Goal: Information Seeking & Learning: Check status

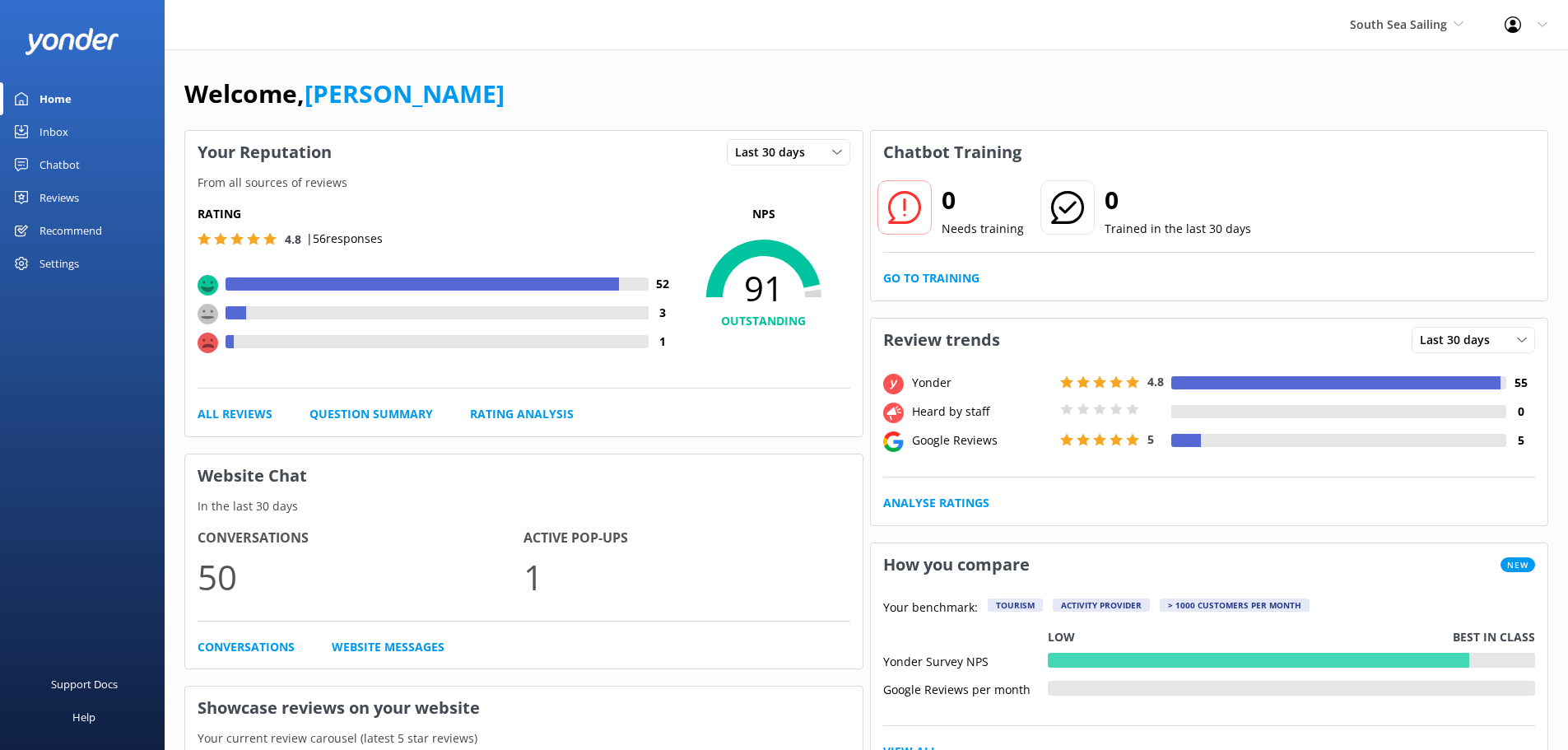
click at [1385, 23] on span "South Sea Sailing" at bounding box center [1398, 24] width 97 height 16
click at [1257, 38] on div "South Sea Sailing South Sea Cruises Malamala Beach Club Awesome Adventures Fiji…" at bounding box center [784, 24] width 1568 height 49
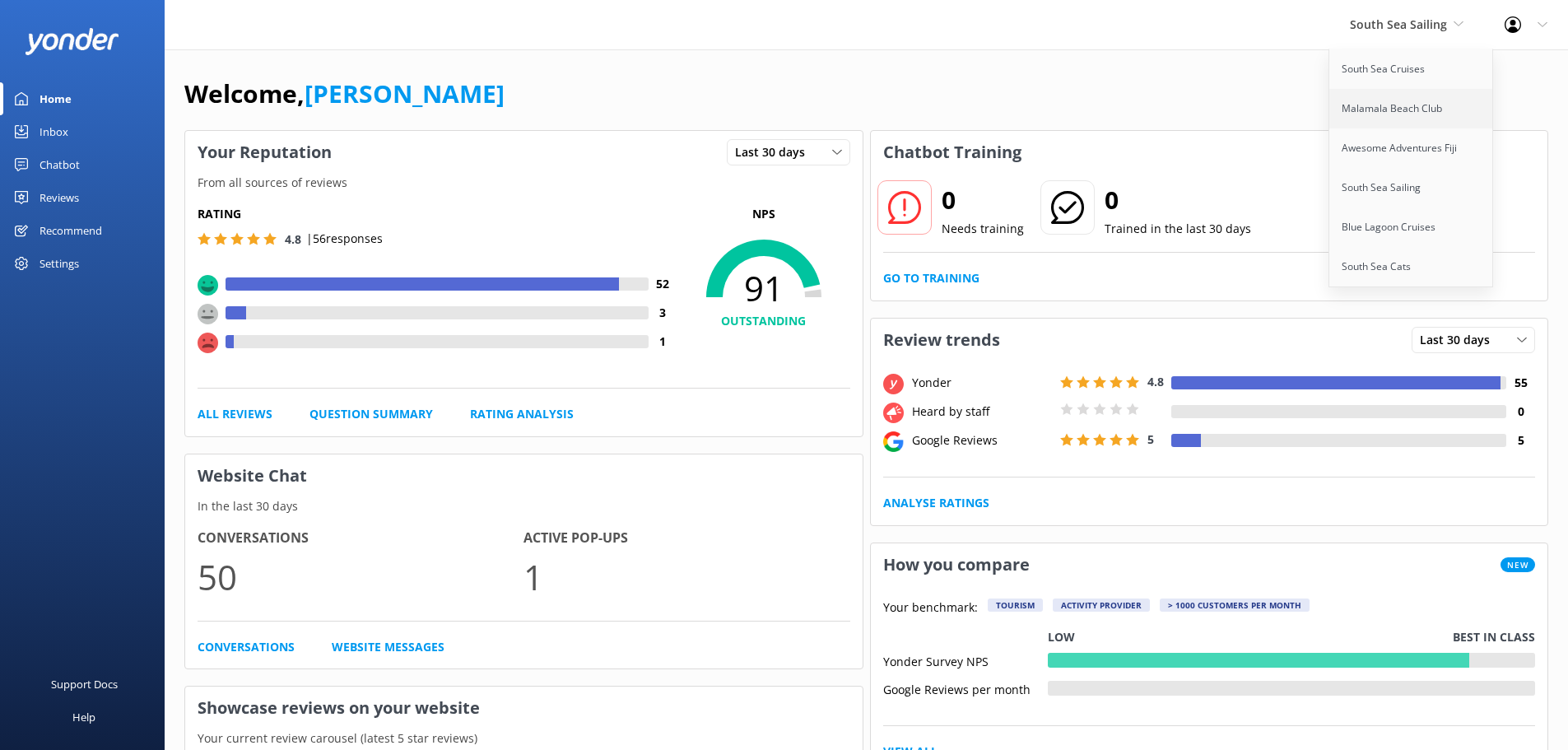
click at [1410, 117] on link "Malamala Beach Club" at bounding box center [1412, 108] width 165 height 39
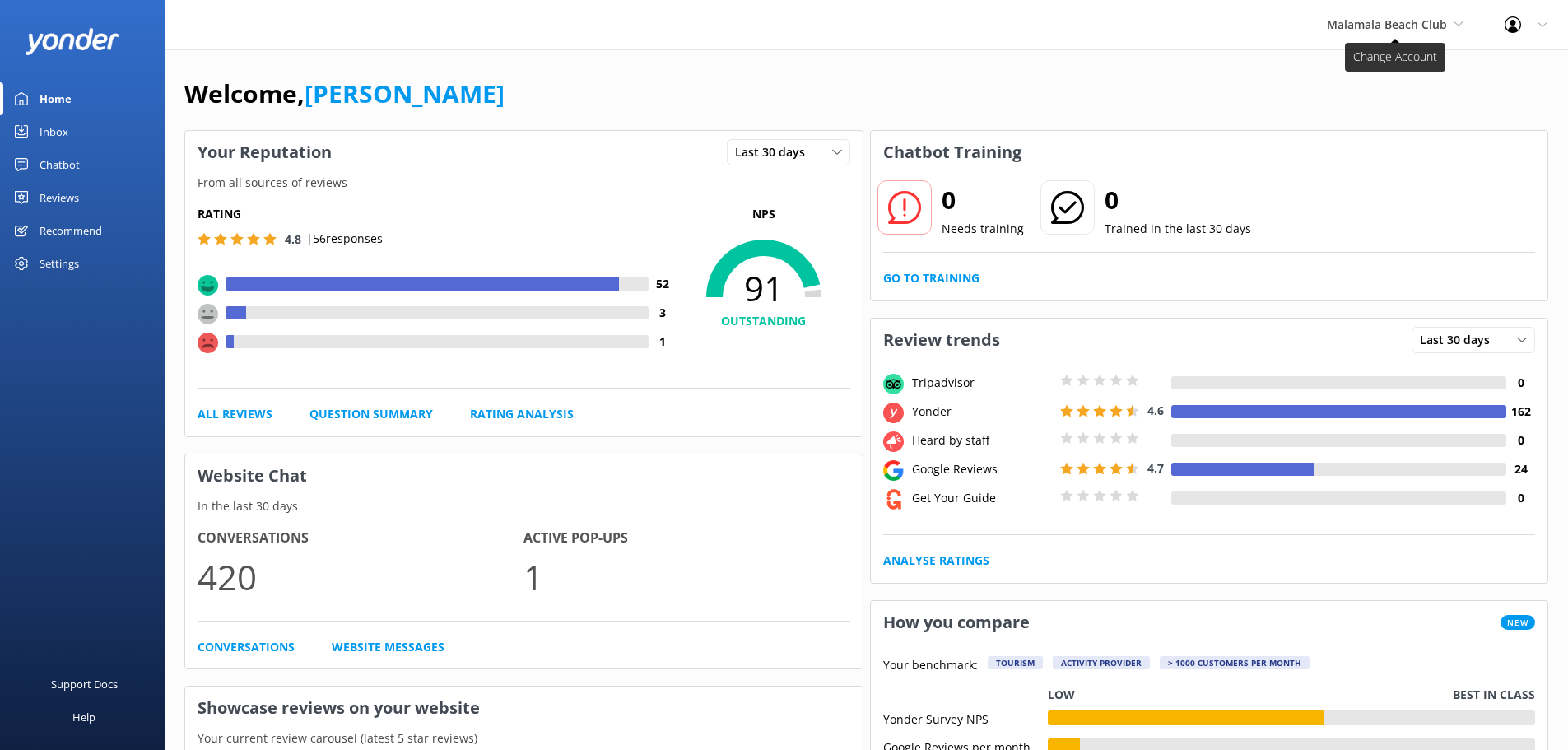
click at [1426, 18] on span "Malamala Beach Club" at bounding box center [1387, 24] width 120 height 16
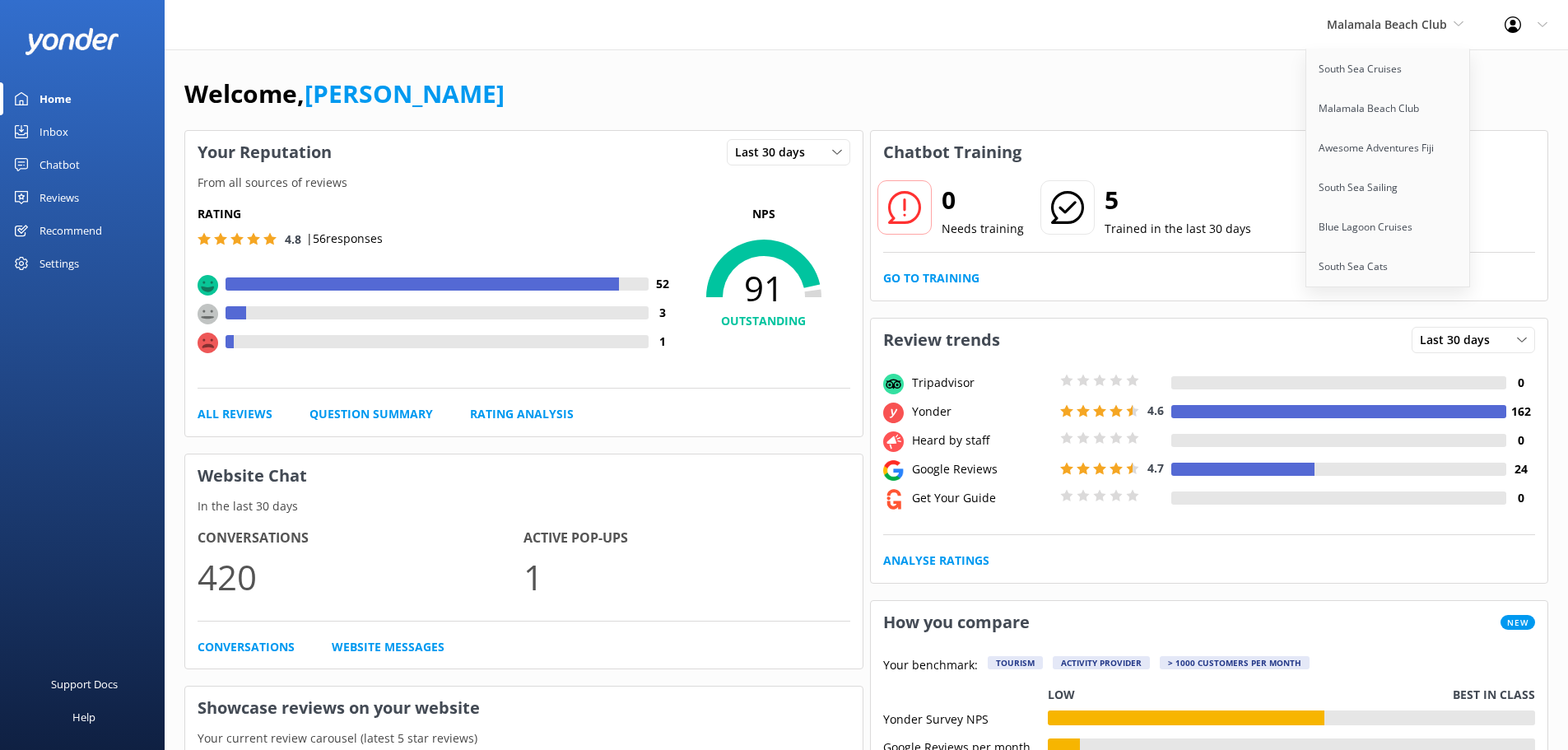
click at [896, 82] on div "Welcome, Brenda Fenton" at bounding box center [866, 102] width 1364 height 56
click at [517, 418] on link "Rating Analysis" at bounding box center [522, 414] width 103 height 18
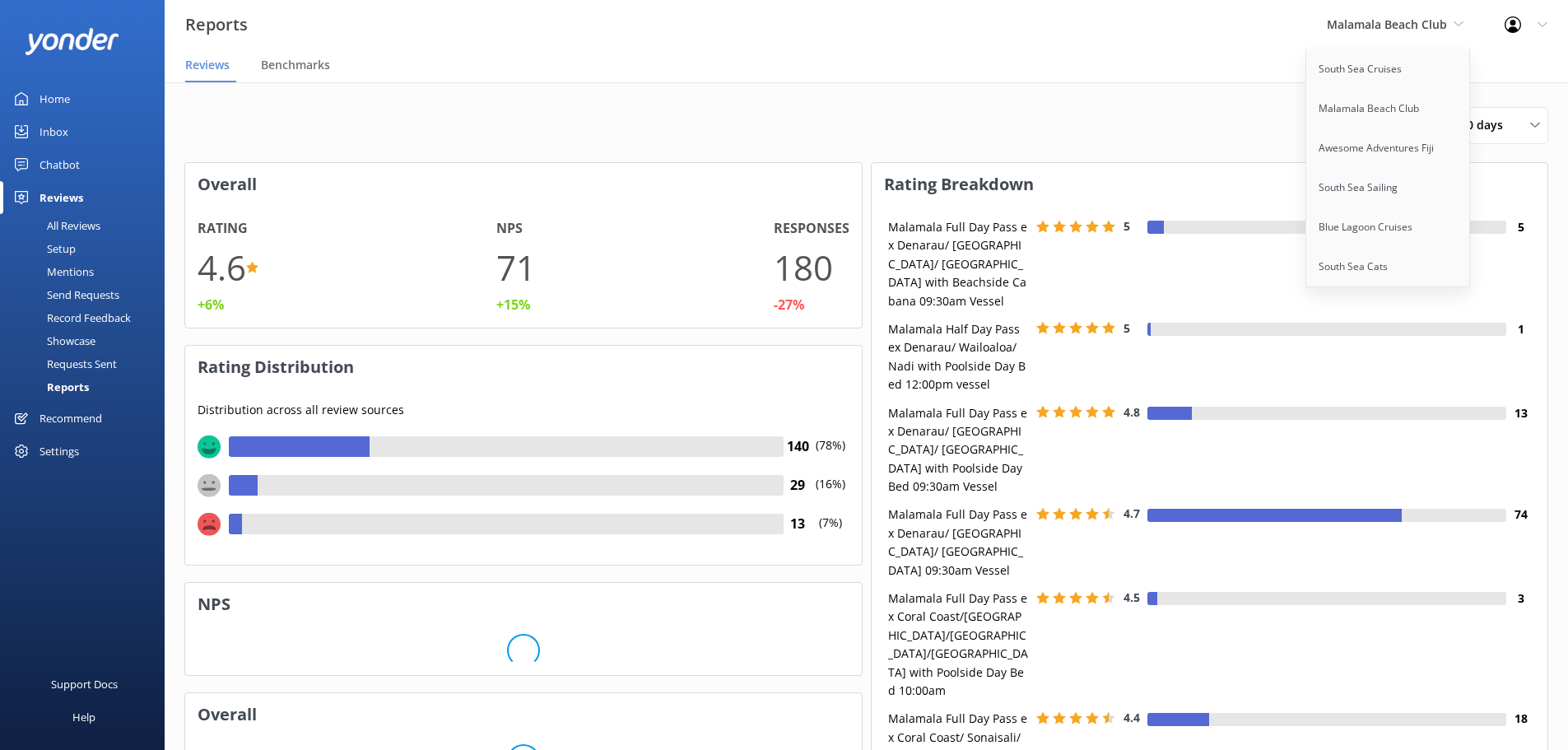
scroll to position [247, 663]
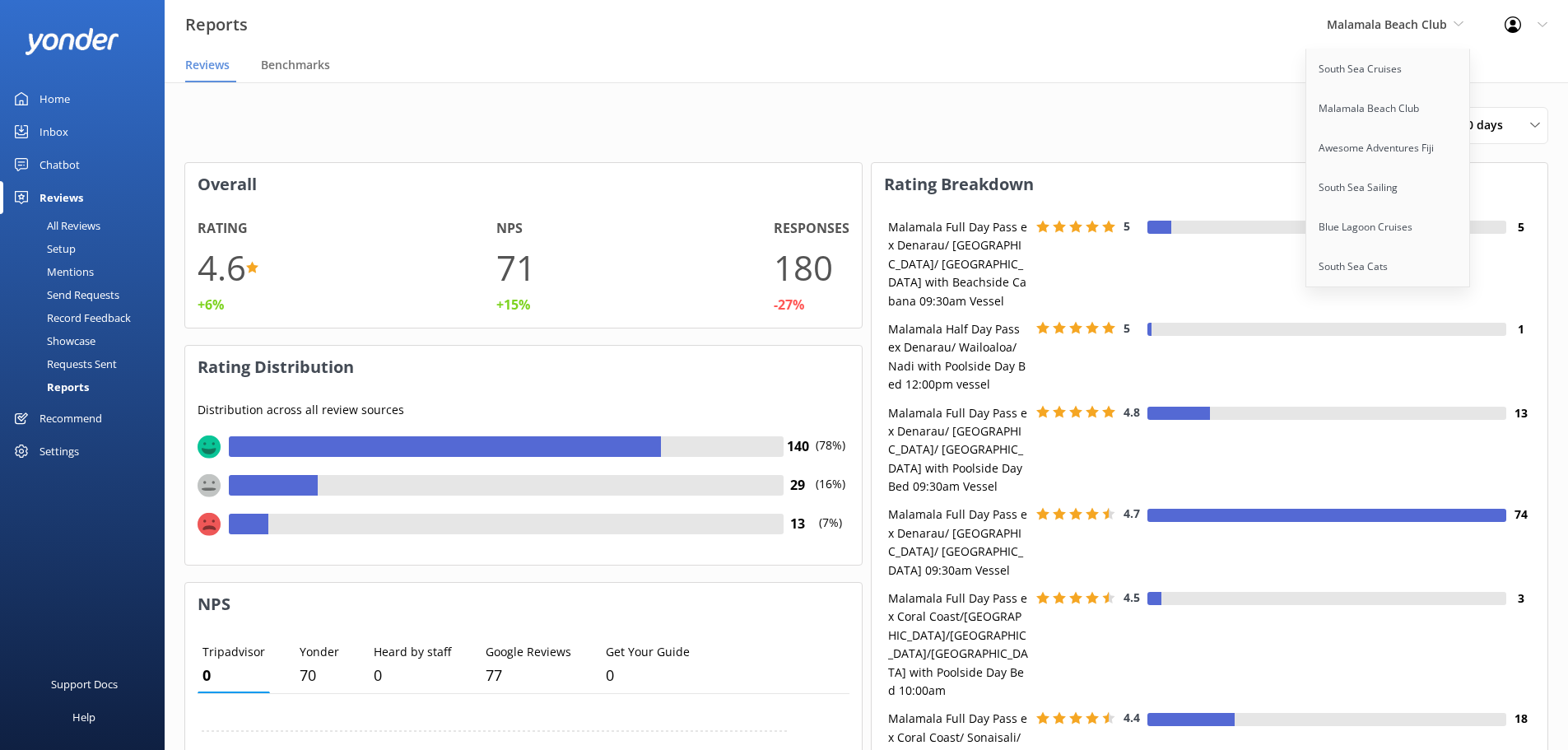
drag, startPoint x: 513, startPoint y: 272, endPoint x: 529, endPoint y: 271, distance: 16.0
click at [514, 272] on h1 "71" at bounding box center [516, 267] width 39 height 55
click at [1229, 110] on div "11th Aug 25 - 10th Sep 25 Last 30 days Last 7 days Last 30 days Last 90 days La…" at bounding box center [866, 125] width 1364 height 37
drag, startPoint x: 1258, startPoint y: 78, endPoint x: 1265, endPoint y: 64, distance: 15.7
click at [1256, 78] on nav "Reviews Benchmarks" at bounding box center [866, 66] width 1403 height 33
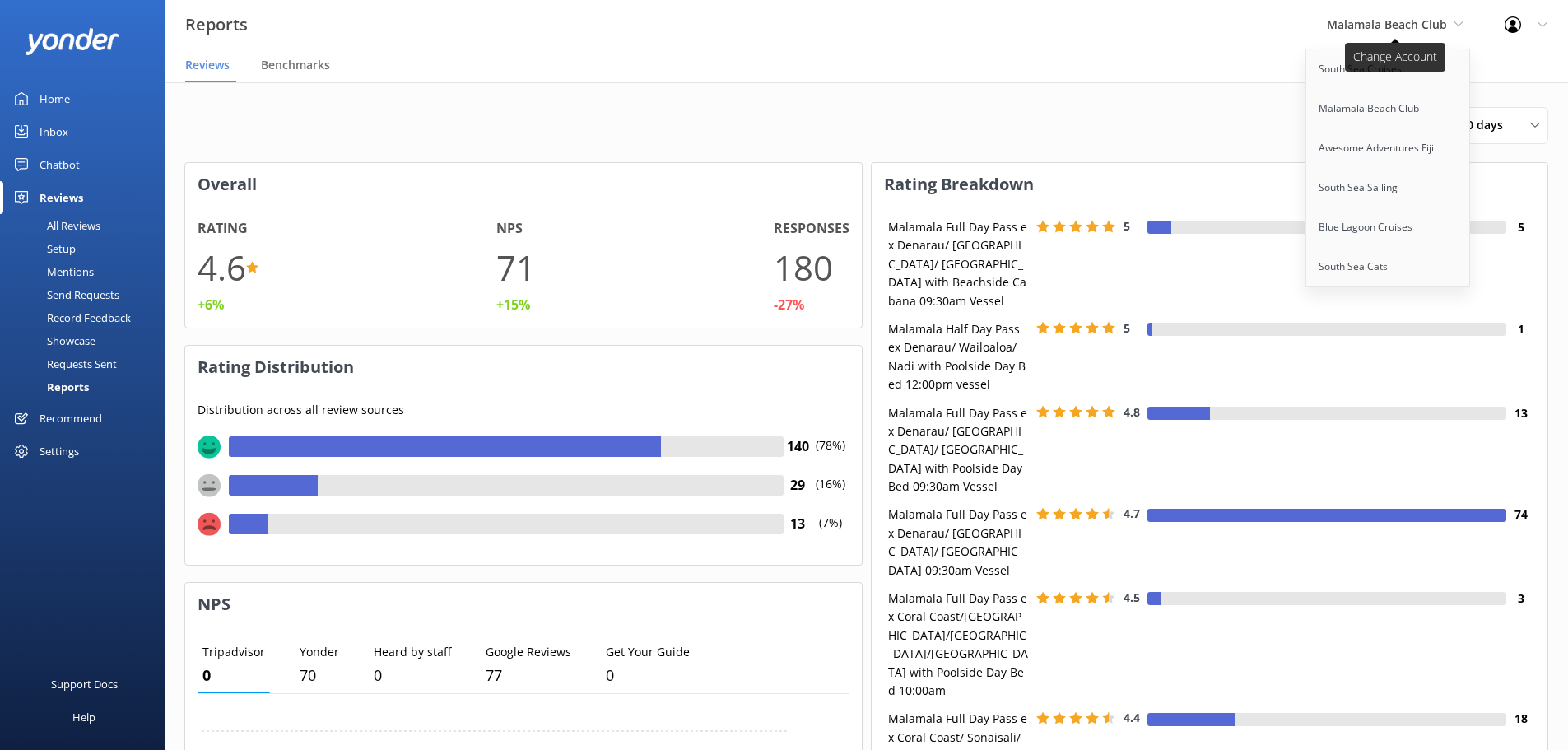
click at [1371, 21] on span "Malamala Beach Club" at bounding box center [1387, 24] width 120 height 16
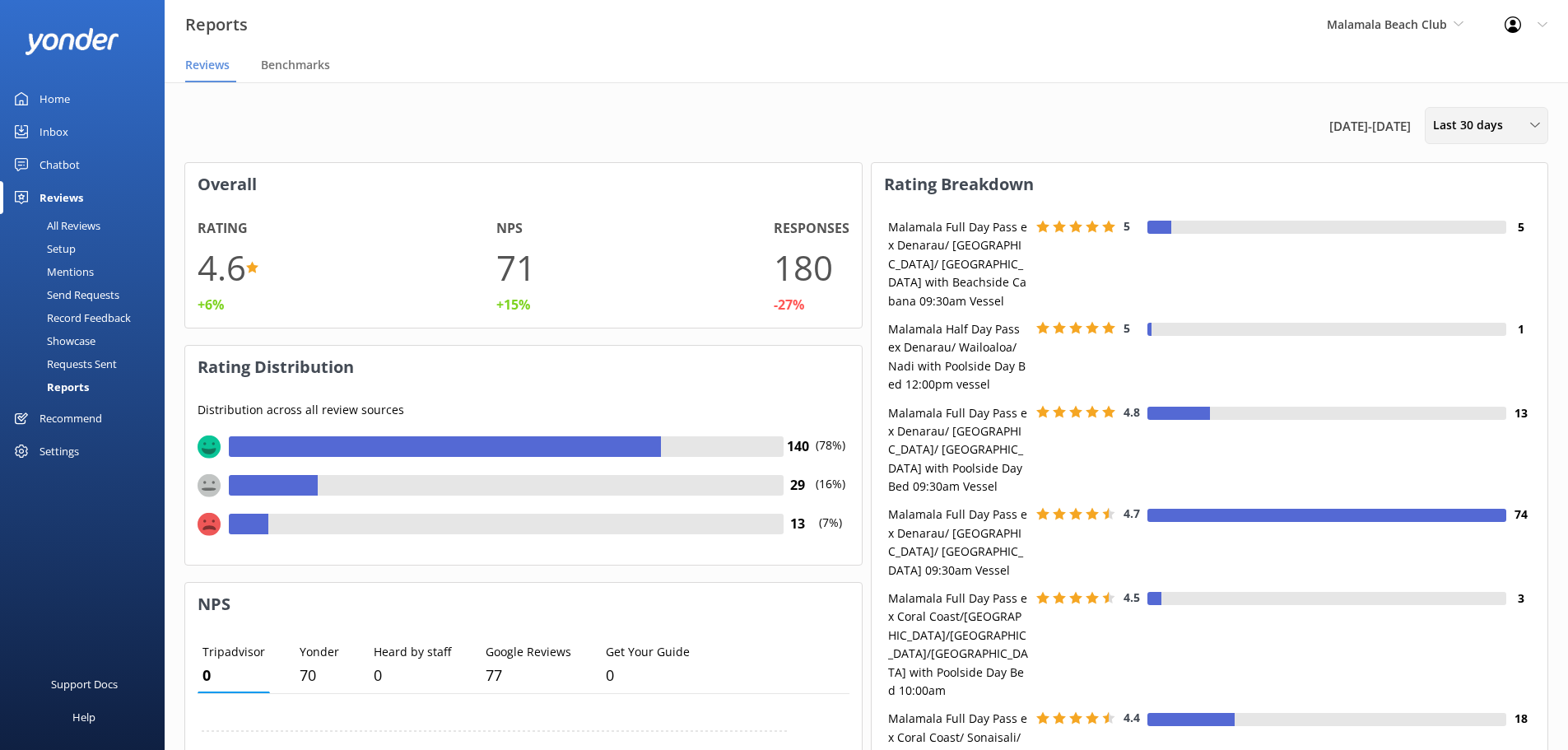
drag, startPoint x: 1476, startPoint y: 123, endPoint x: 1474, endPoint y: 137, distance: 14.1
click at [1477, 123] on span "Last 30 days" at bounding box center [1473, 125] width 80 height 18
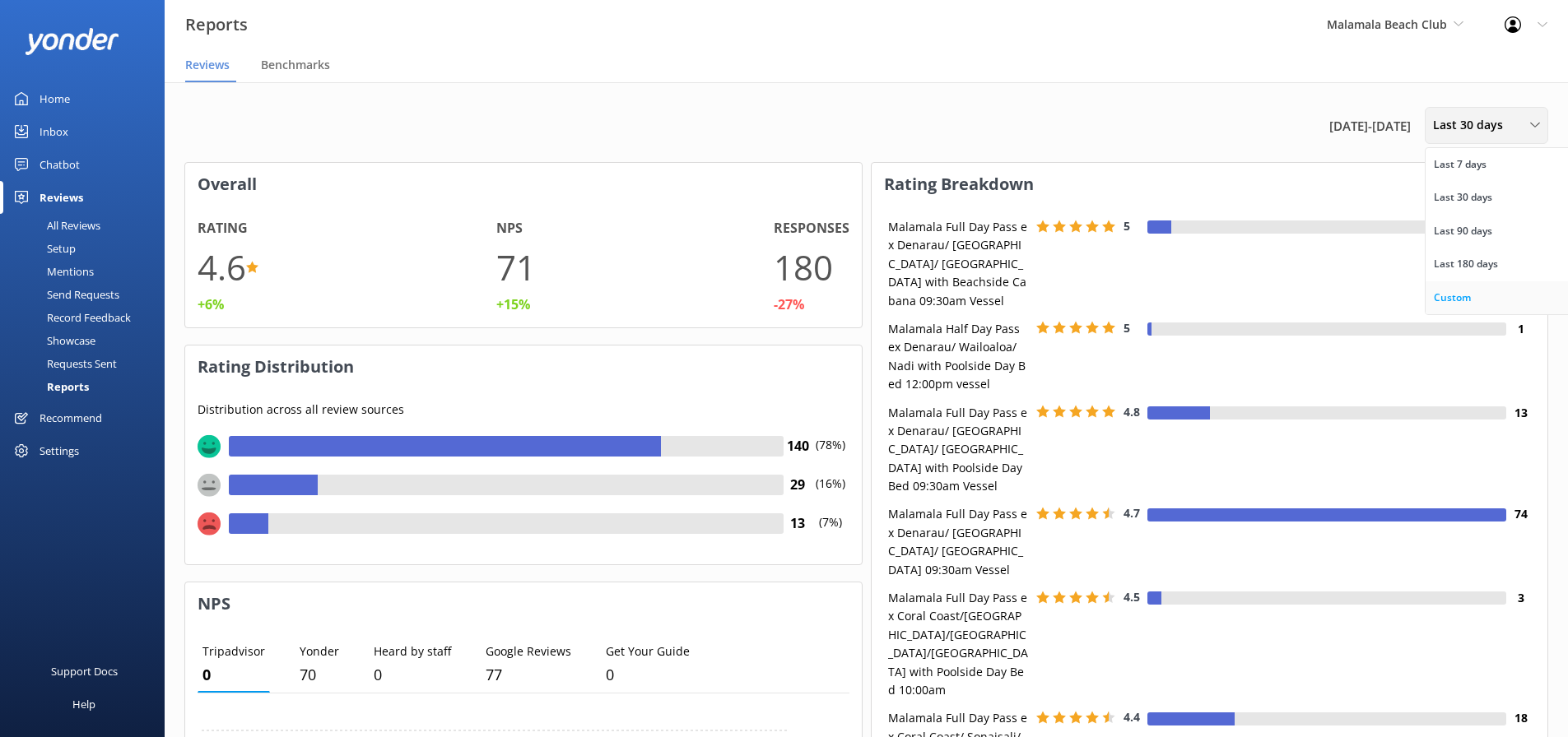
click at [1458, 296] on div "Custom" at bounding box center [1452, 298] width 37 height 17
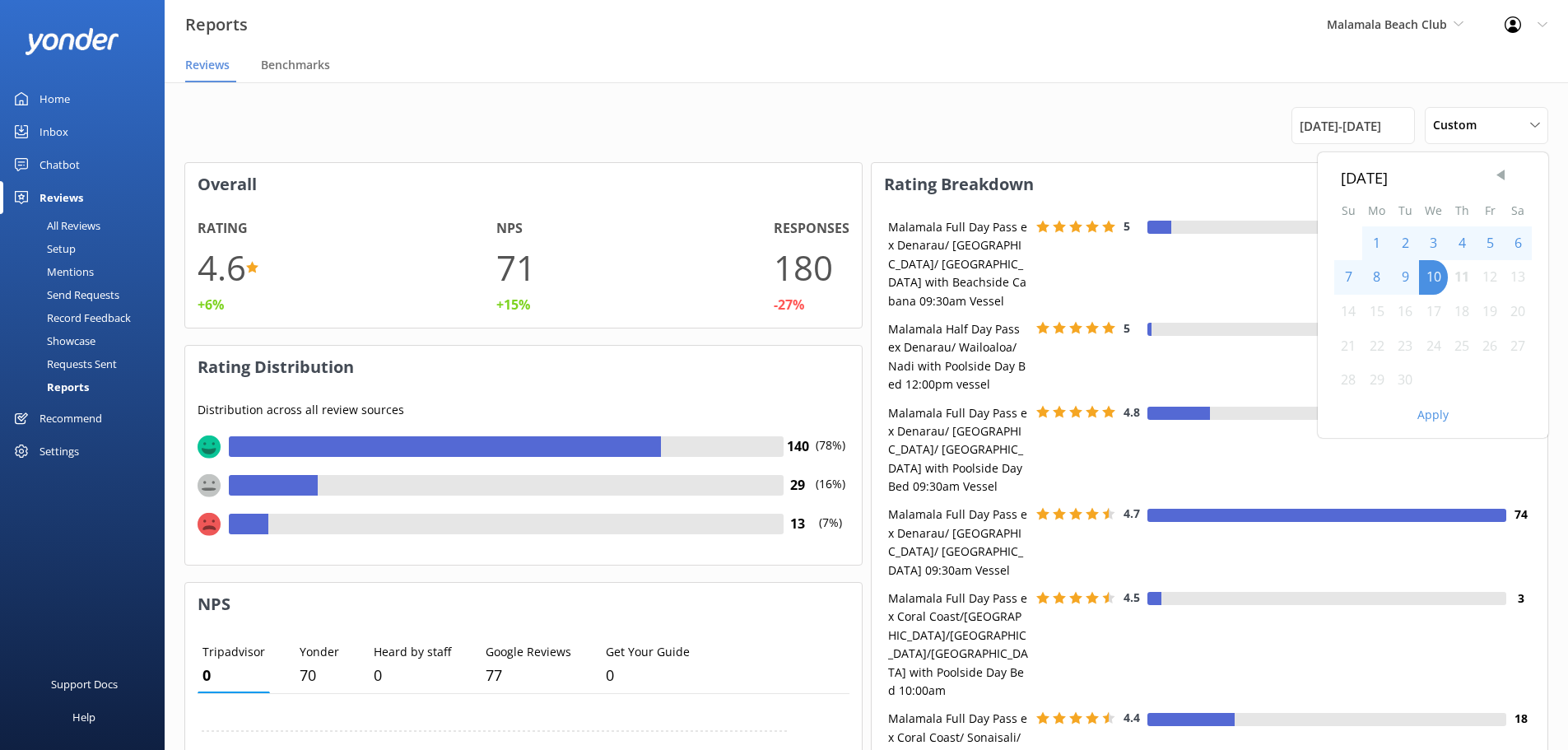
click at [1495, 176] on span "Previous Month" at bounding box center [1501, 176] width 17 height 17
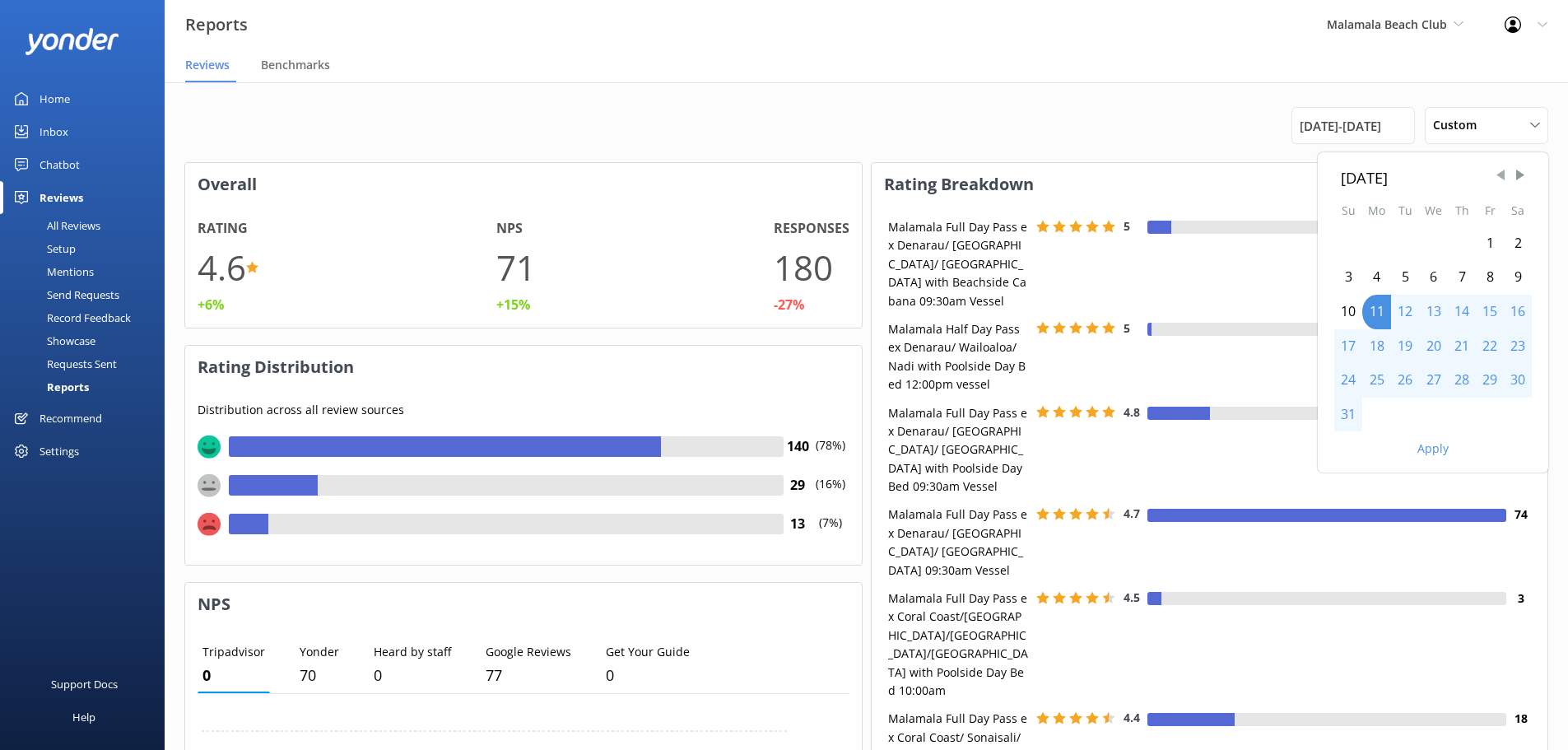
click at [1495, 176] on span "Previous Month" at bounding box center [1501, 176] width 17 height 17
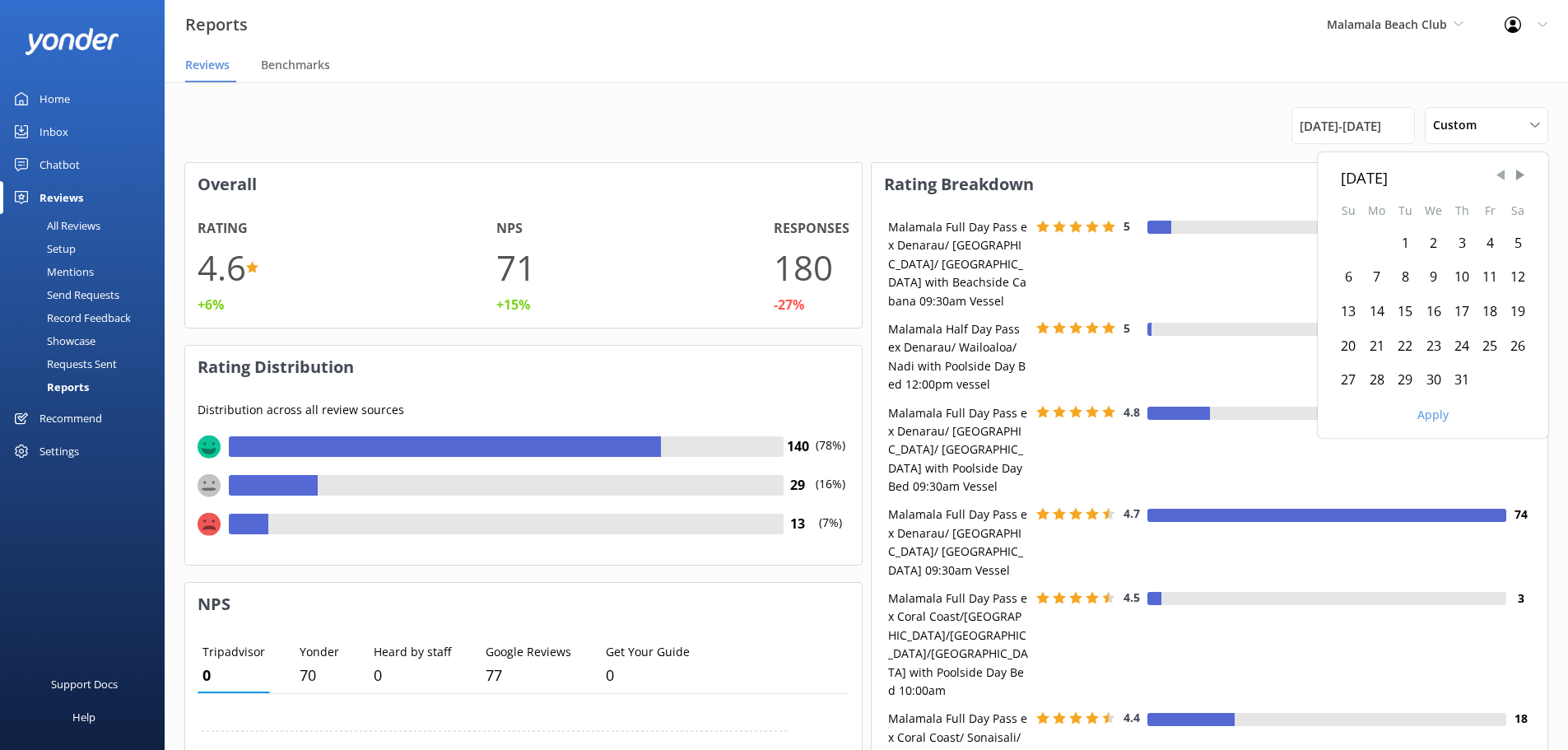
click at [1495, 176] on span "Previous Month" at bounding box center [1501, 176] width 17 height 17
click at [1498, 174] on span "Previous Month" at bounding box center [1501, 176] width 17 height 17
click at [1496, 174] on span "Previous Month" at bounding box center [1501, 176] width 17 height 17
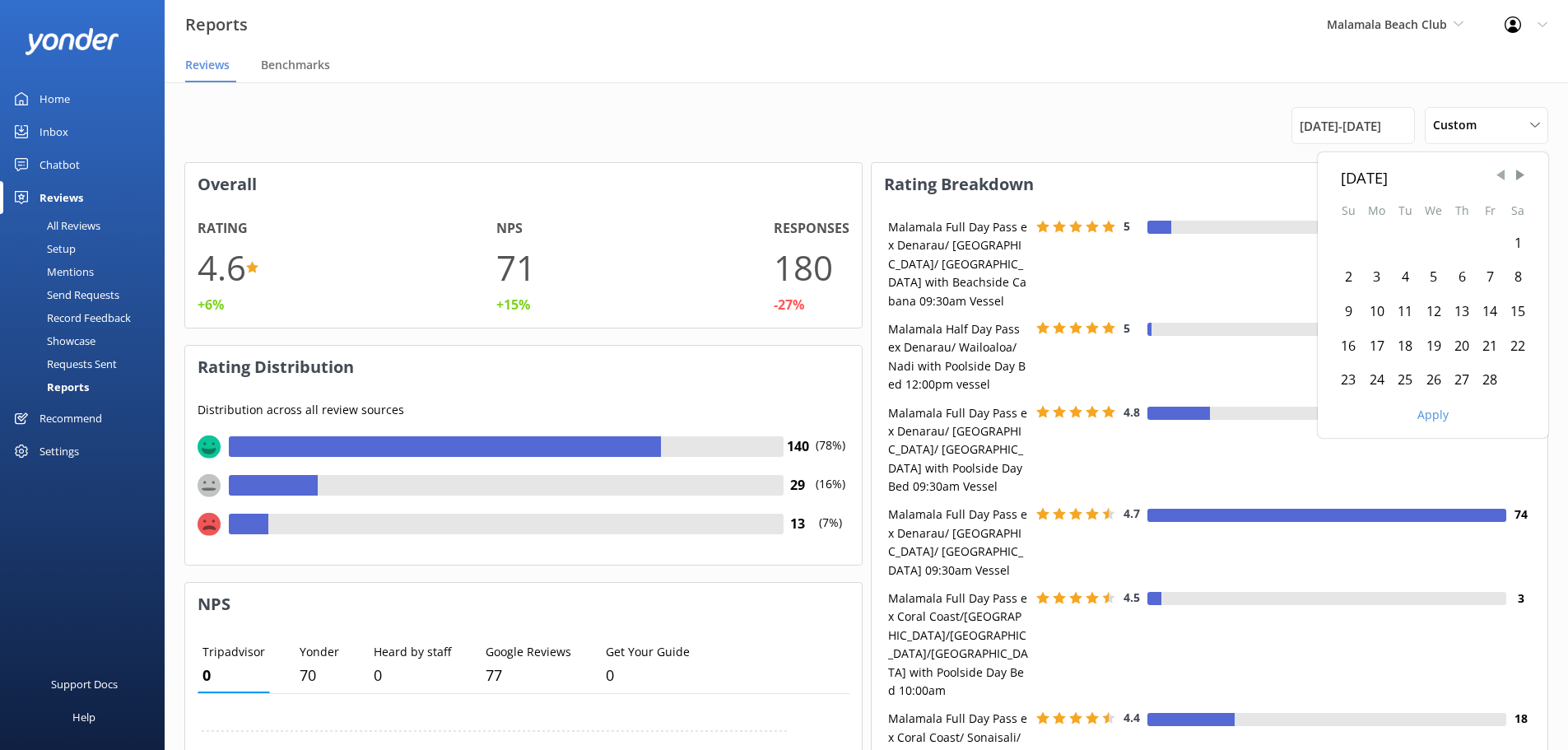
click at [1496, 174] on span "Previous Month" at bounding box center [1501, 176] width 17 height 17
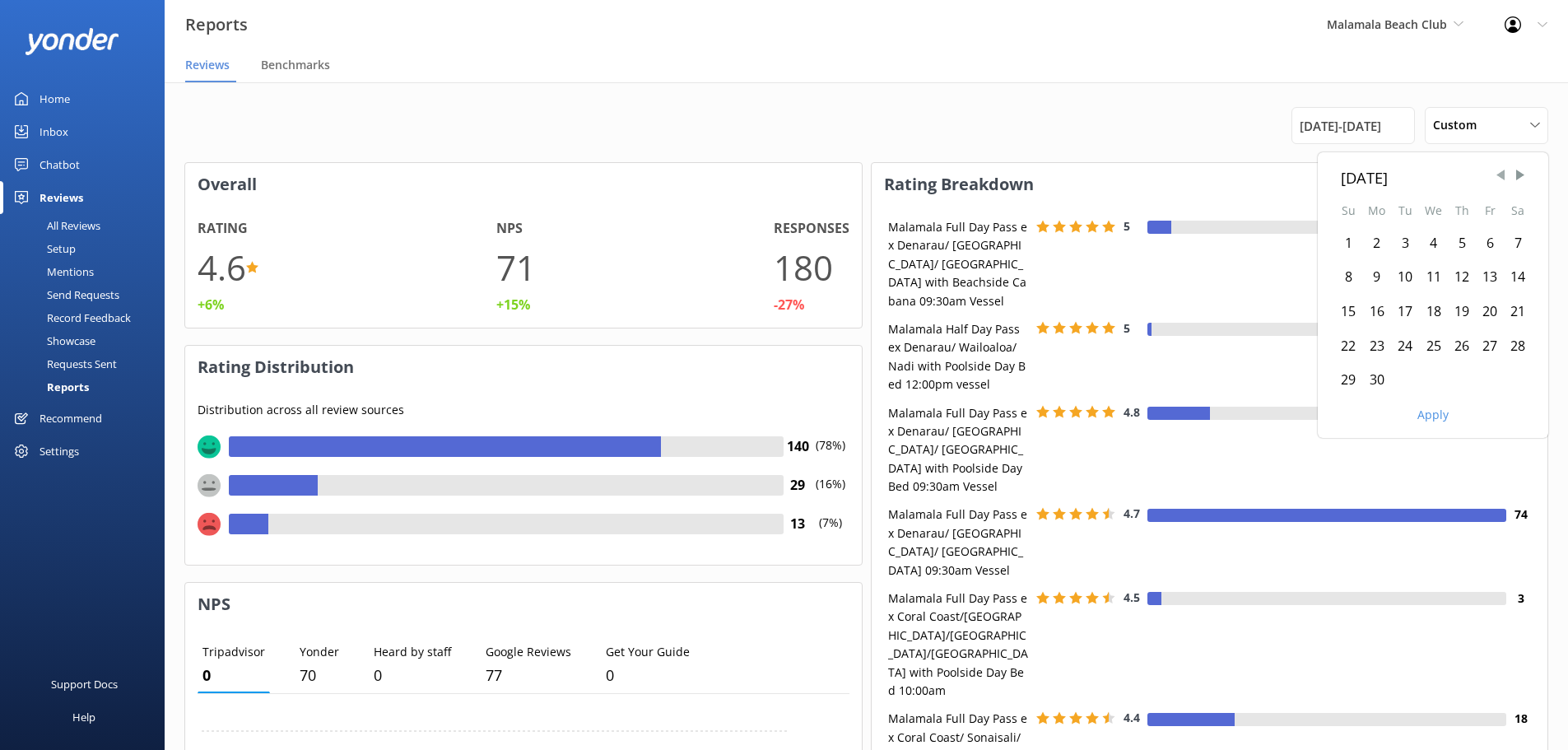
click at [1496, 174] on span "Previous Month" at bounding box center [1501, 176] width 17 height 17
click at [1377, 242] on div "1" at bounding box center [1376, 243] width 29 height 34
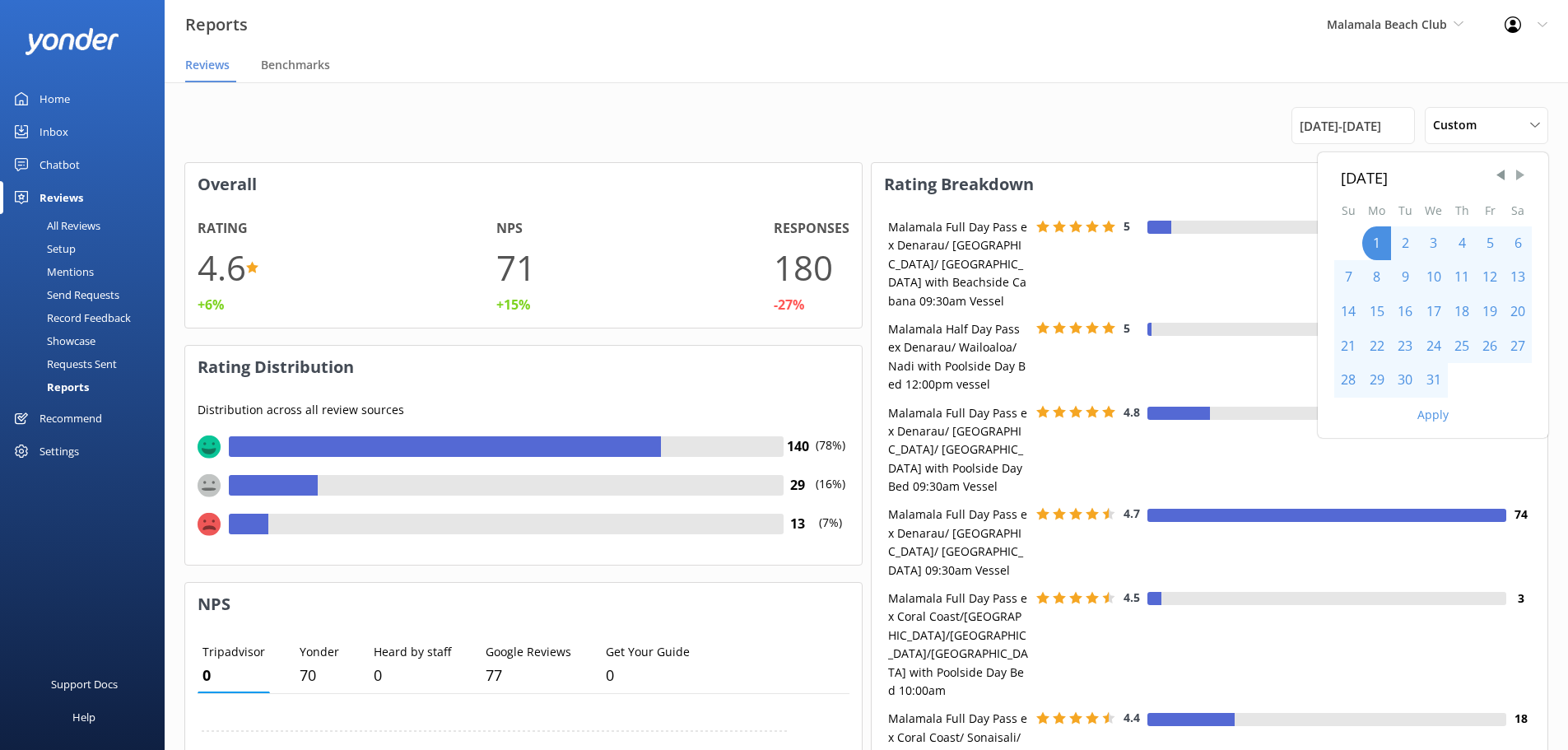
click at [1516, 178] on span "Next Month" at bounding box center [1521, 176] width 17 height 17
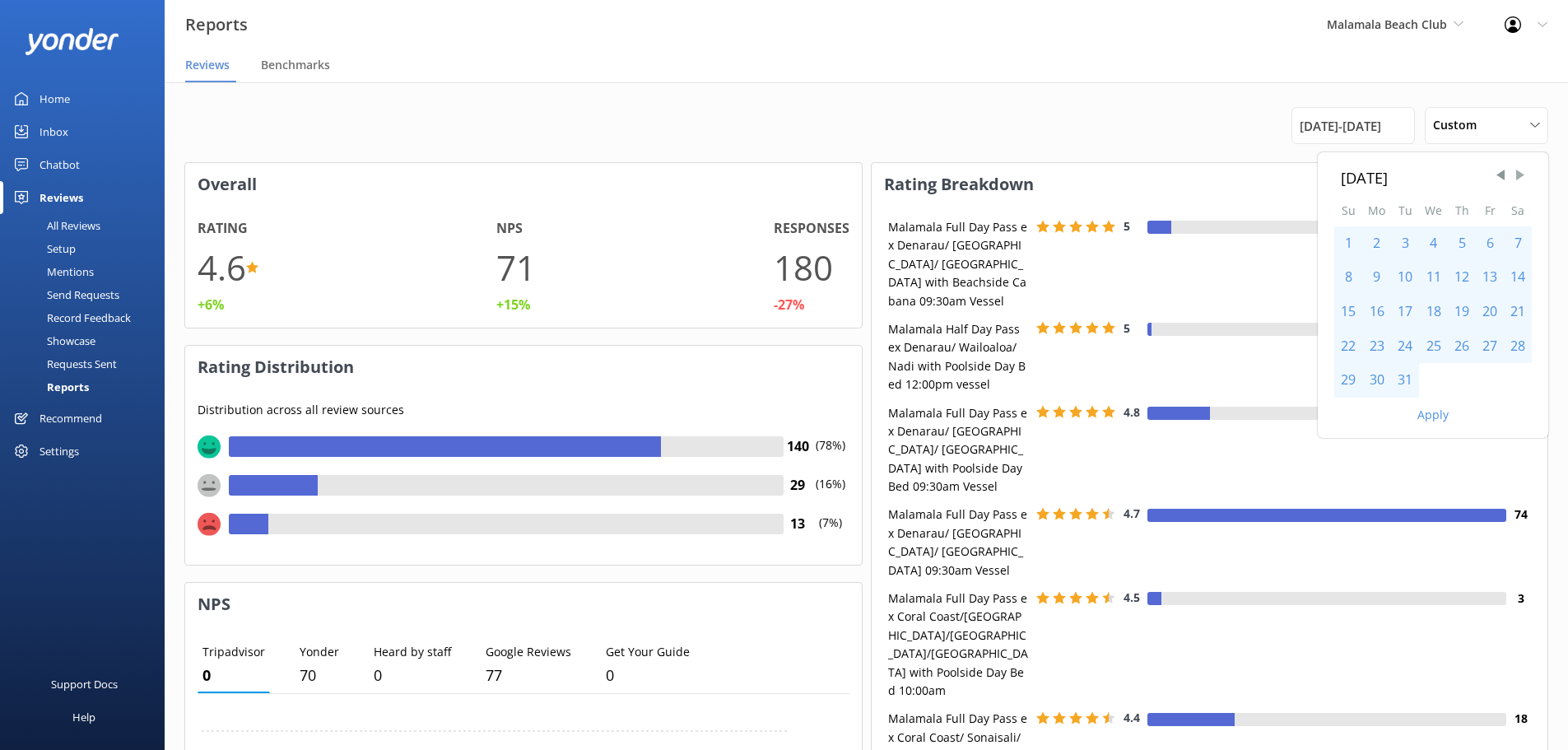
click at [1516, 178] on span "Next Month" at bounding box center [1521, 176] width 17 height 17
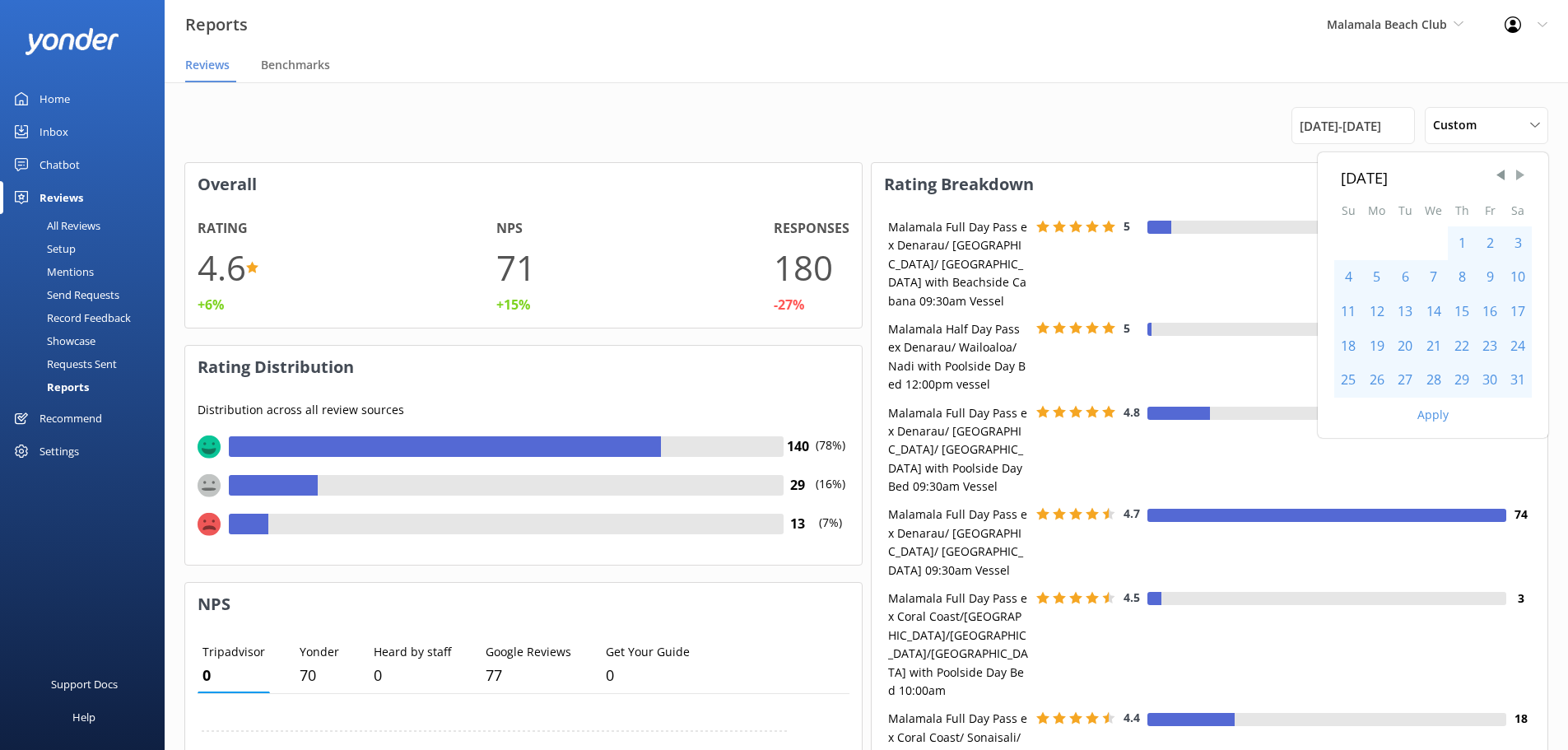
click at [1516, 178] on span "Next Month" at bounding box center [1521, 176] width 17 height 17
click at [1497, 179] on span "Previous Month" at bounding box center [1501, 176] width 17 height 17
click at [1378, 378] on div "30" at bounding box center [1376, 380] width 29 height 34
click at [1430, 421] on button "Apply" at bounding box center [1433, 415] width 32 height 12
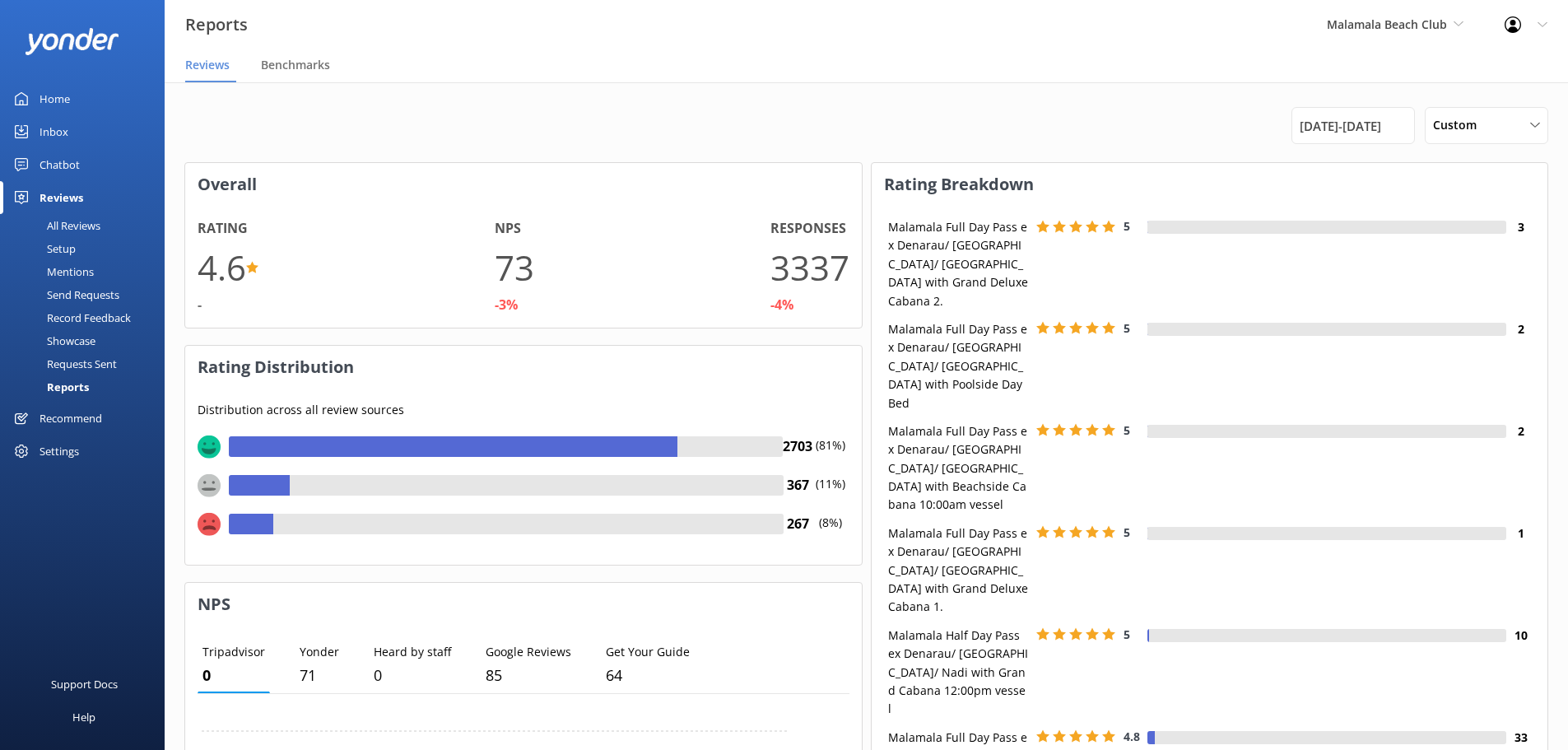
click at [1373, 35] on div "Malamala Beach Club South Sea Cruises Malamala Beach Club Awesome Adventures Fi…" at bounding box center [1395, 24] width 177 height 49
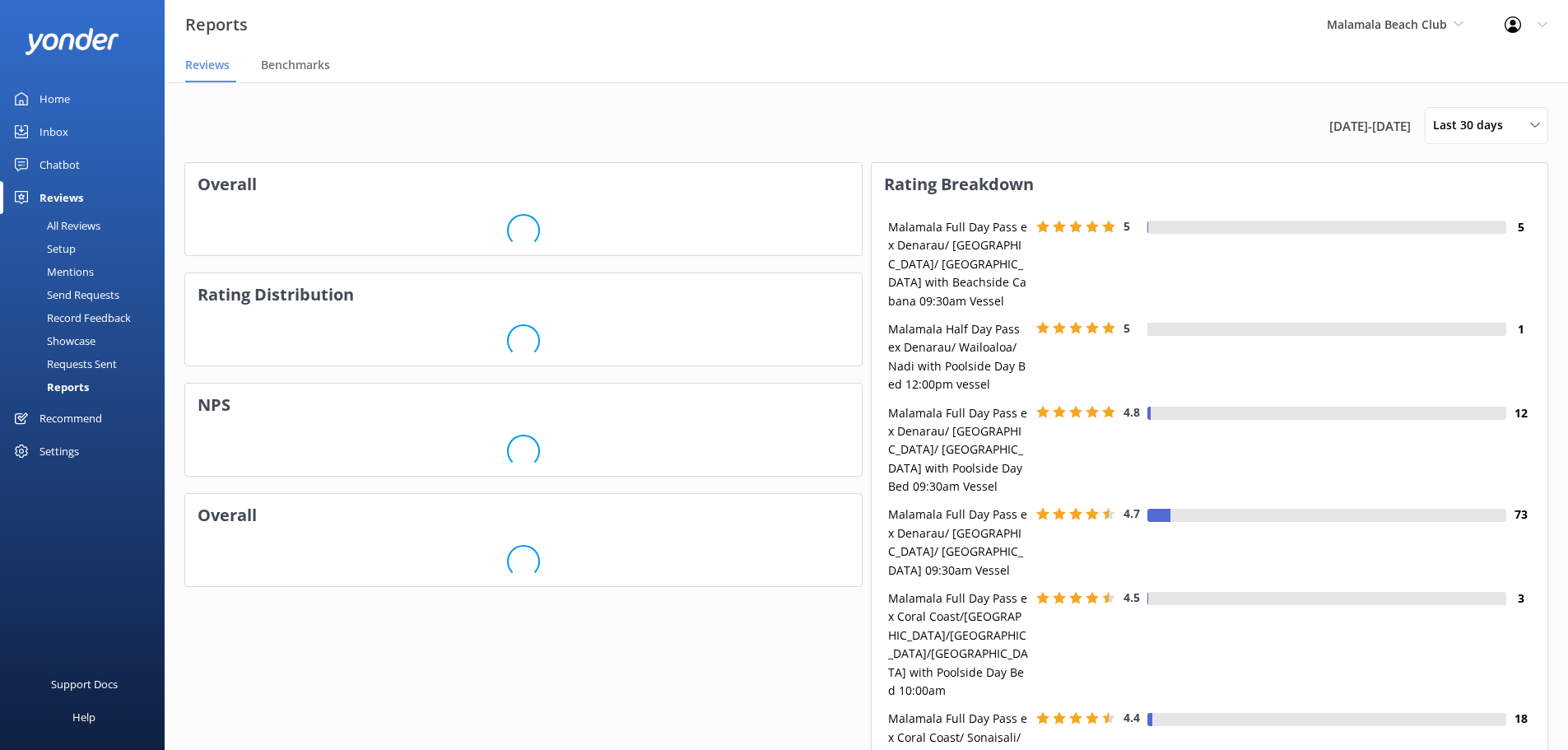
scroll to position [247, 663]
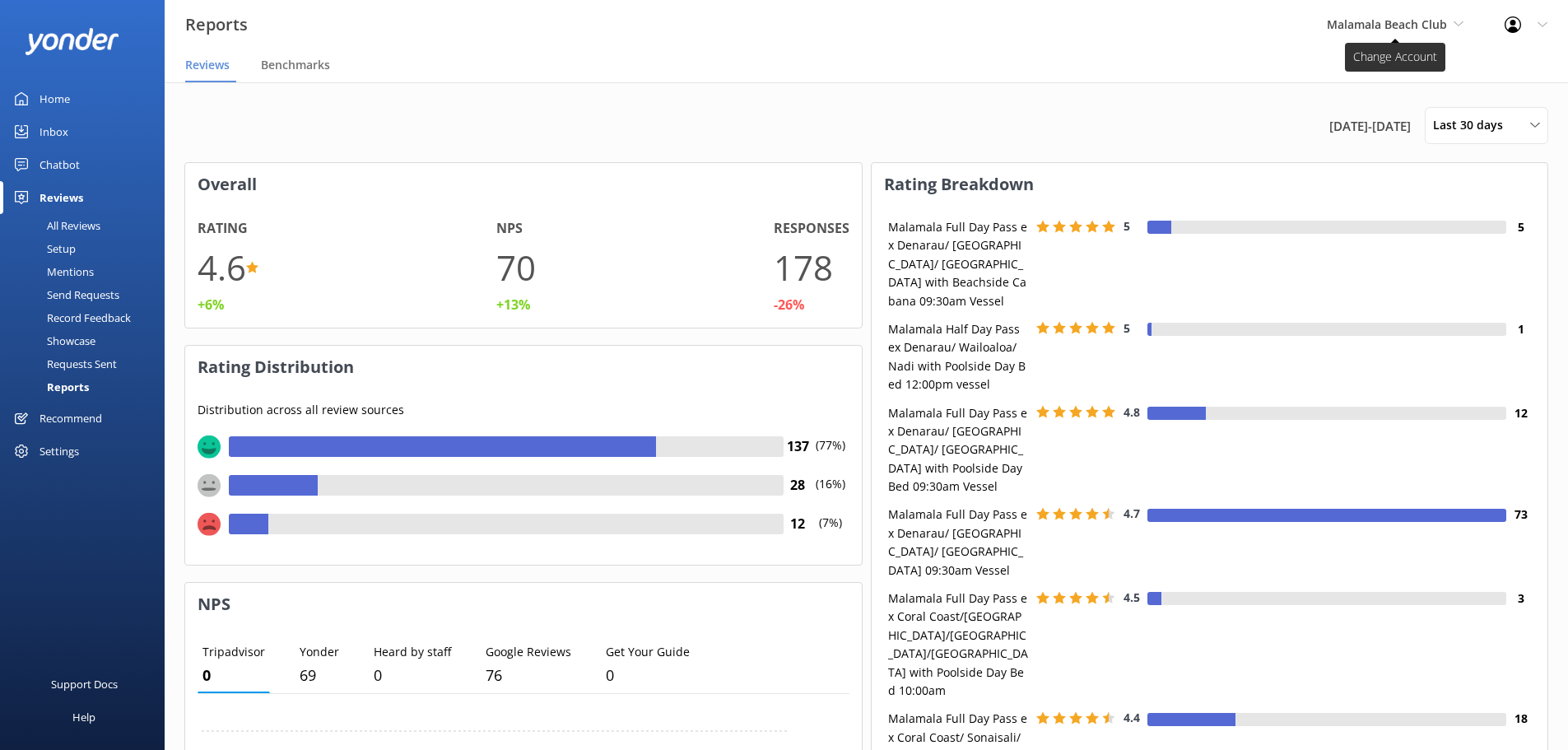
click at [1380, 25] on span "Malamala Beach Club" at bounding box center [1387, 24] width 120 height 16
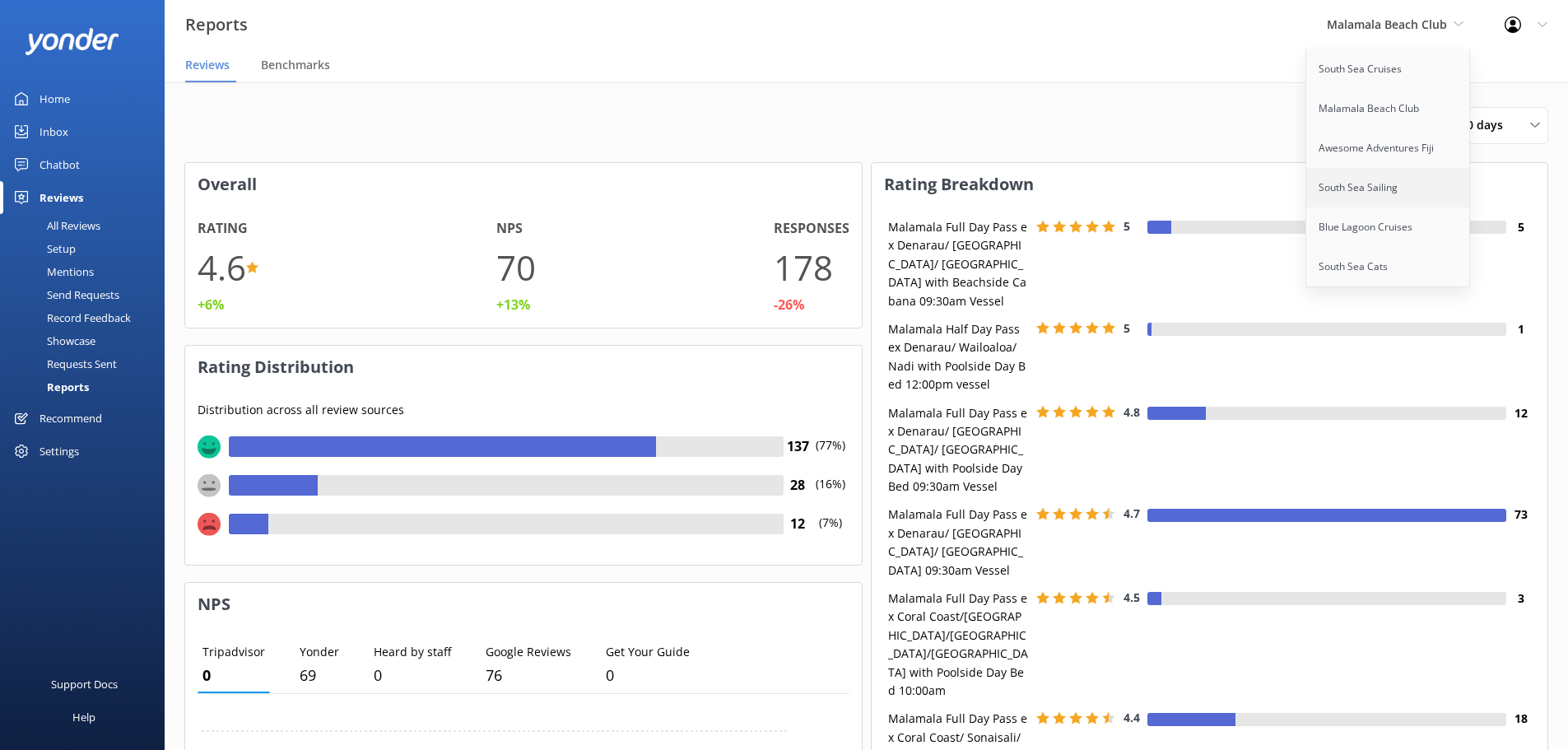
click at [1373, 183] on link "South Sea Sailing" at bounding box center [1389, 188] width 165 height 39
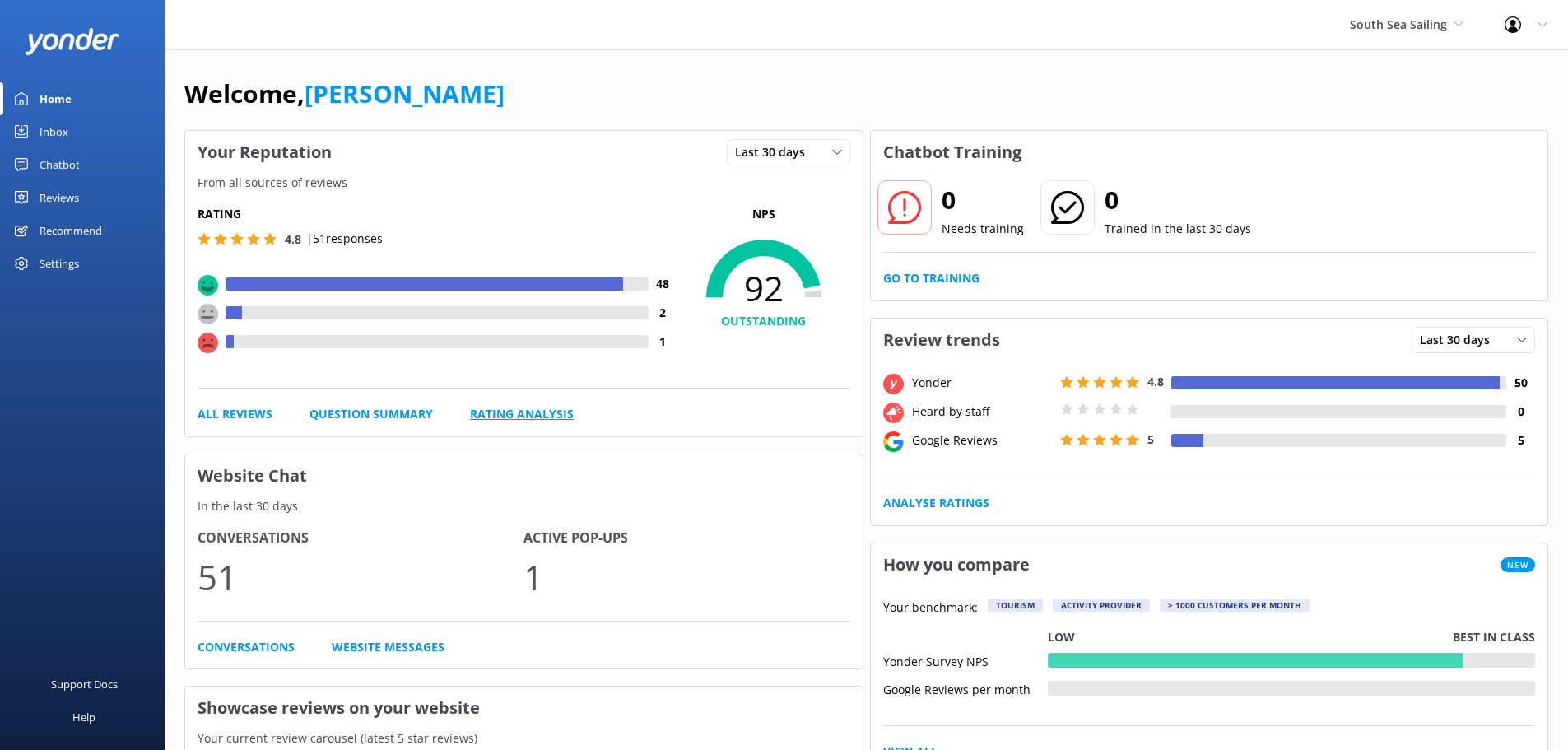
click at [498, 418] on link "Rating Analysis" at bounding box center [522, 414] width 103 height 18
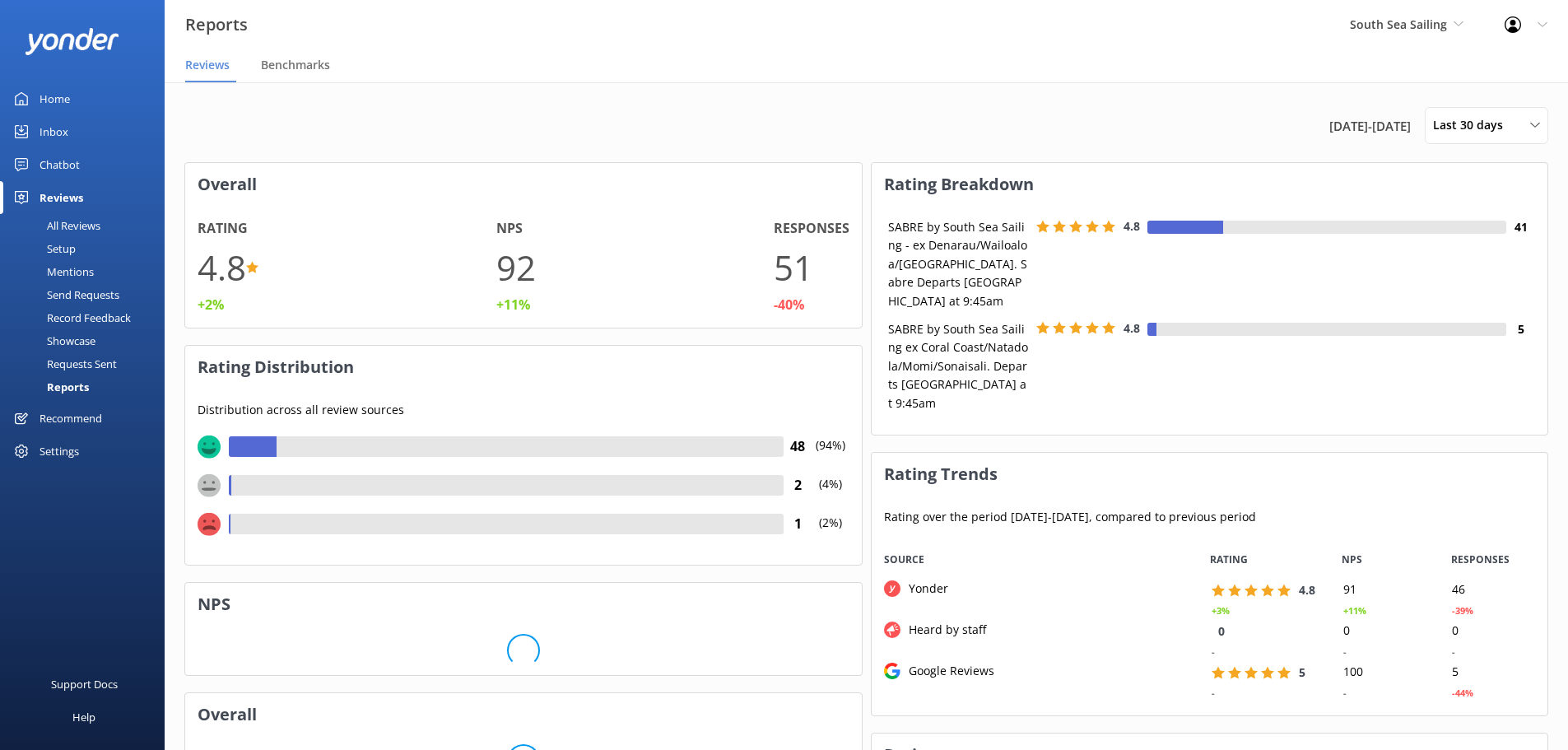
scroll to position [165, 663]
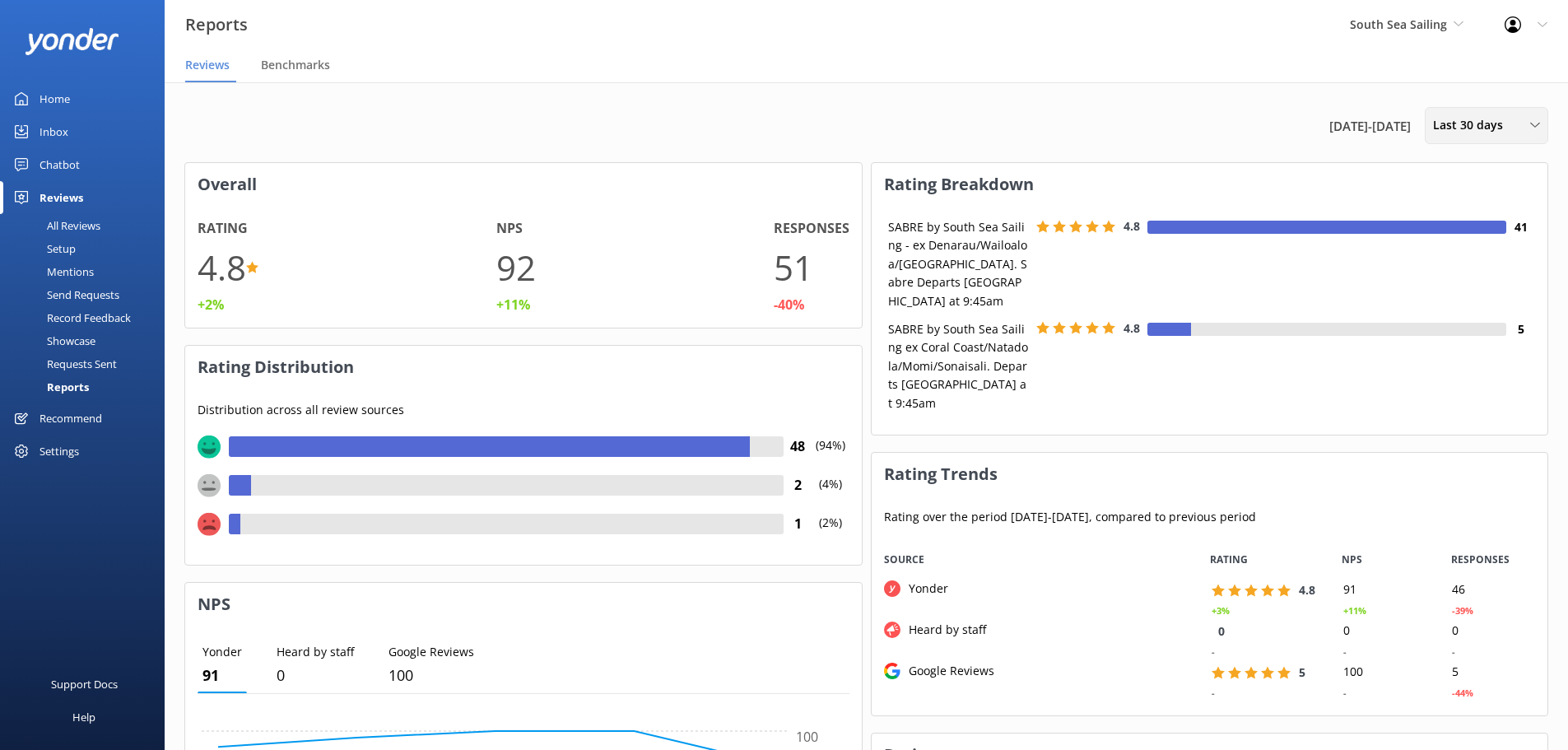
click at [1470, 128] on span "Last 30 days" at bounding box center [1473, 125] width 80 height 18
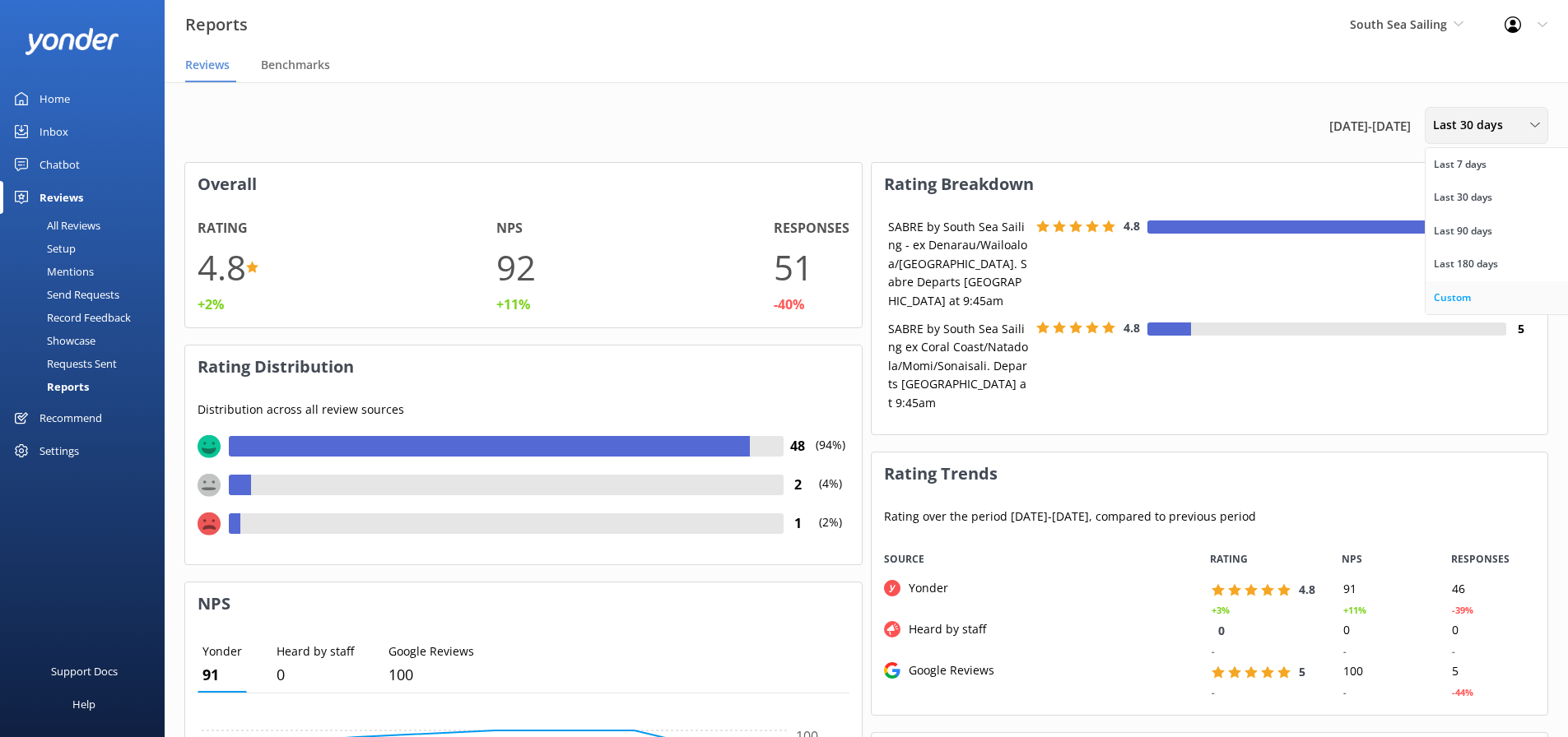
click at [1460, 303] on div "Custom" at bounding box center [1452, 298] width 37 height 17
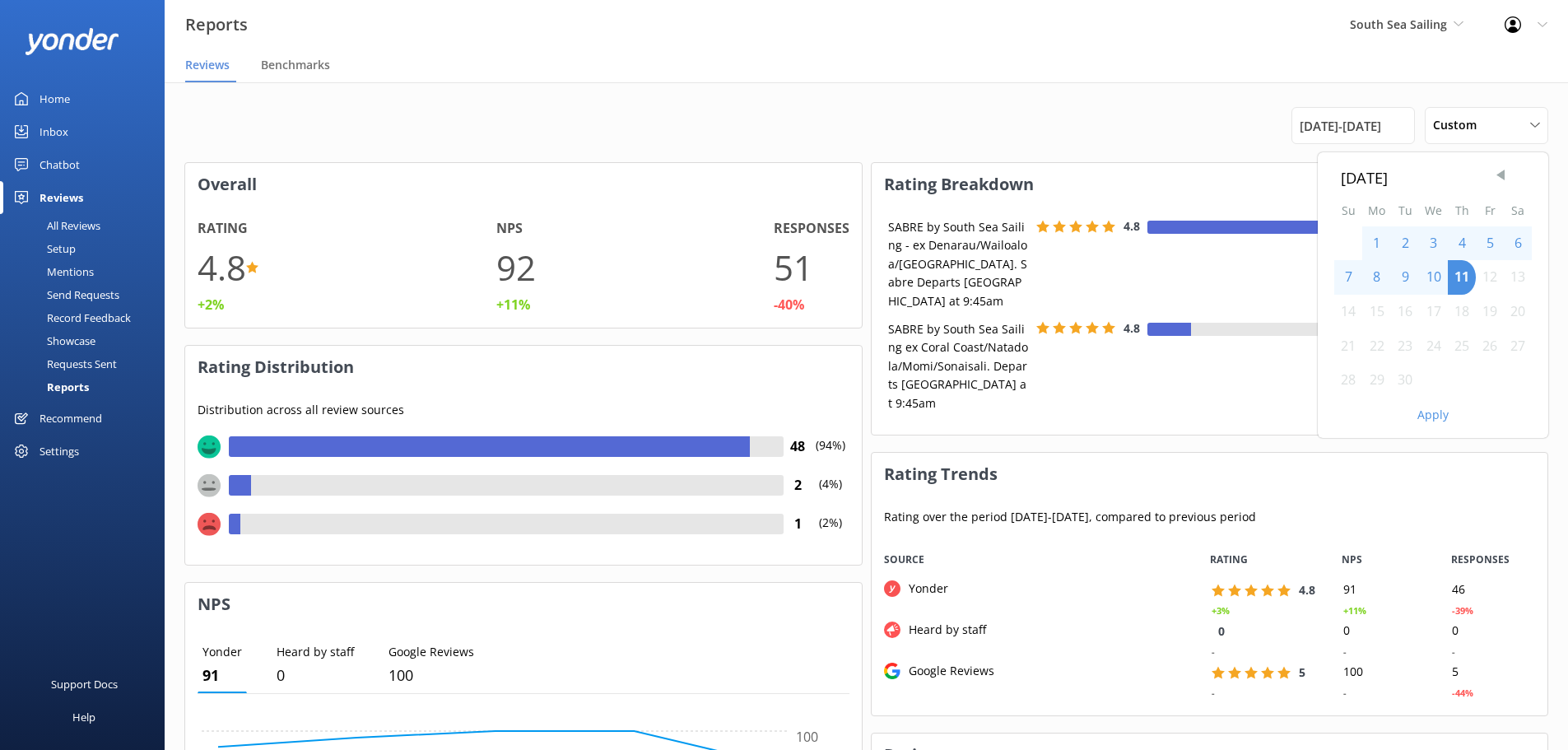
click at [1498, 174] on span "Previous Month" at bounding box center [1501, 176] width 17 height 17
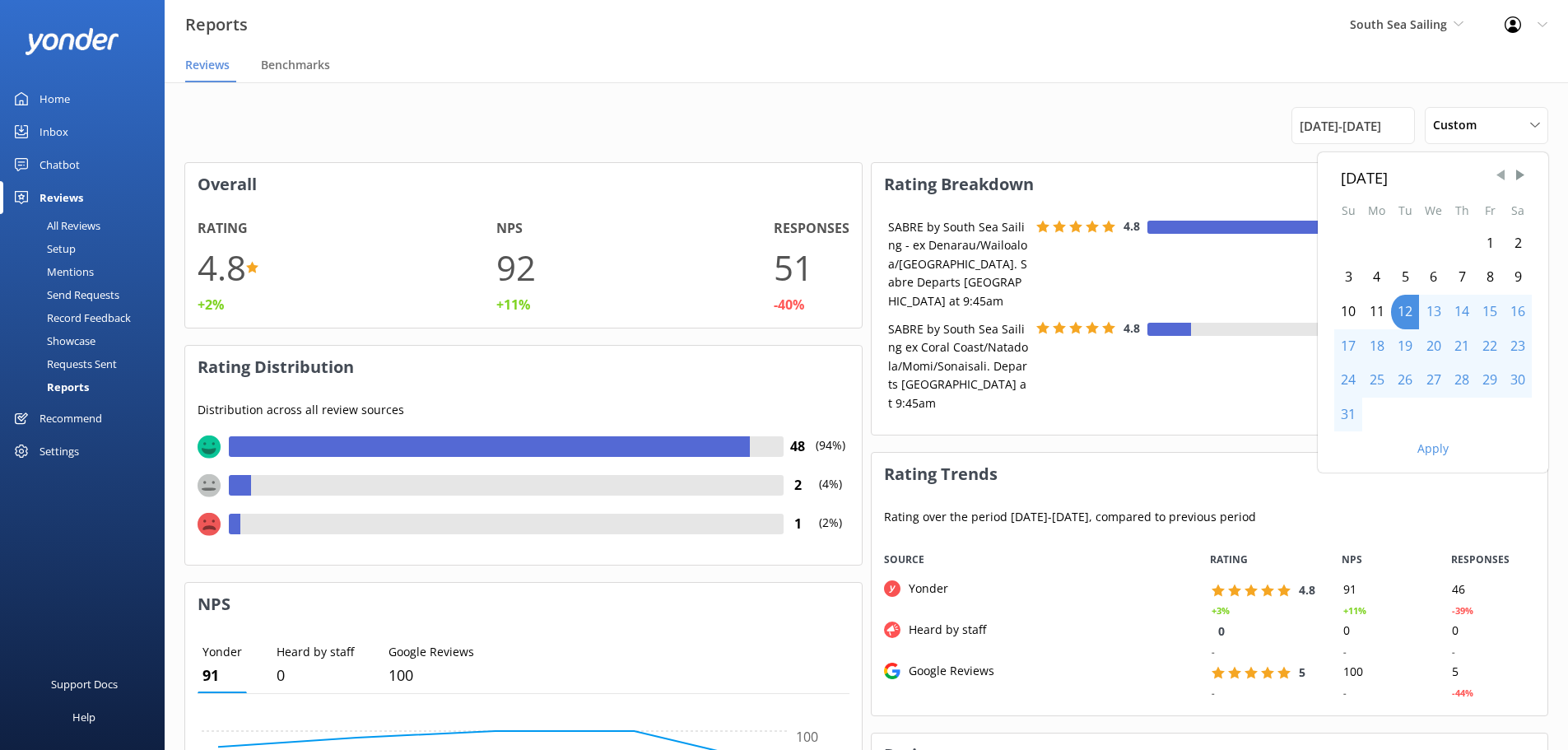
click at [1498, 174] on span "Previous Month" at bounding box center [1501, 176] width 17 height 17
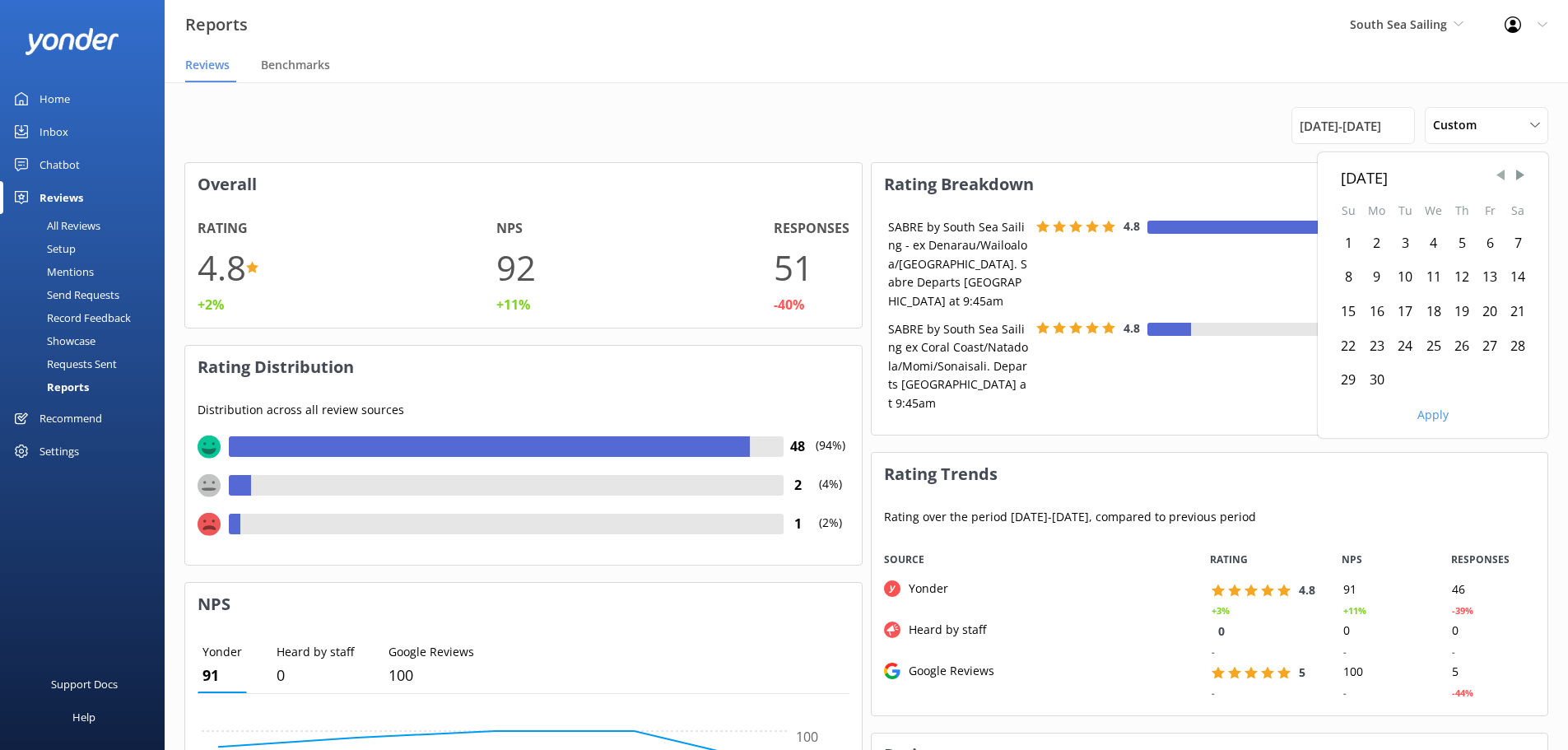
click at [1498, 174] on span "Previous Month" at bounding box center [1501, 176] width 17 height 17
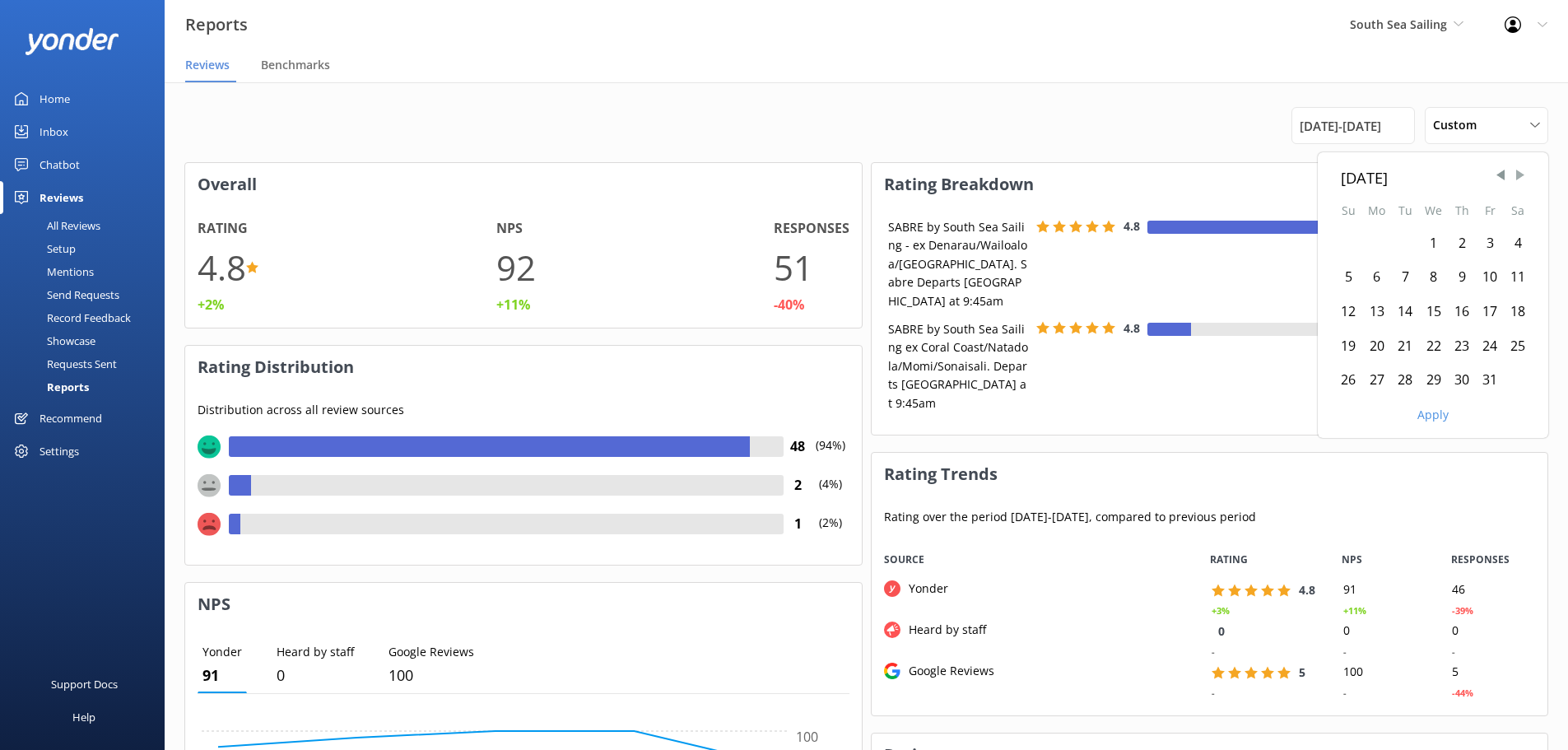
click at [1523, 175] on span "Next Month" at bounding box center [1521, 176] width 17 height 17
click at [1496, 172] on span "Previous Month" at bounding box center [1501, 176] width 17 height 17
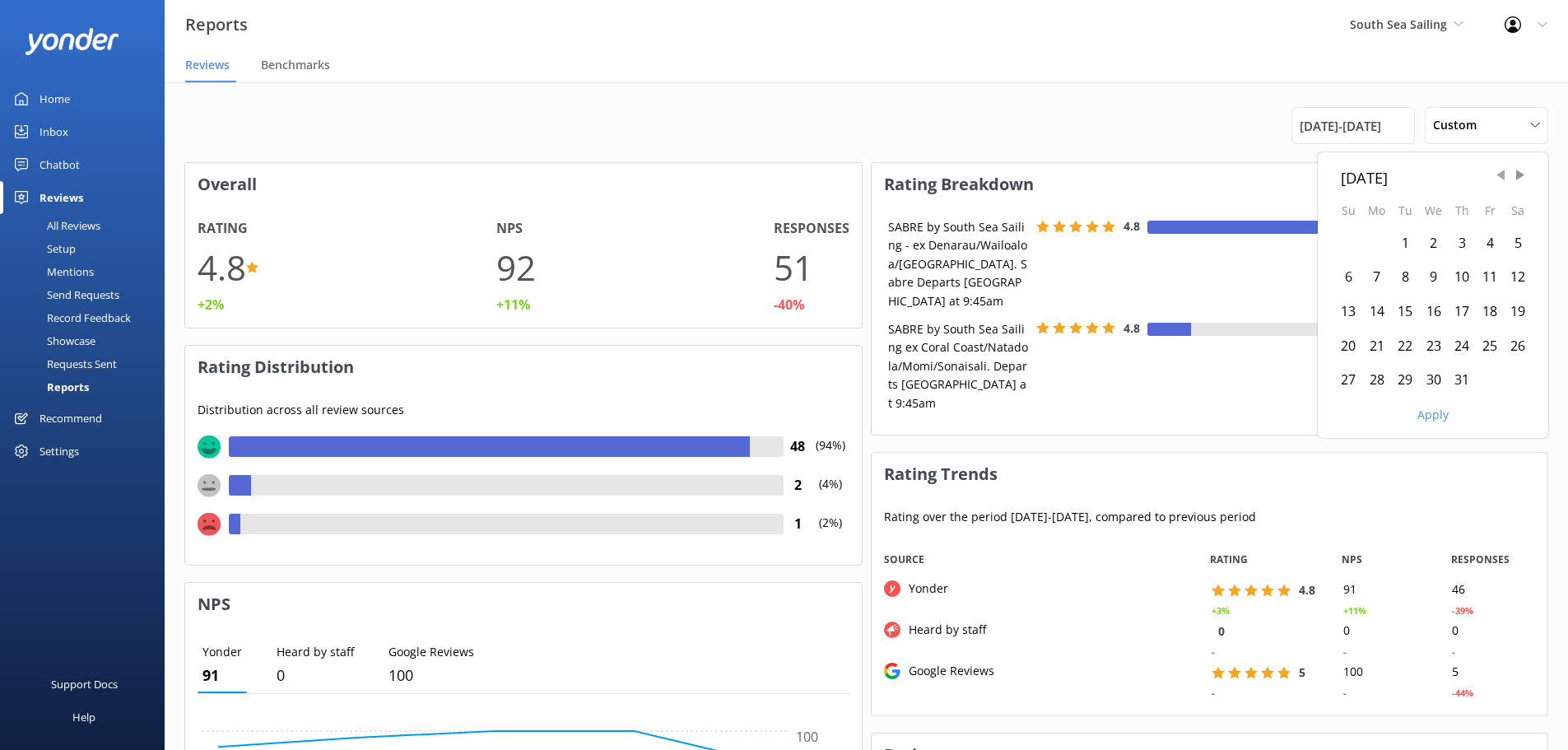
click at [1496, 172] on span "Previous Month" at bounding box center [1501, 176] width 17 height 17
click at [1381, 240] on div "1" at bounding box center [1376, 243] width 29 height 34
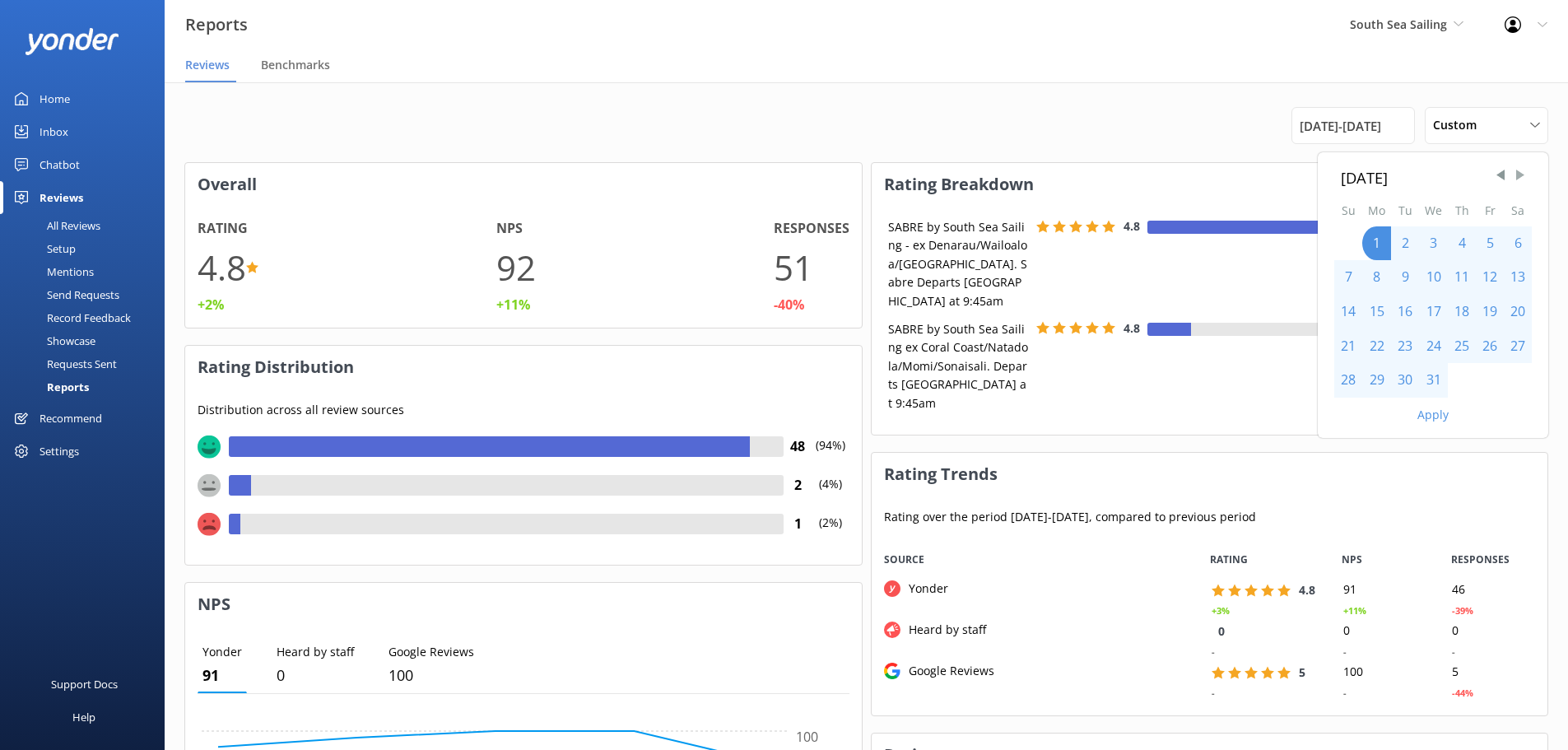
click at [1525, 176] on span "Next Month" at bounding box center [1521, 176] width 17 height 17
click at [1524, 176] on span "Next Month" at bounding box center [1521, 176] width 17 height 17
click at [1523, 176] on span "Next Month" at bounding box center [1521, 176] width 17 height 17
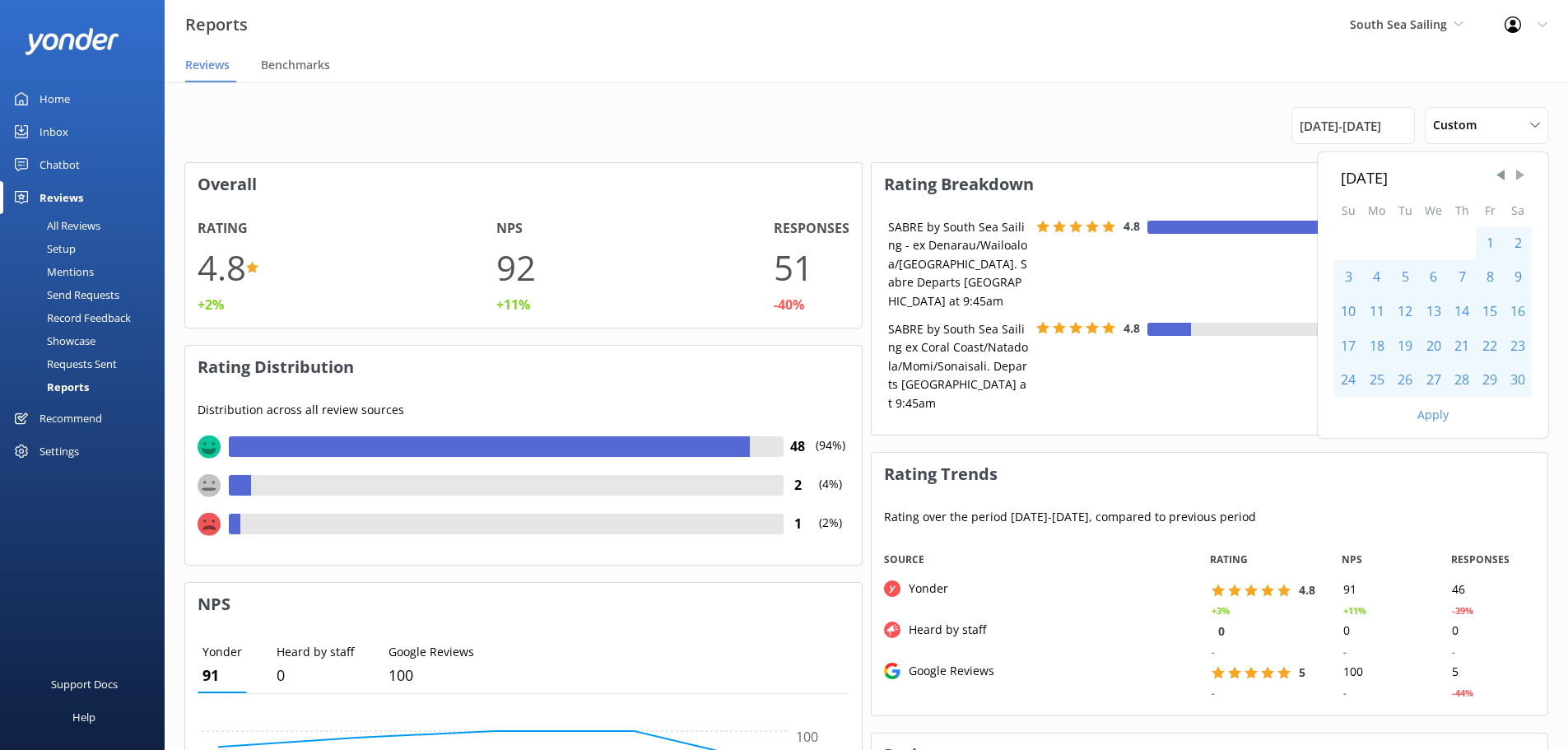
click at [1523, 176] on span "Next Month" at bounding box center [1521, 176] width 17 height 17
click at [1521, 176] on span "Next Month" at bounding box center [1521, 176] width 17 height 17
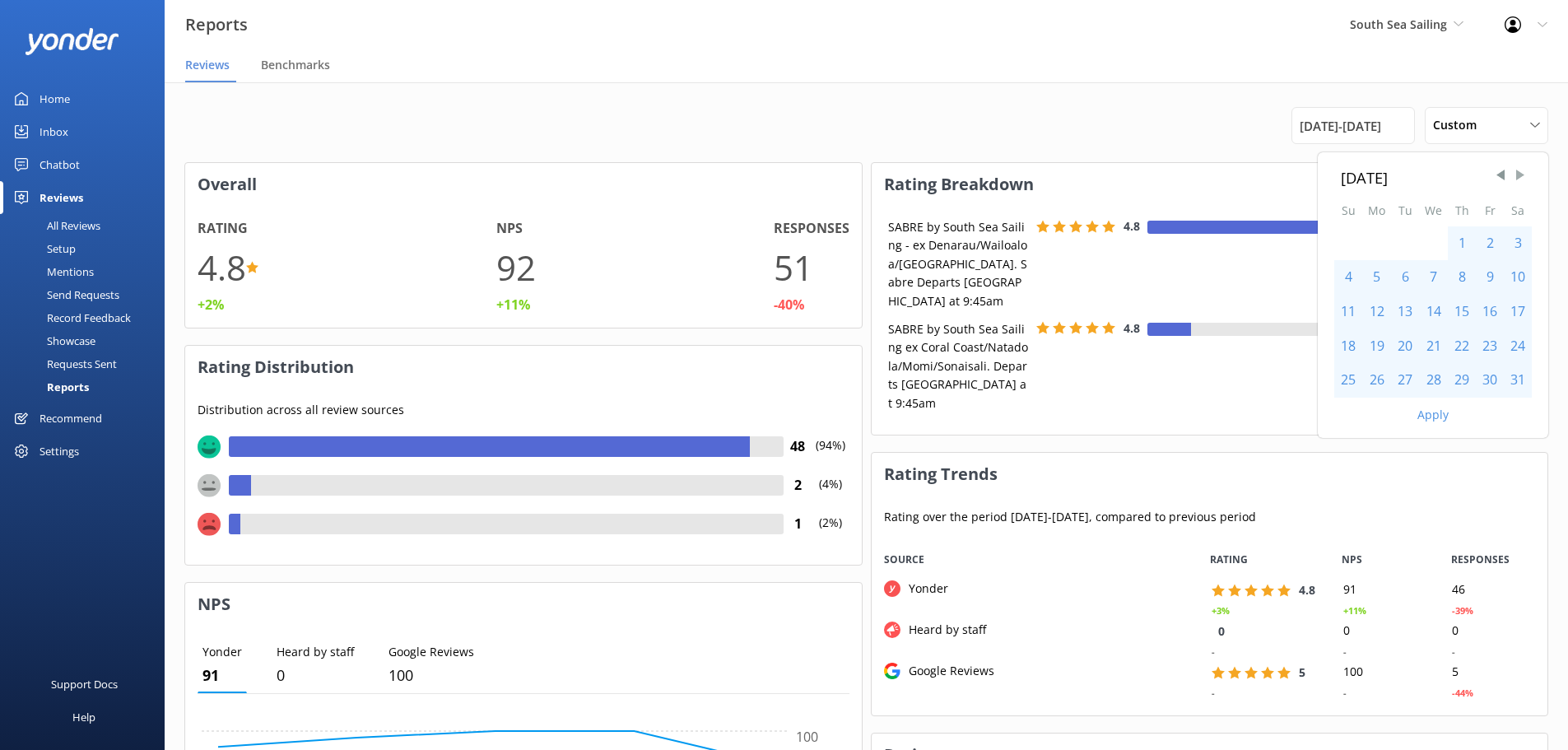
click at [1521, 176] on span "Next Month" at bounding box center [1521, 176] width 17 height 17
click at [1457, 375] on div "31" at bounding box center [1462, 380] width 28 height 34
click at [1496, 178] on span "Previous Month" at bounding box center [1501, 176] width 17 height 17
click at [1385, 382] on div "30" at bounding box center [1376, 380] width 29 height 34
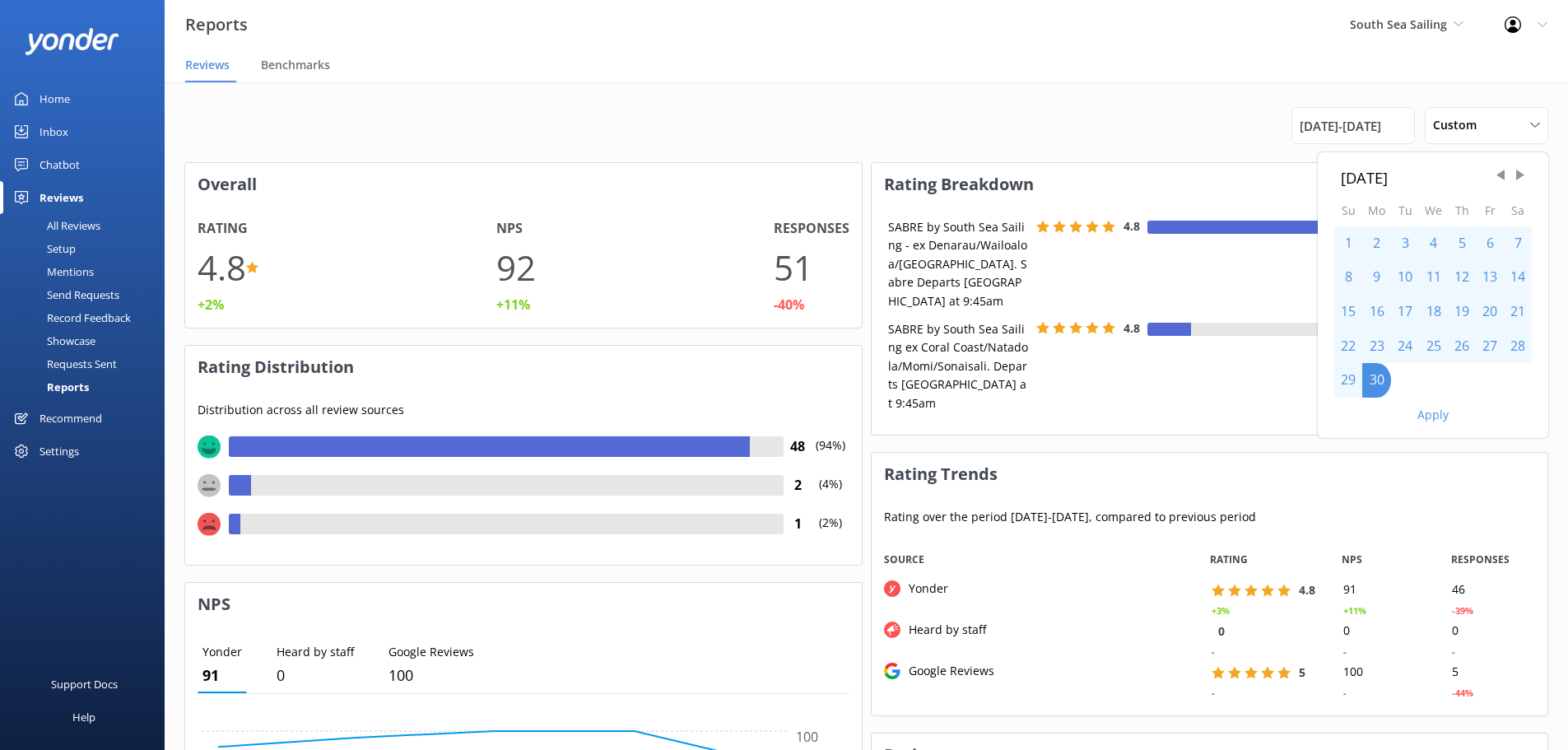
click at [1435, 414] on button "Apply" at bounding box center [1433, 415] width 32 height 12
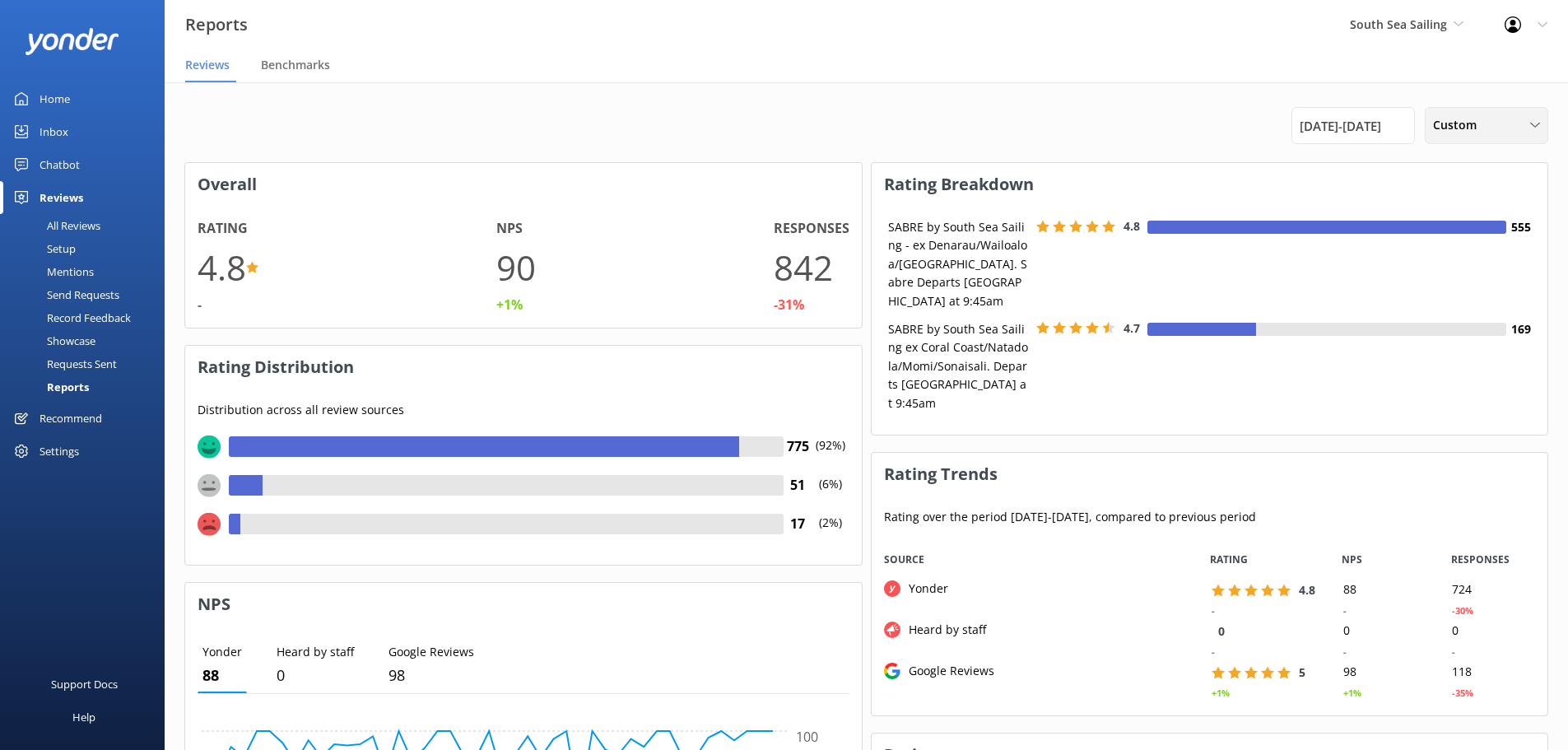
click at [1476, 121] on span "Custom" at bounding box center [1460, 125] width 53 height 18
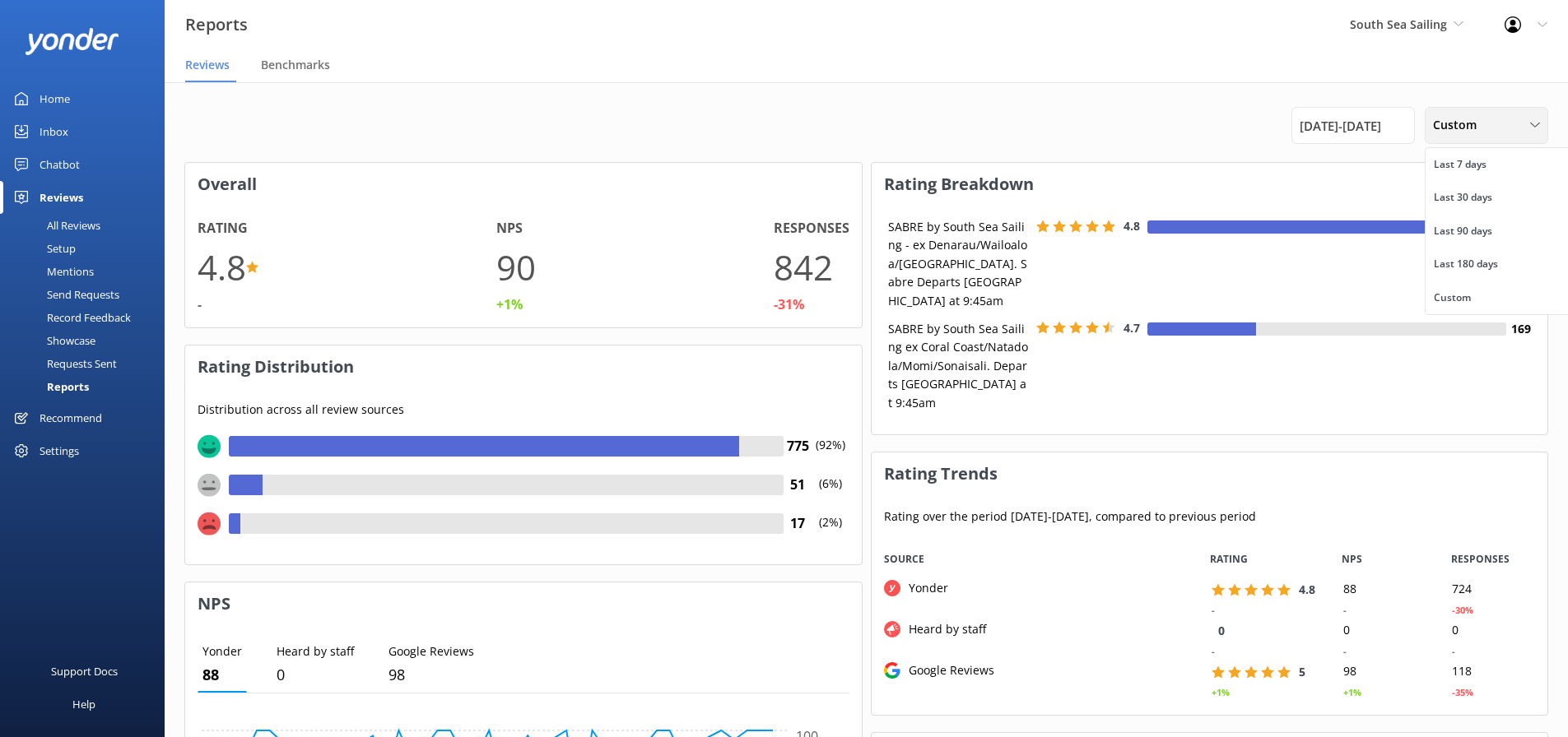
click at [1470, 130] on span "Custom" at bounding box center [1460, 125] width 53 height 18
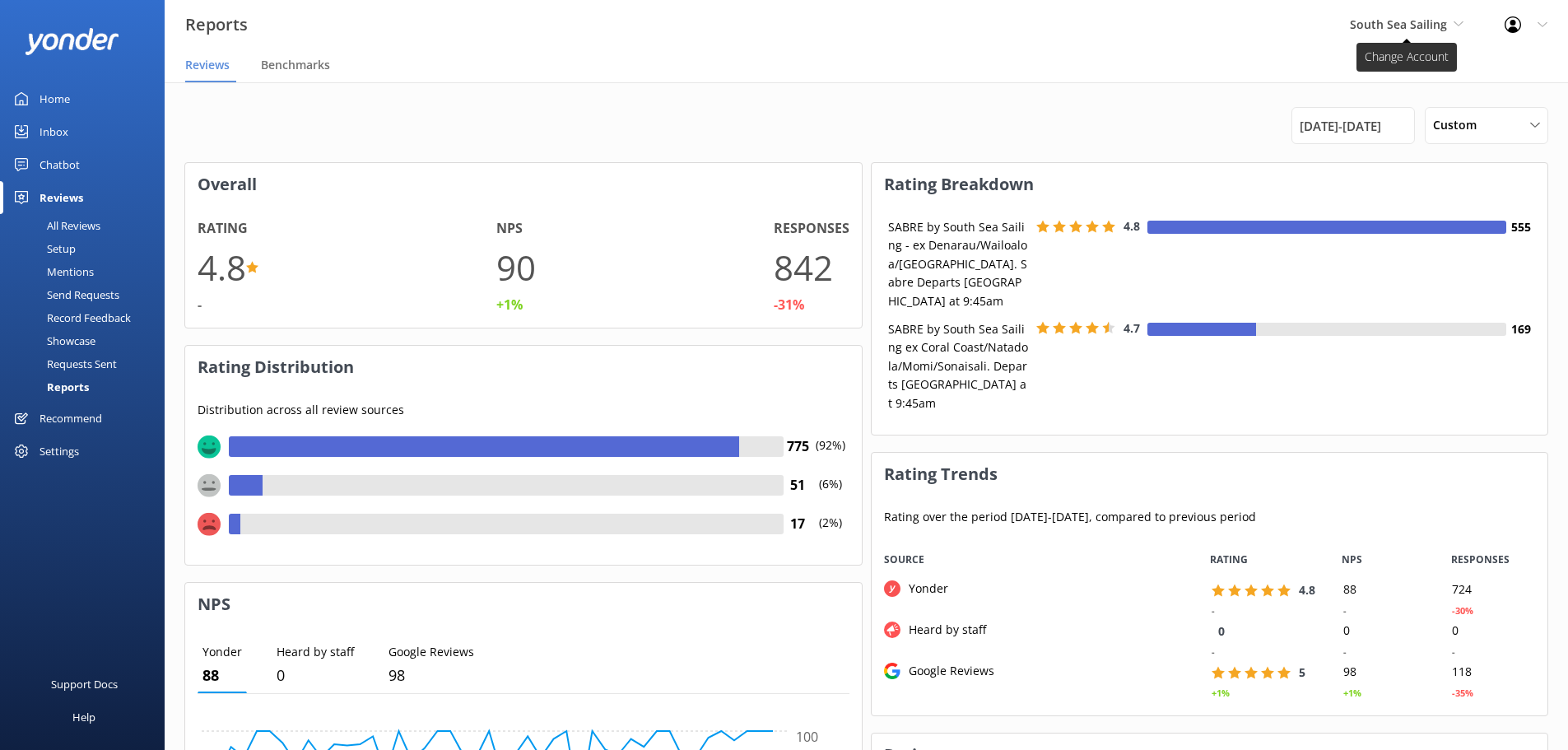
click at [1409, 33] on span "South Sea Sailing" at bounding box center [1406, 25] width 113 height 18
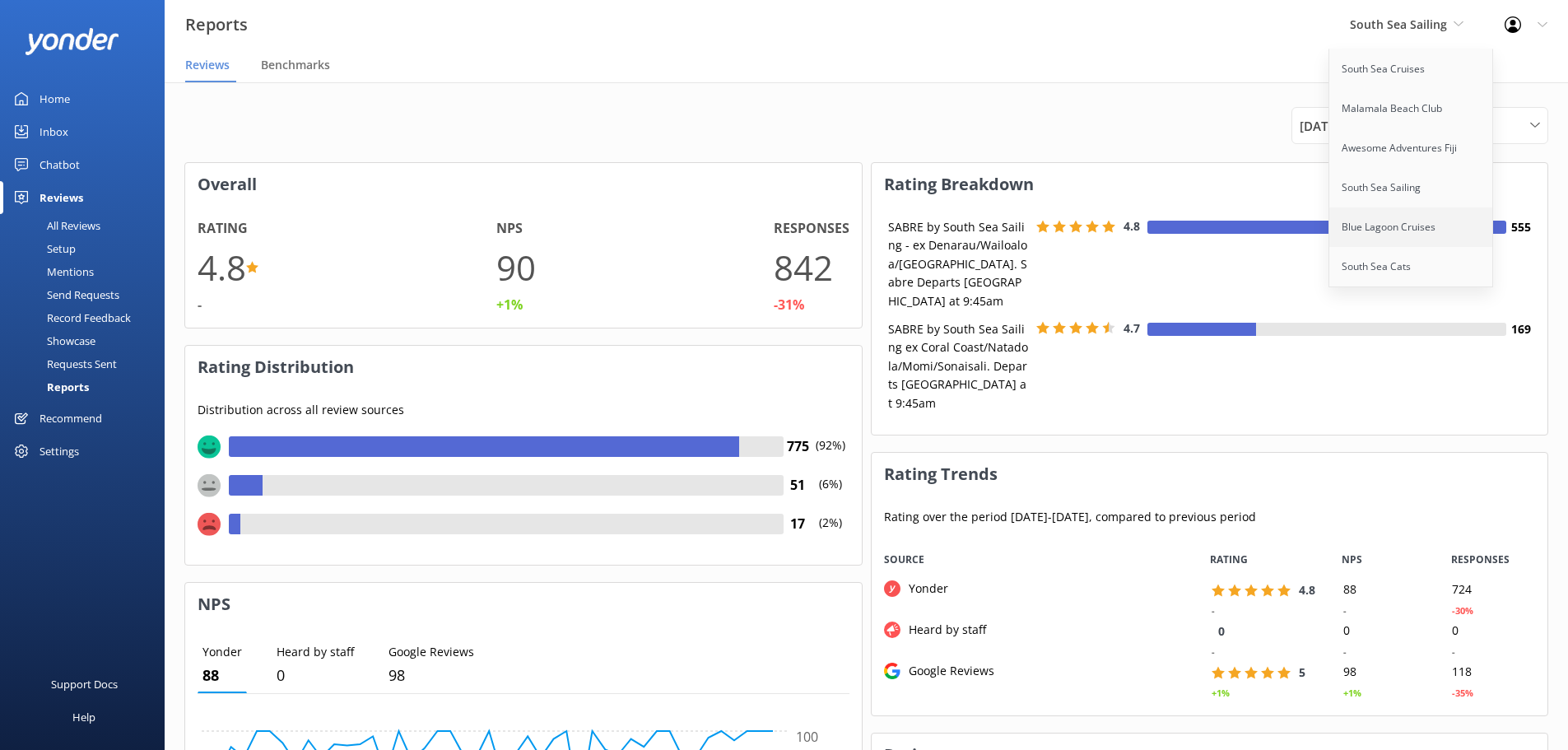
click at [1439, 222] on link "Blue Lagoon Cruises" at bounding box center [1412, 227] width 165 height 39
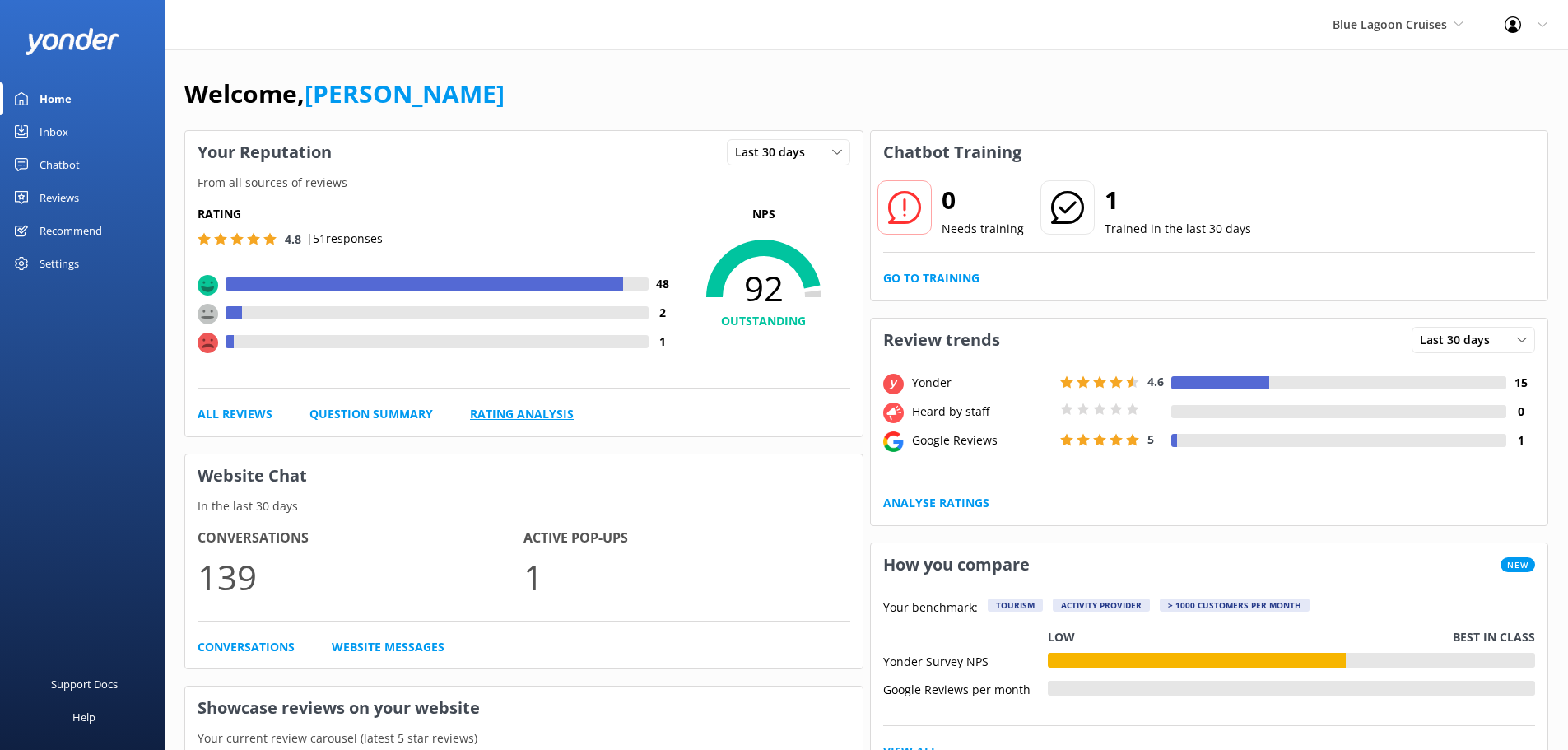
click at [497, 414] on link "Rating Analysis" at bounding box center [522, 414] width 103 height 18
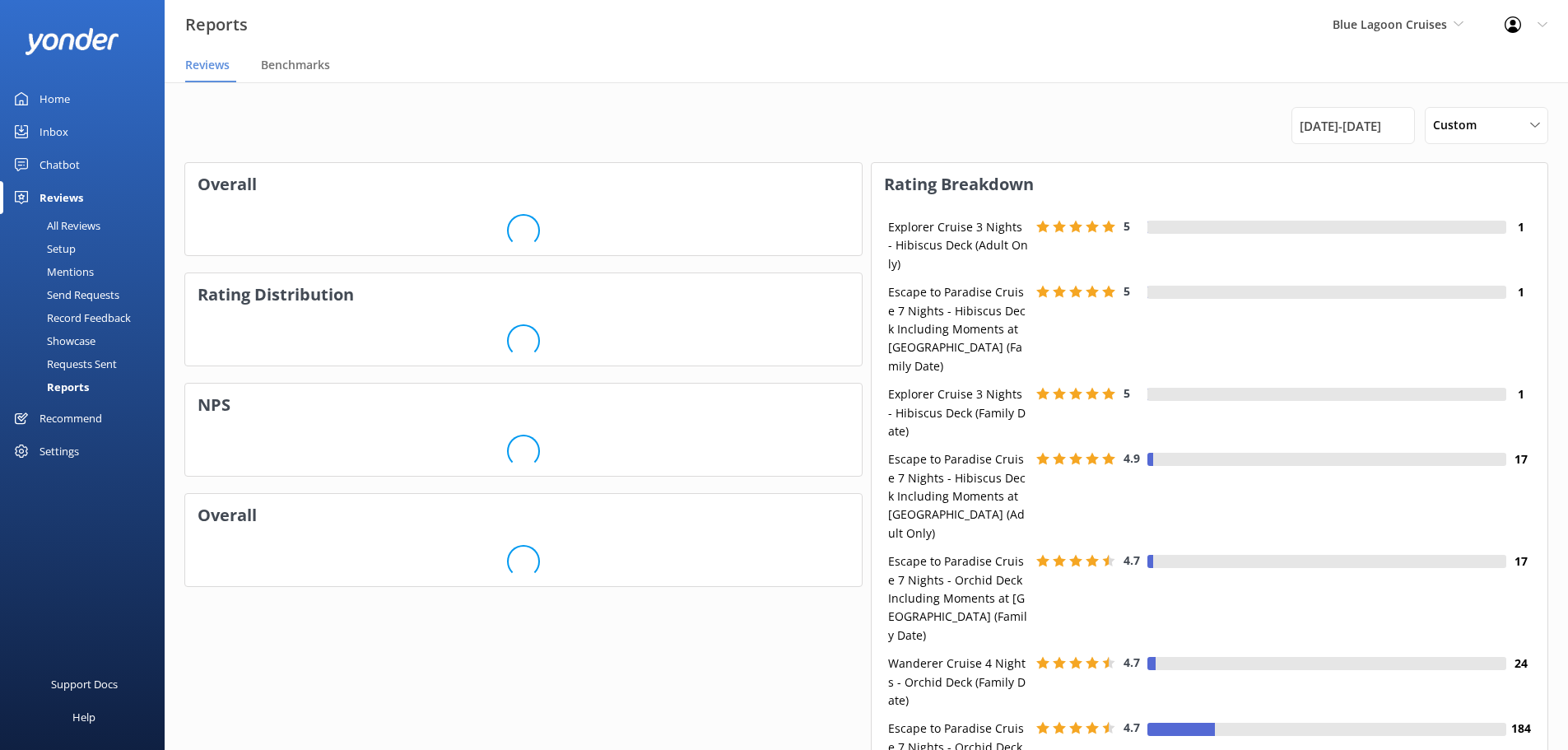
scroll to position [165, 663]
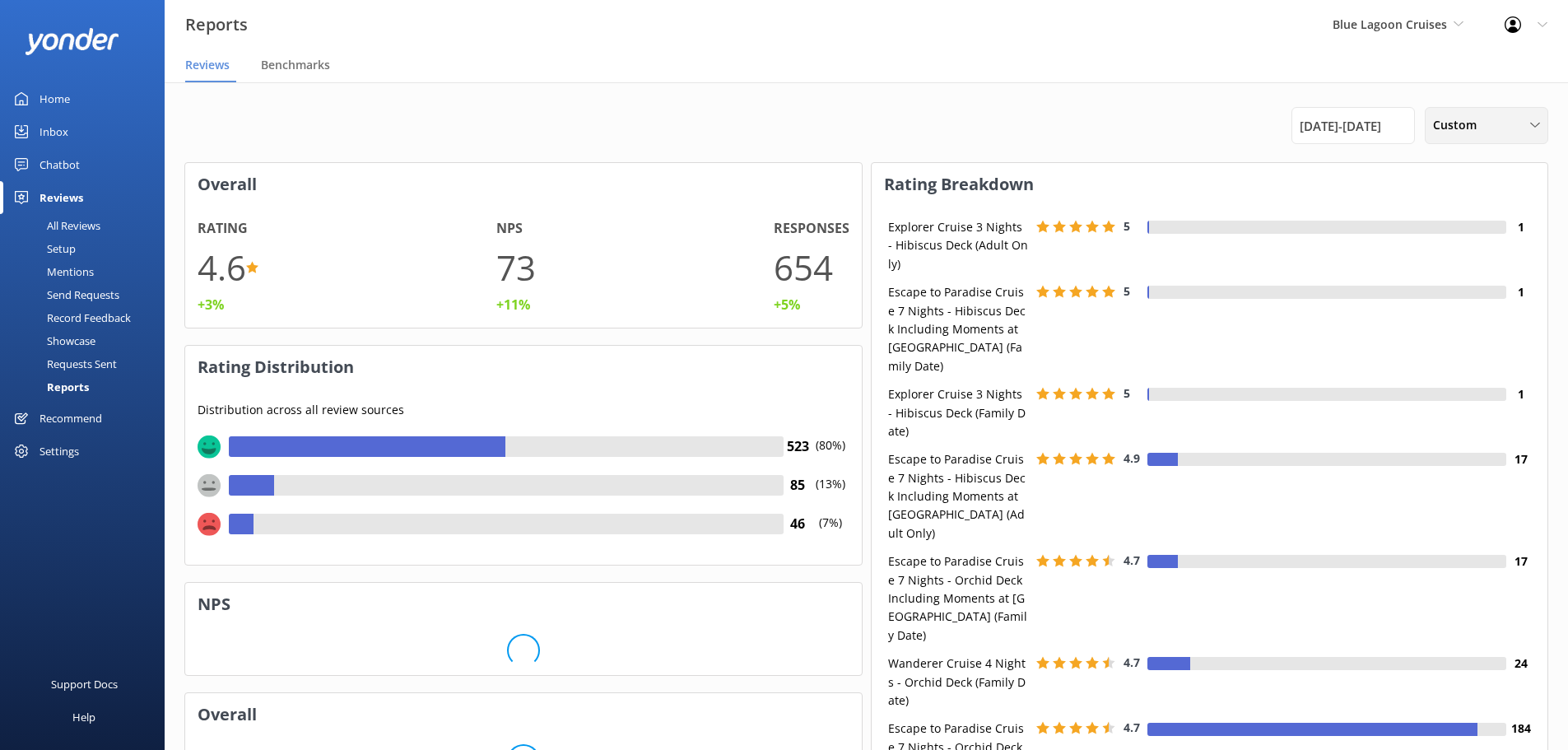
click at [1456, 126] on span "Custom" at bounding box center [1460, 125] width 53 height 18
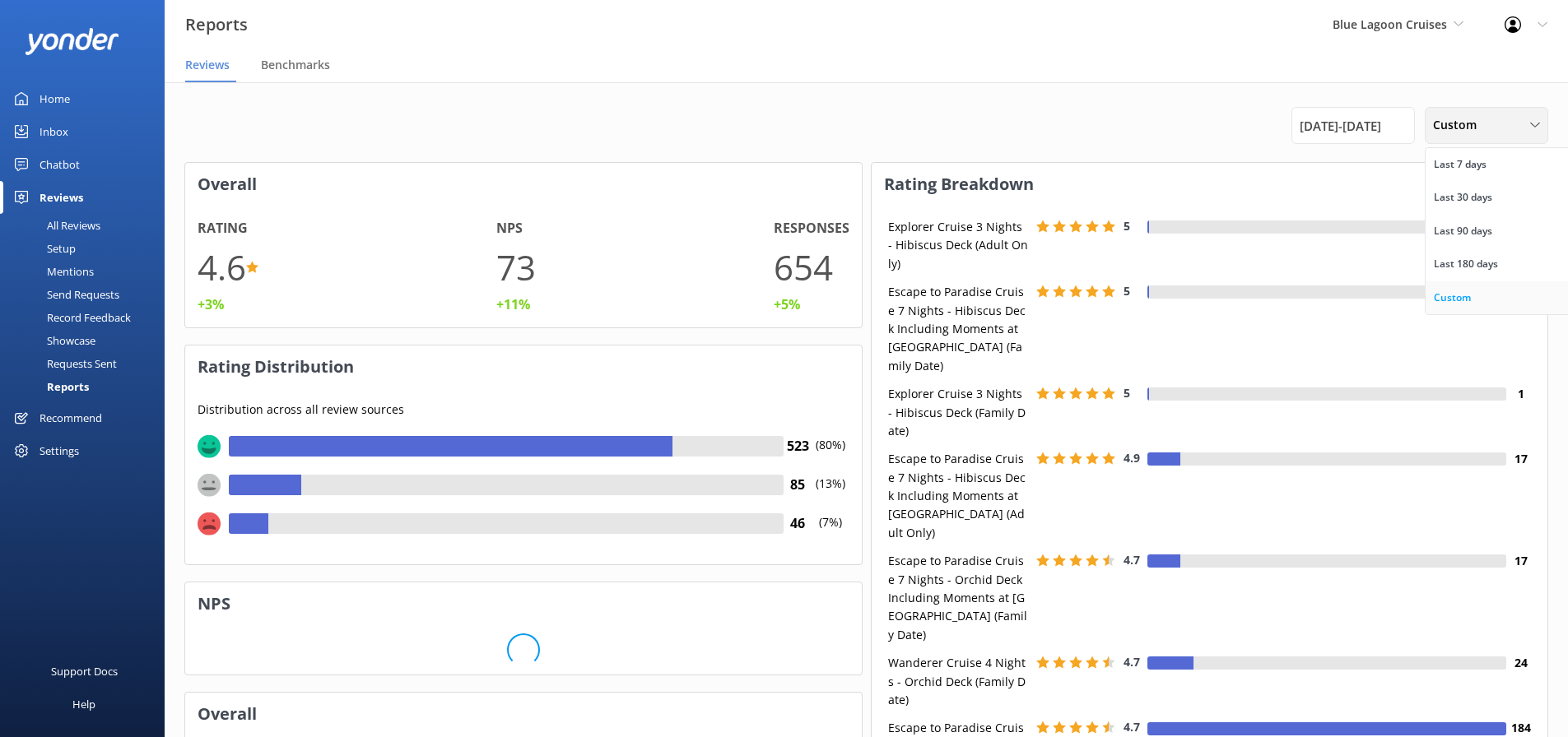
click at [1466, 295] on div "Custom" at bounding box center [1452, 298] width 37 height 17
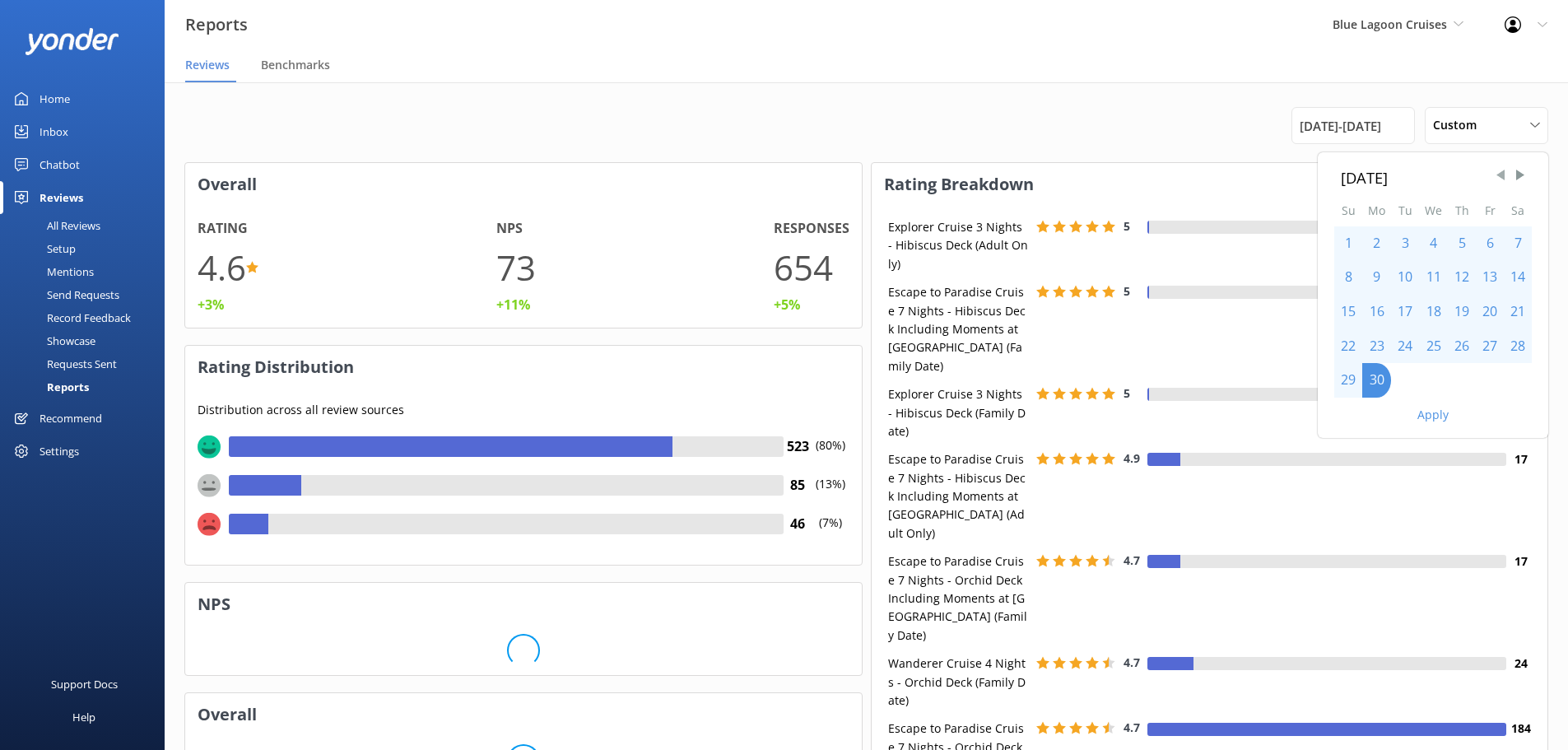
click at [1498, 174] on span "Previous Month" at bounding box center [1501, 176] width 17 height 17
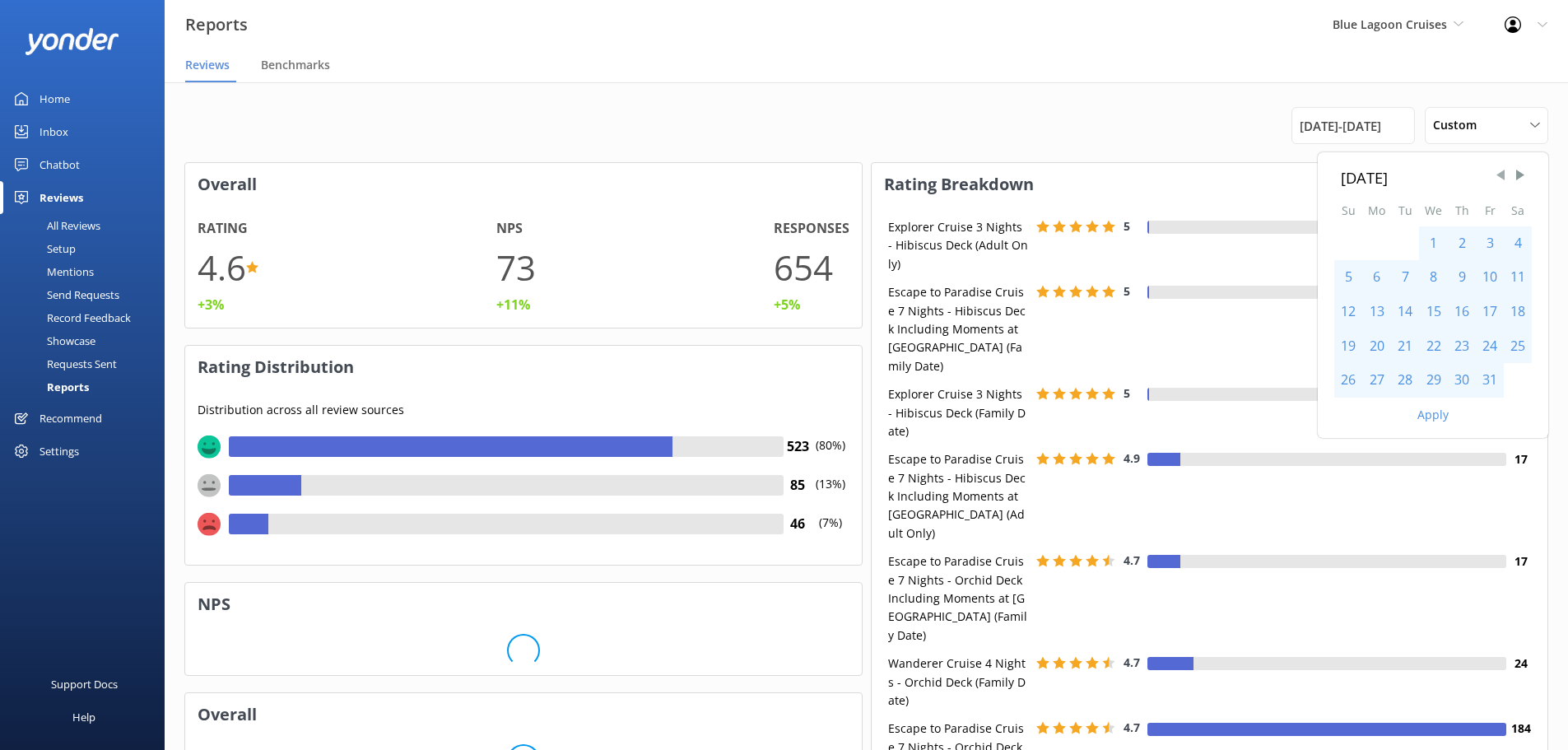
click at [1498, 174] on span "Previous Month" at bounding box center [1501, 176] width 17 height 17
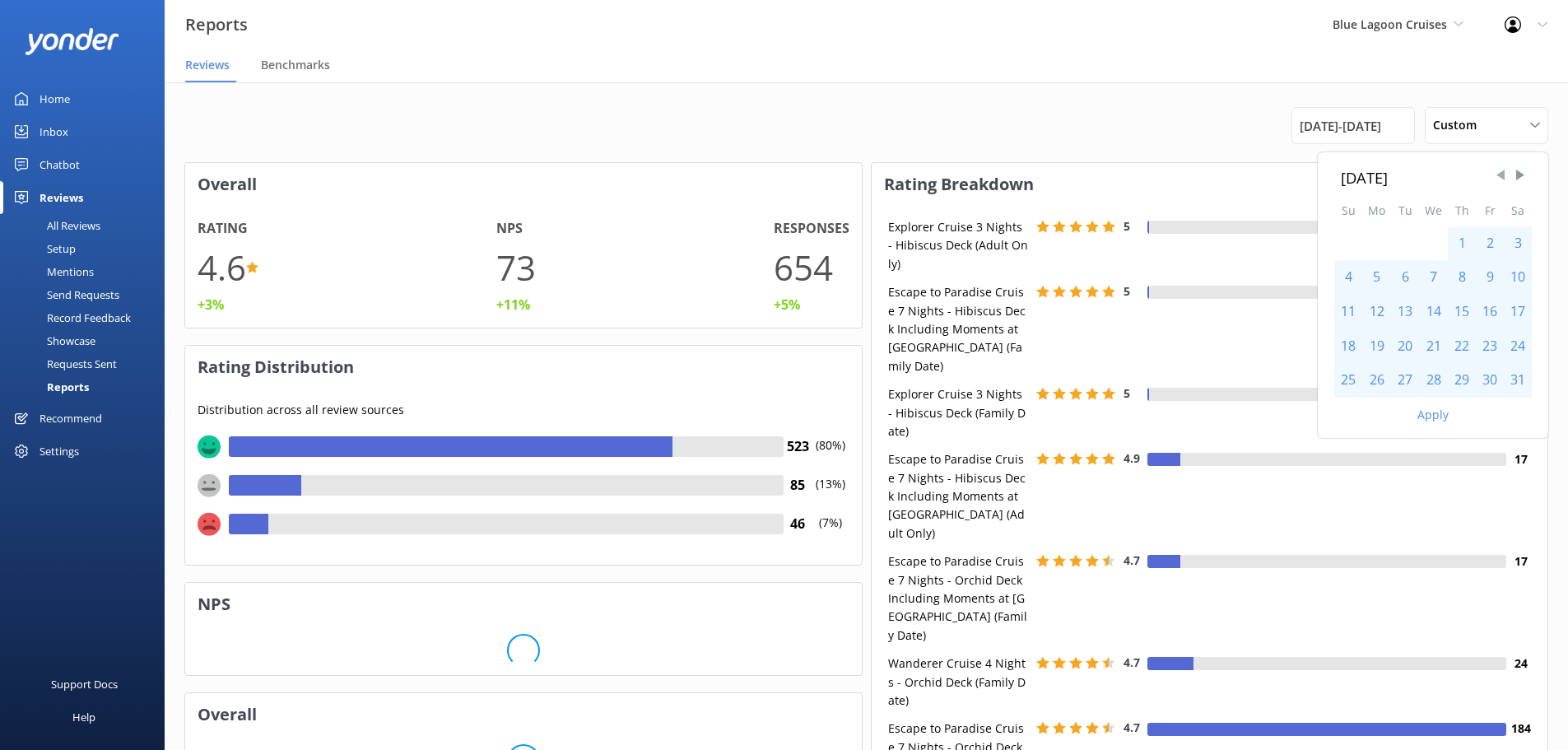
click at [1498, 174] on span "Previous Month" at bounding box center [1501, 176] width 17 height 17
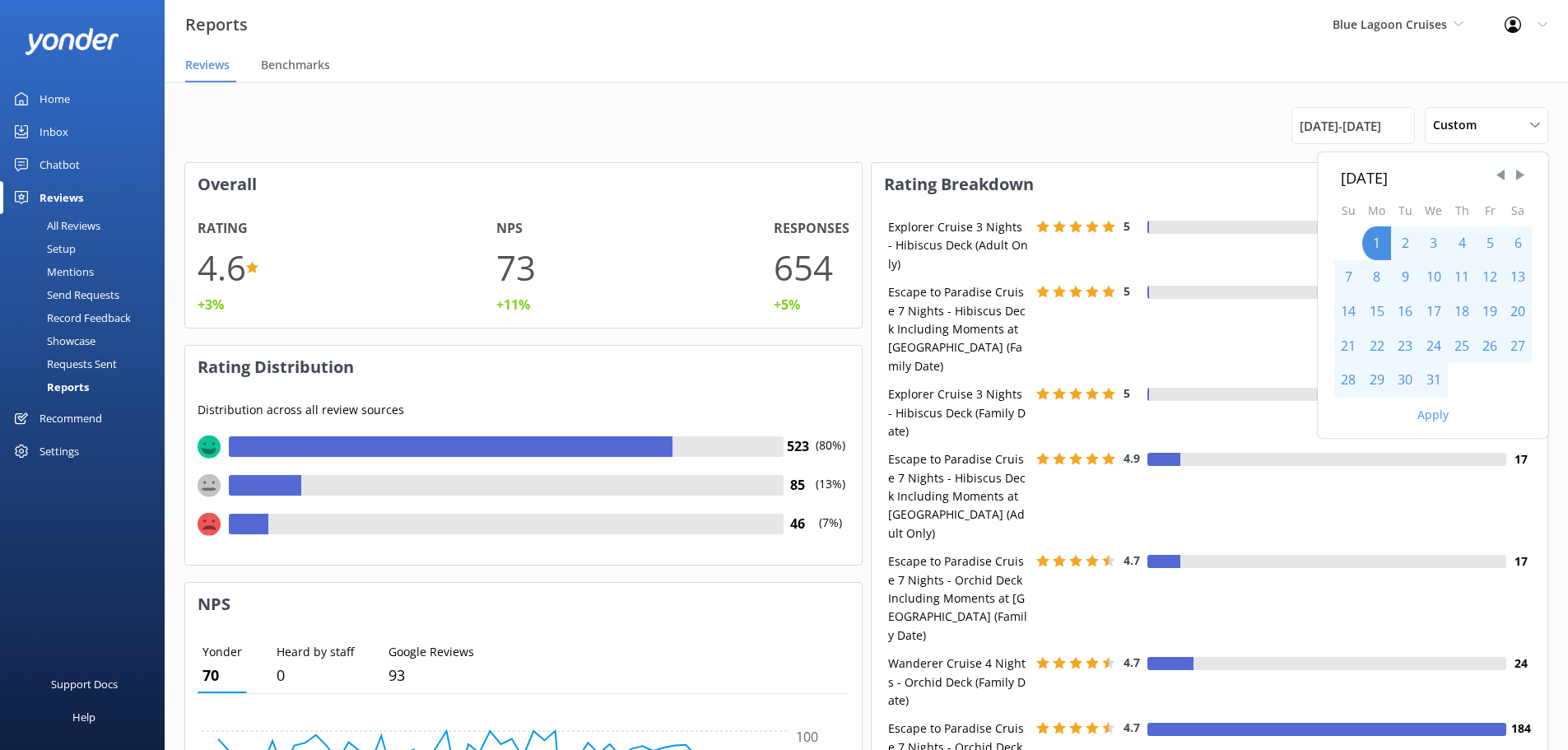
click at [1190, 127] on div "July 2024 Su Mo Tu We Th Fr Sa 1 2 3 4 5 6 7 8 9 10 11 12 13 14 15 16 17 18 19 …" at bounding box center [866, 125] width 1364 height 37
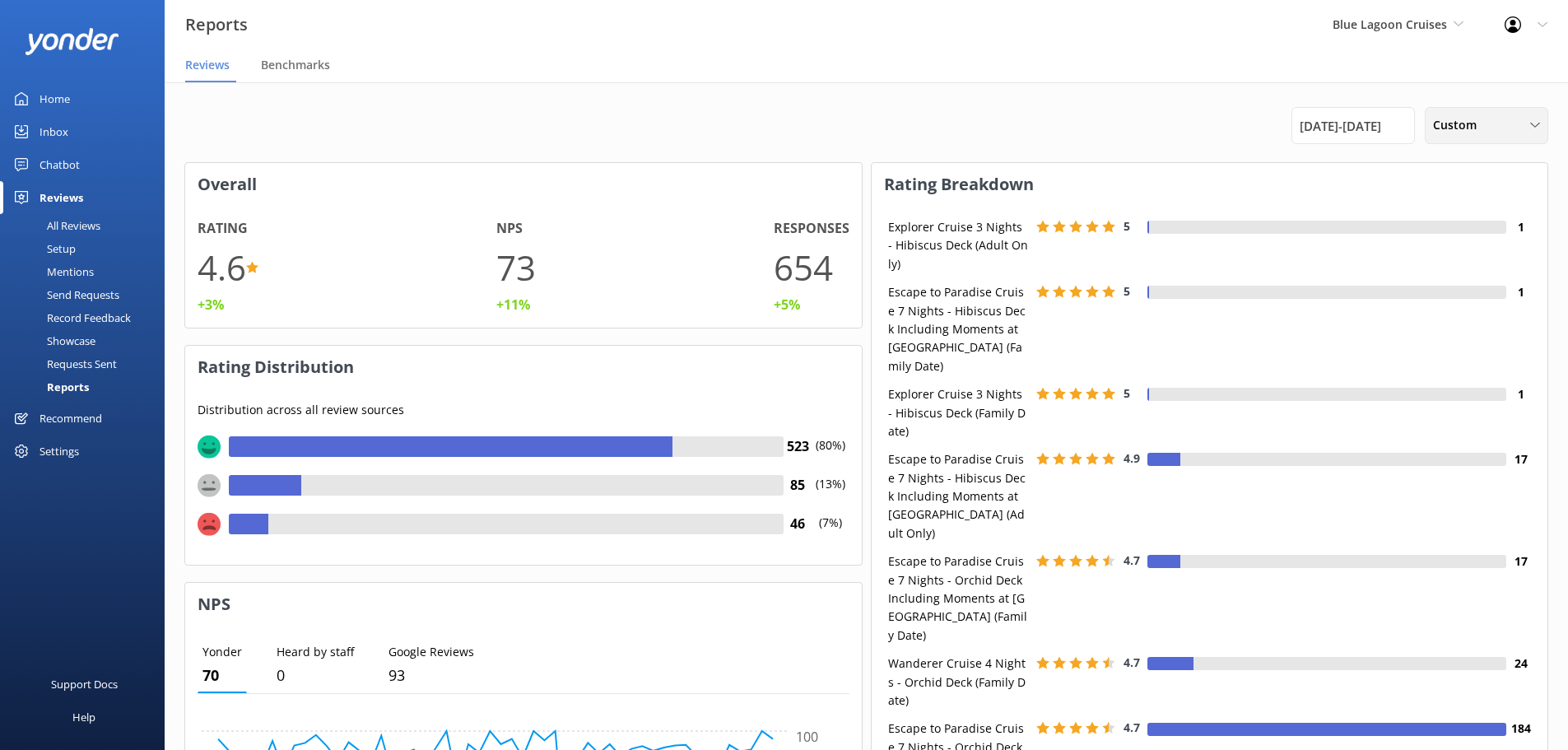
click at [1451, 126] on span "Custom" at bounding box center [1460, 125] width 53 height 18
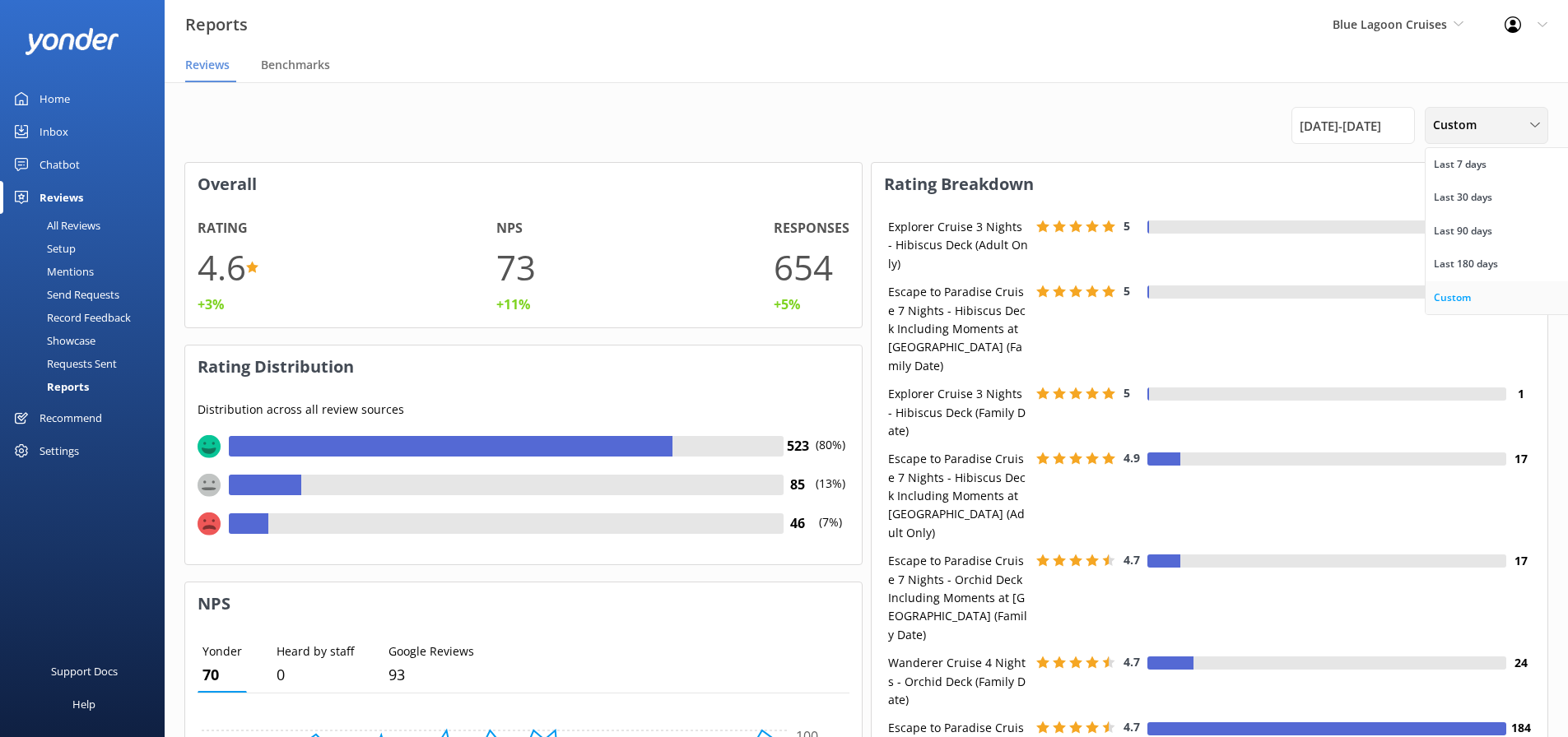
click at [1463, 292] on div "Custom" at bounding box center [1452, 298] width 37 height 17
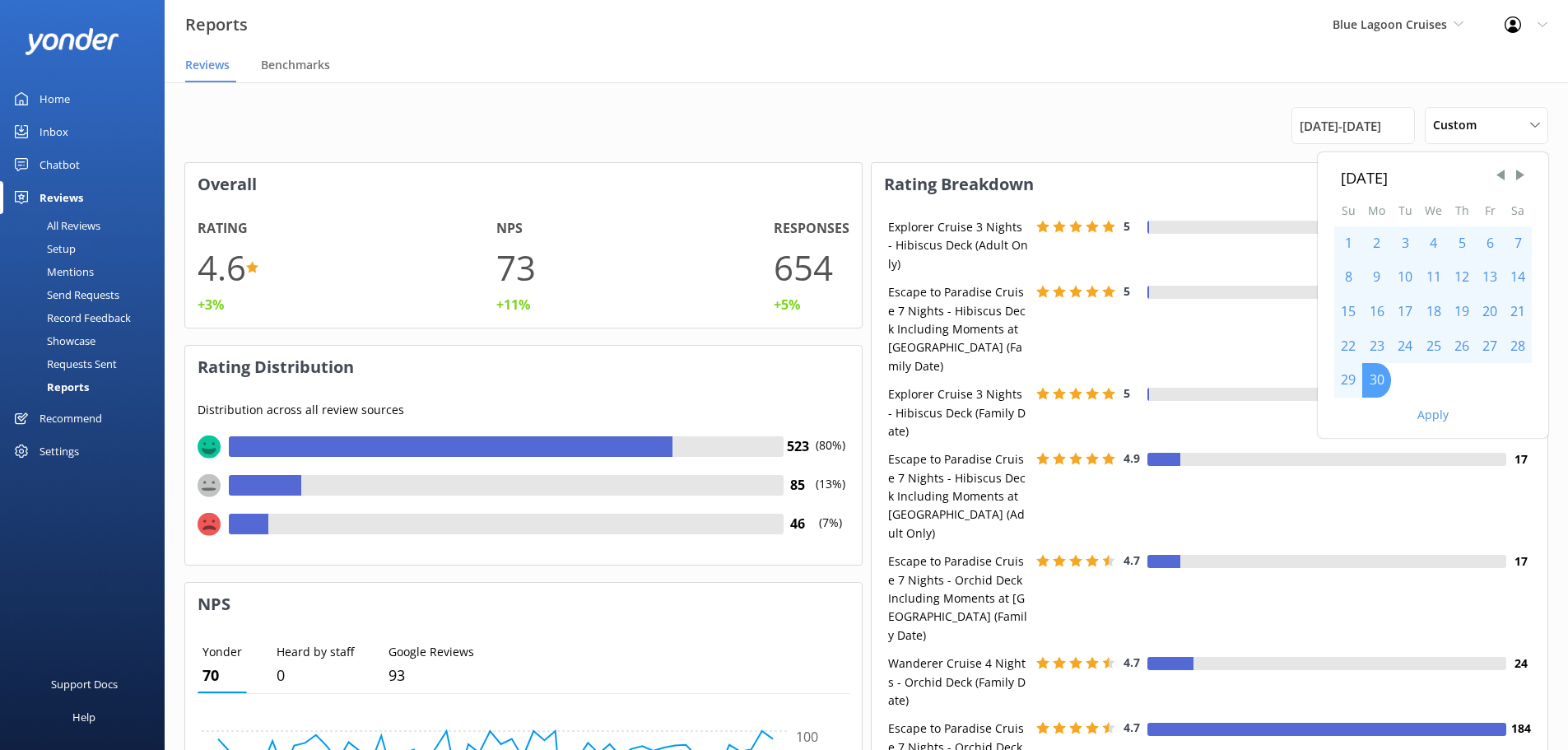
click at [1382, 376] on div "30" at bounding box center [1376, 380] width 29 height 34
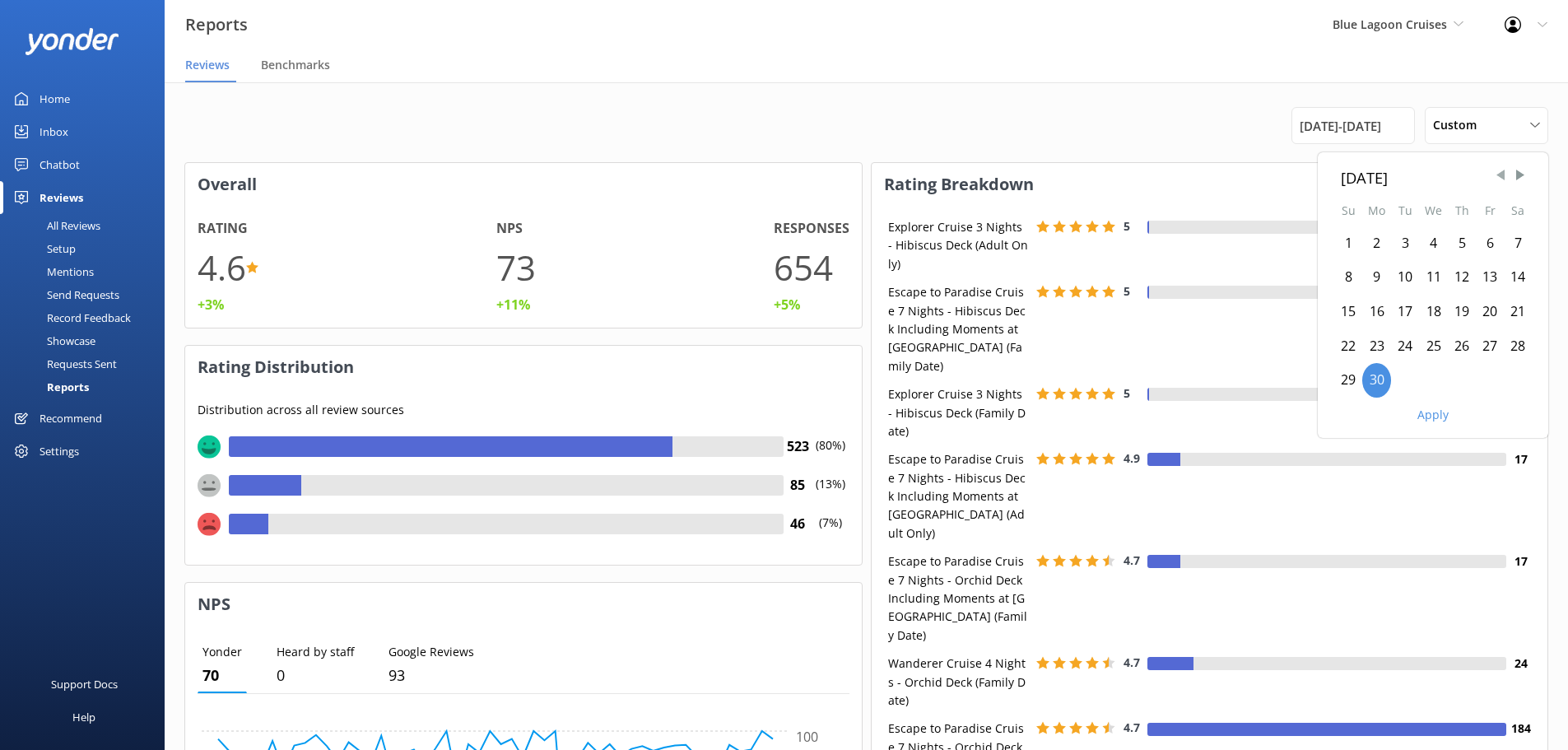
click at [1500, 178] on span "Previous Month" at bounding box center [1501, 176] width 17 height 17
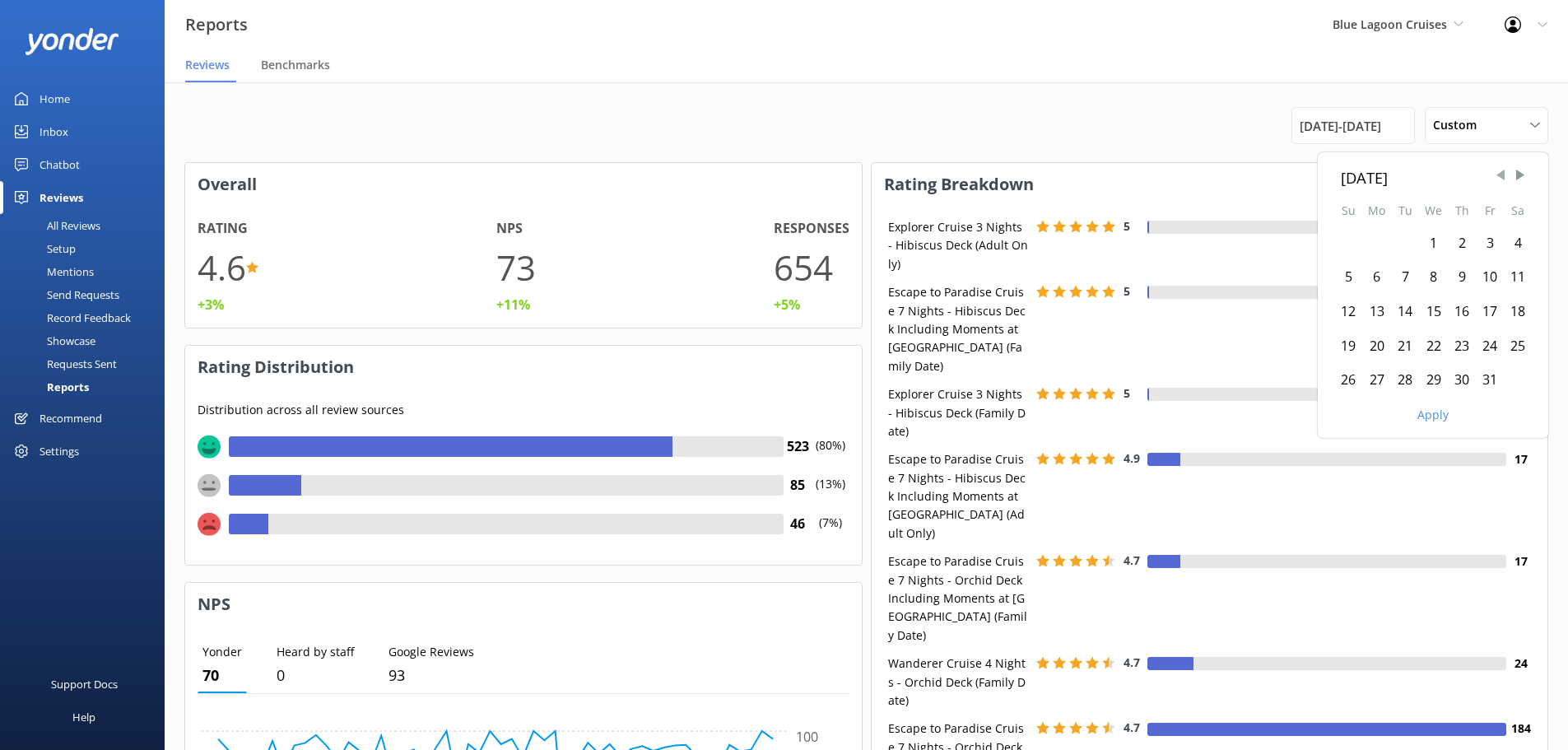
click at [1500, 178] on span "Previous Month" at bounding box center [1501, 176] width 17 height 17
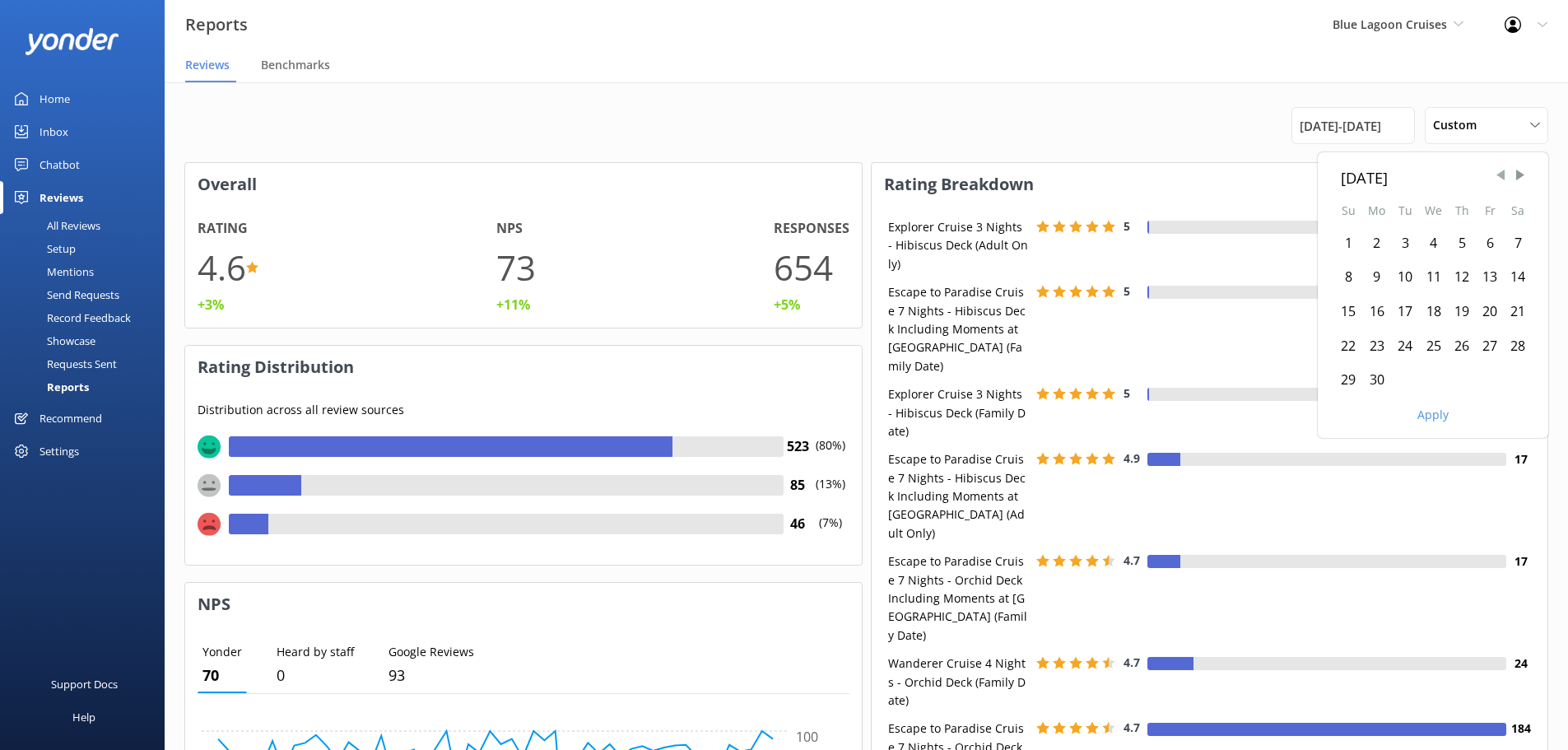
click at [1499, 178] on span "Previous Month" at bounding box center [1501, 176] width 17 height 17
click at [1516, 174] on span "Next Month" at bounding box center [1521, 176] width 17 height 17
click at [1371, 240] on div "1" at bounding box center [1376, 243] width 29 height 34
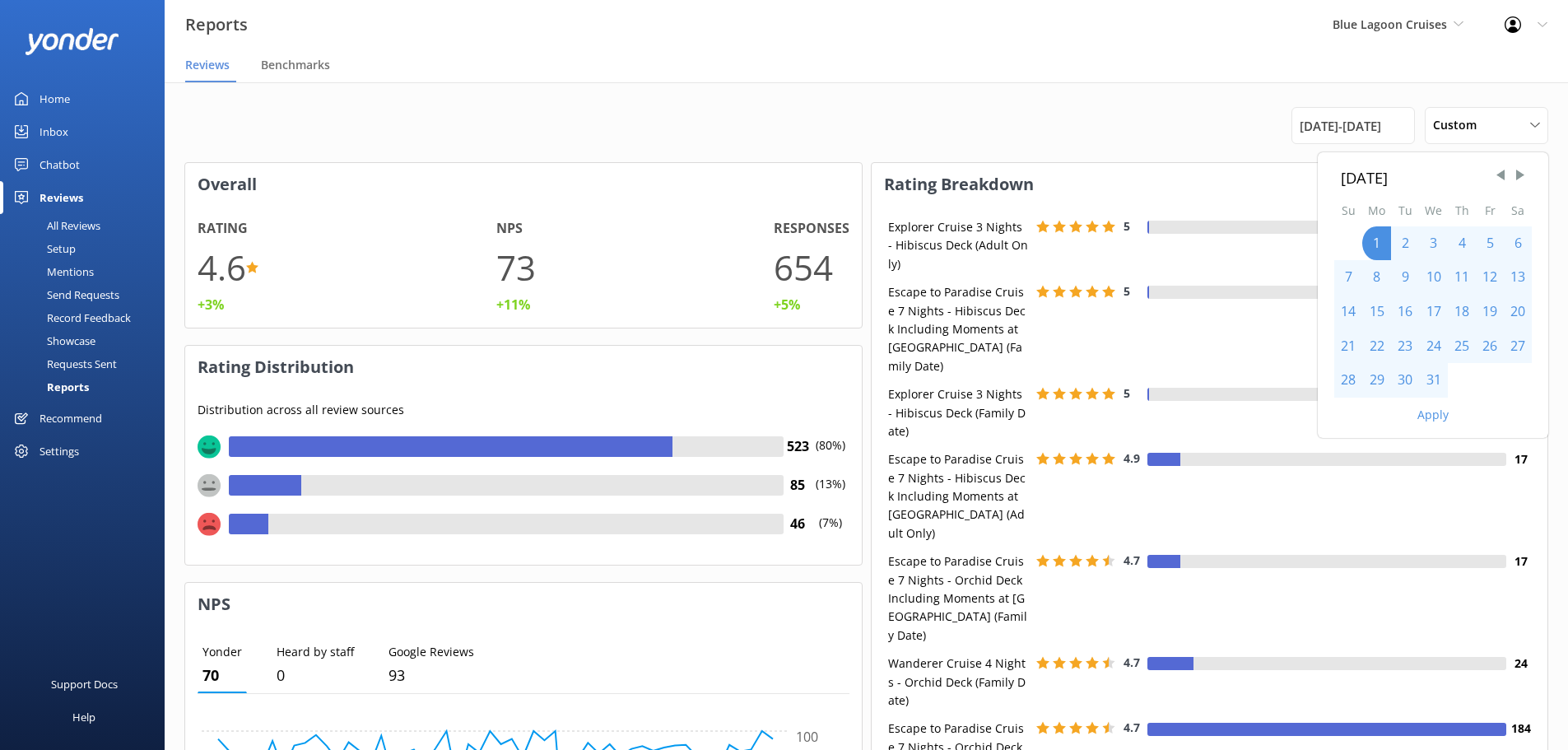
click at [1431, 412] on button "Apply" at bounding box center [1433, 415] width 32 height 12
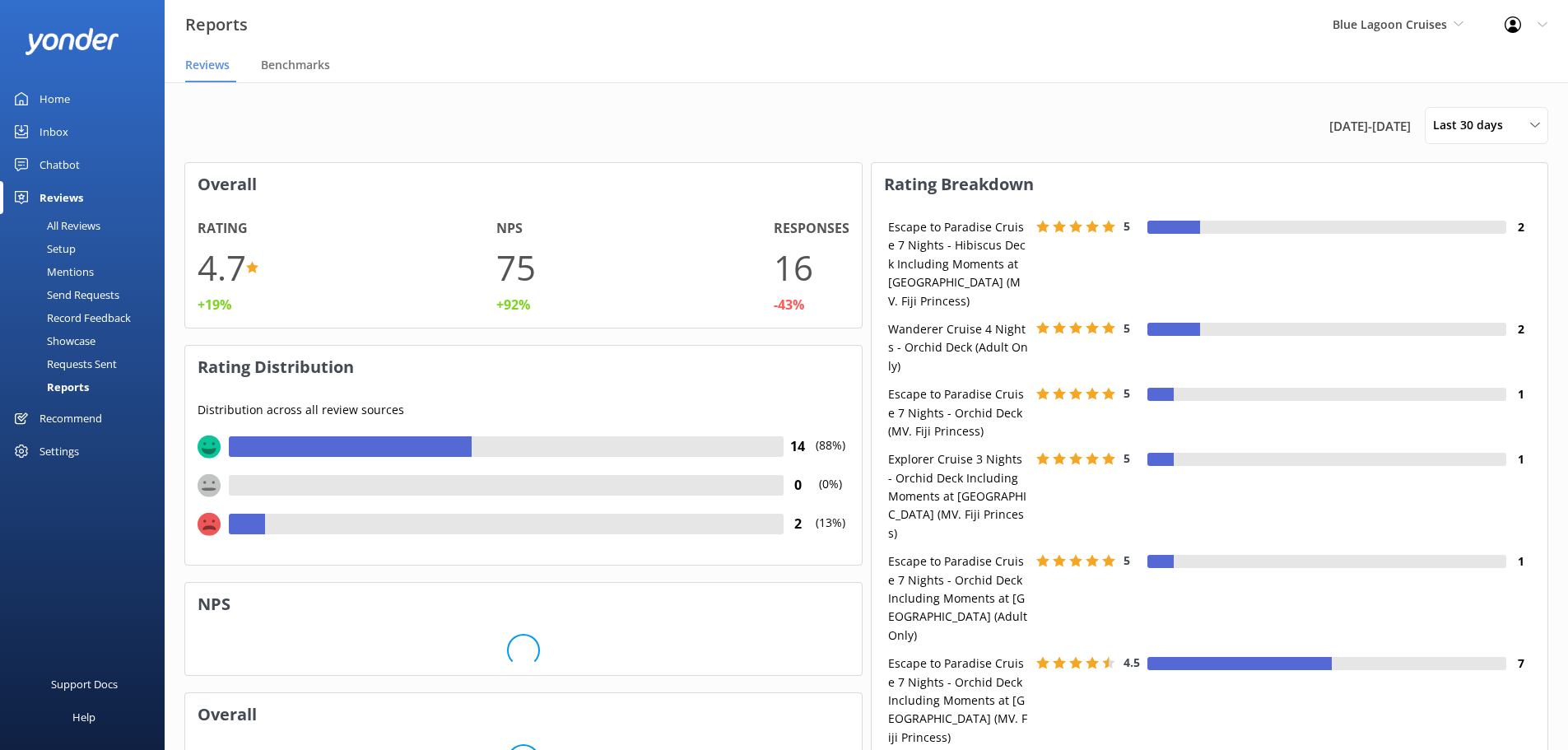
scroll to position [165, 663]
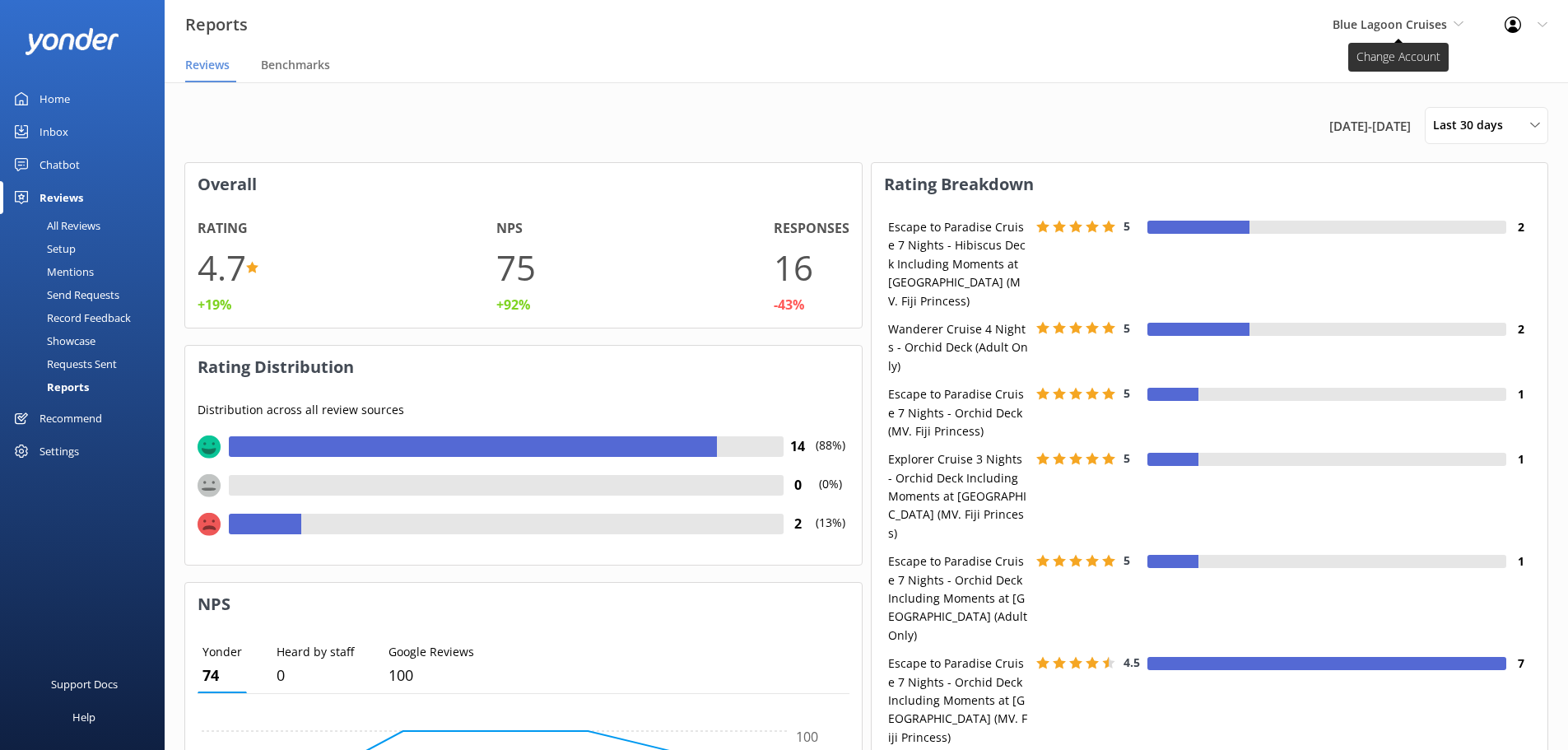
drag, startPoint x: 1351, startPoint y: 26, endPoint x: 1357, endPoint y: 34, distance: 10.0
click at [1351, 26] on span "Blue Lagoon Cruises" at bounding box center [1389, 24] width 114 height 16
click at [1414, 110] on link "Malamala Beach Club" at bounding box center [1395, 108] width 165 height 39
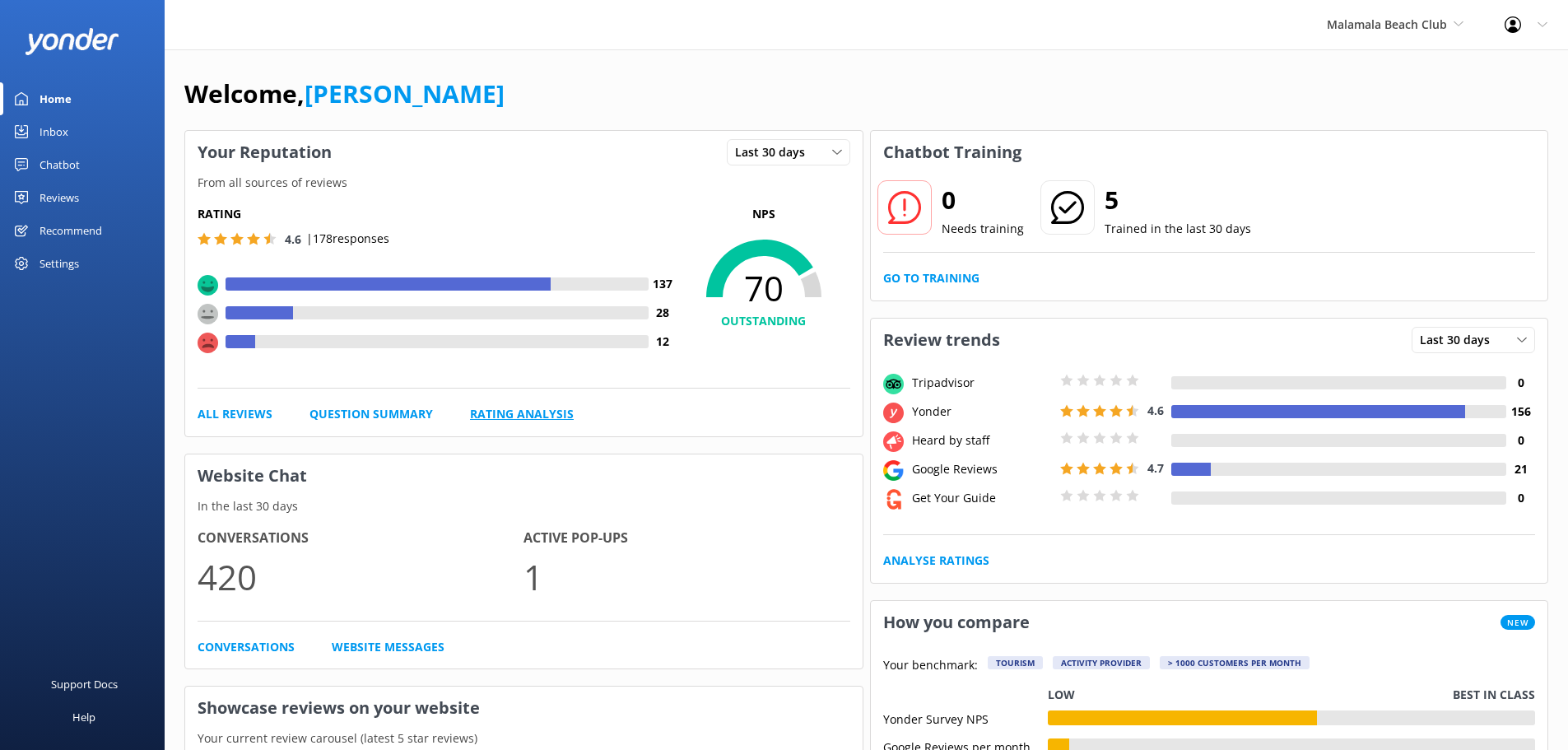
click at [496, 416] on link "Rating Analysis" at bounding box center [522, 414] width 103 height 18
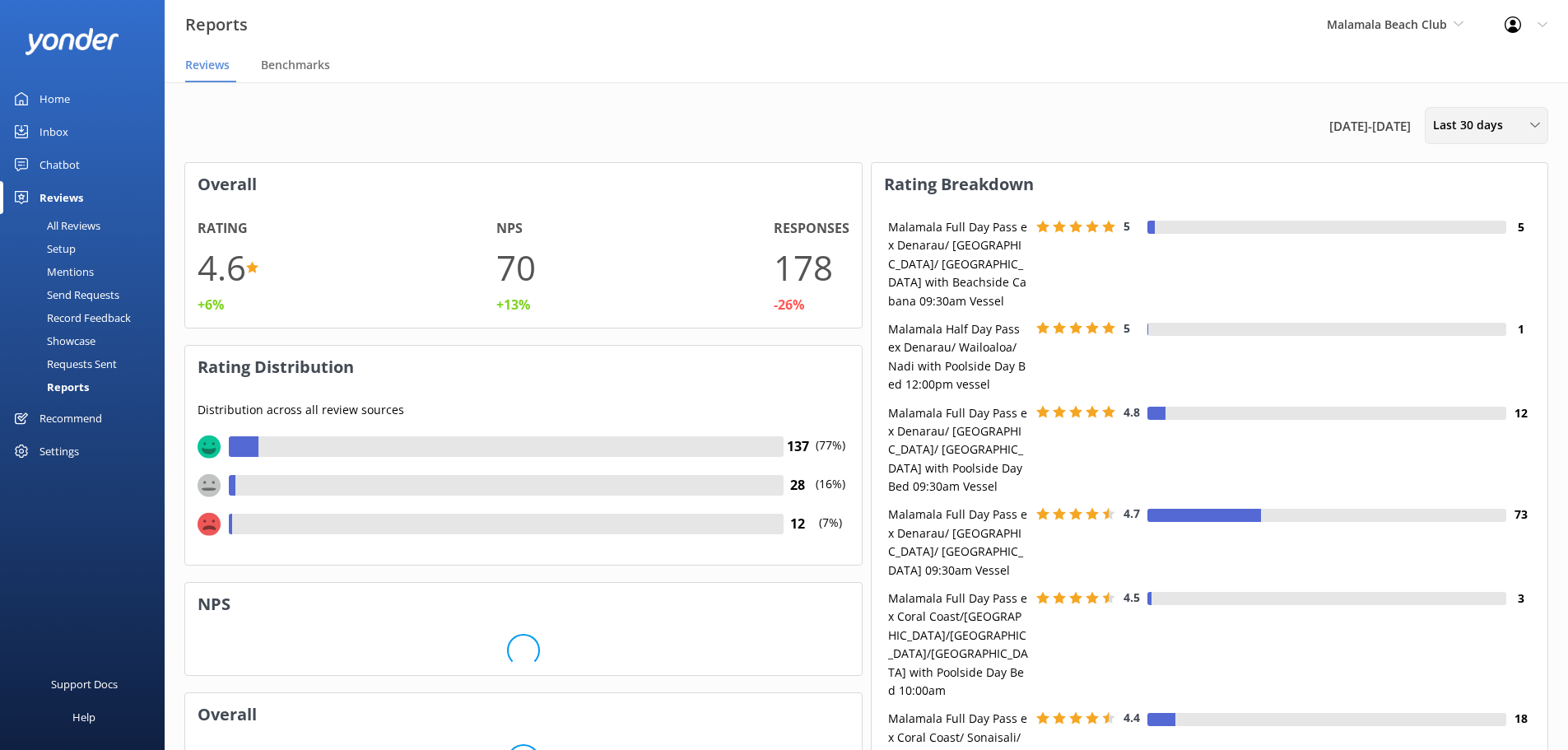
scroll to position [247, 663]
click at [1451, 128] on span "Last 30 days" at bounding box center [1473, 125] width 80 height 18
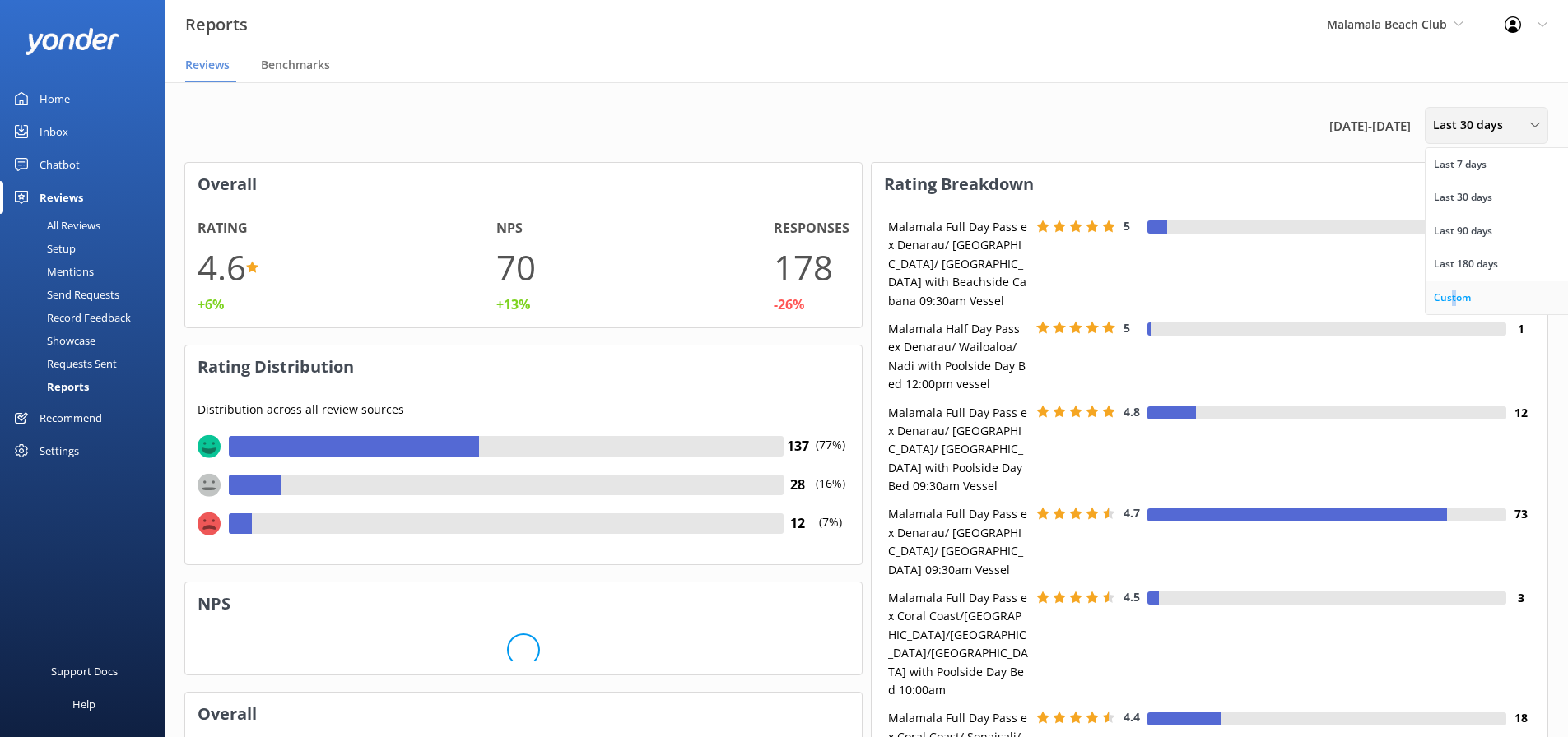
click at [1454, 298] on div "Custom" at bounding box center [1452, 298] width 37 height 17
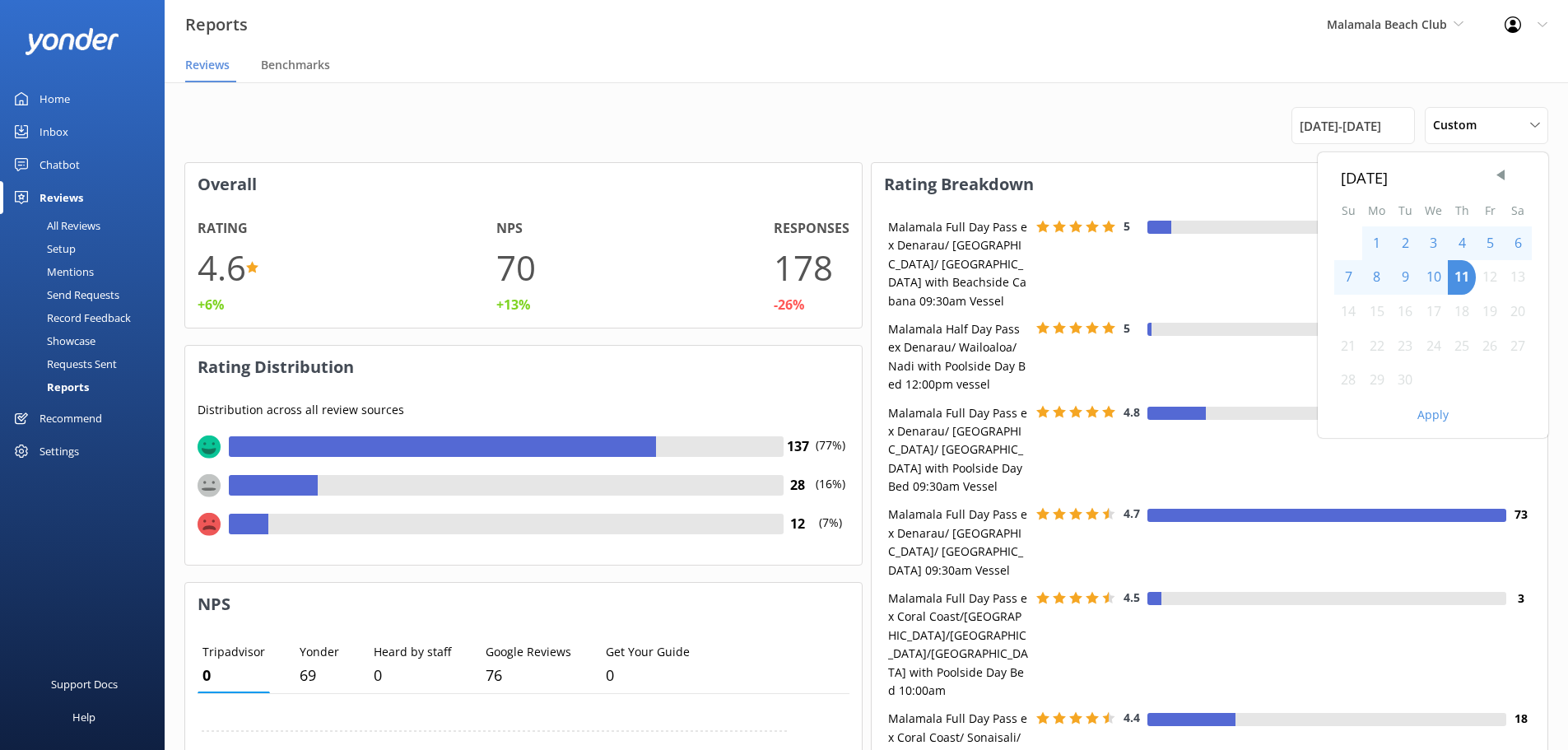
click at [1498, 163] on div "[DATE] Su Mo Tu We Th Fr Sa 1 2 3 4 5 6 7 8 9 10 11 12 13 14 15 16 17 18 19 20 …" at bounding box center [1433, 275] width 231 height 245
click at [1494, 181] on span "Previous Month" at bounding box center [1501, 176] width 17 height 17
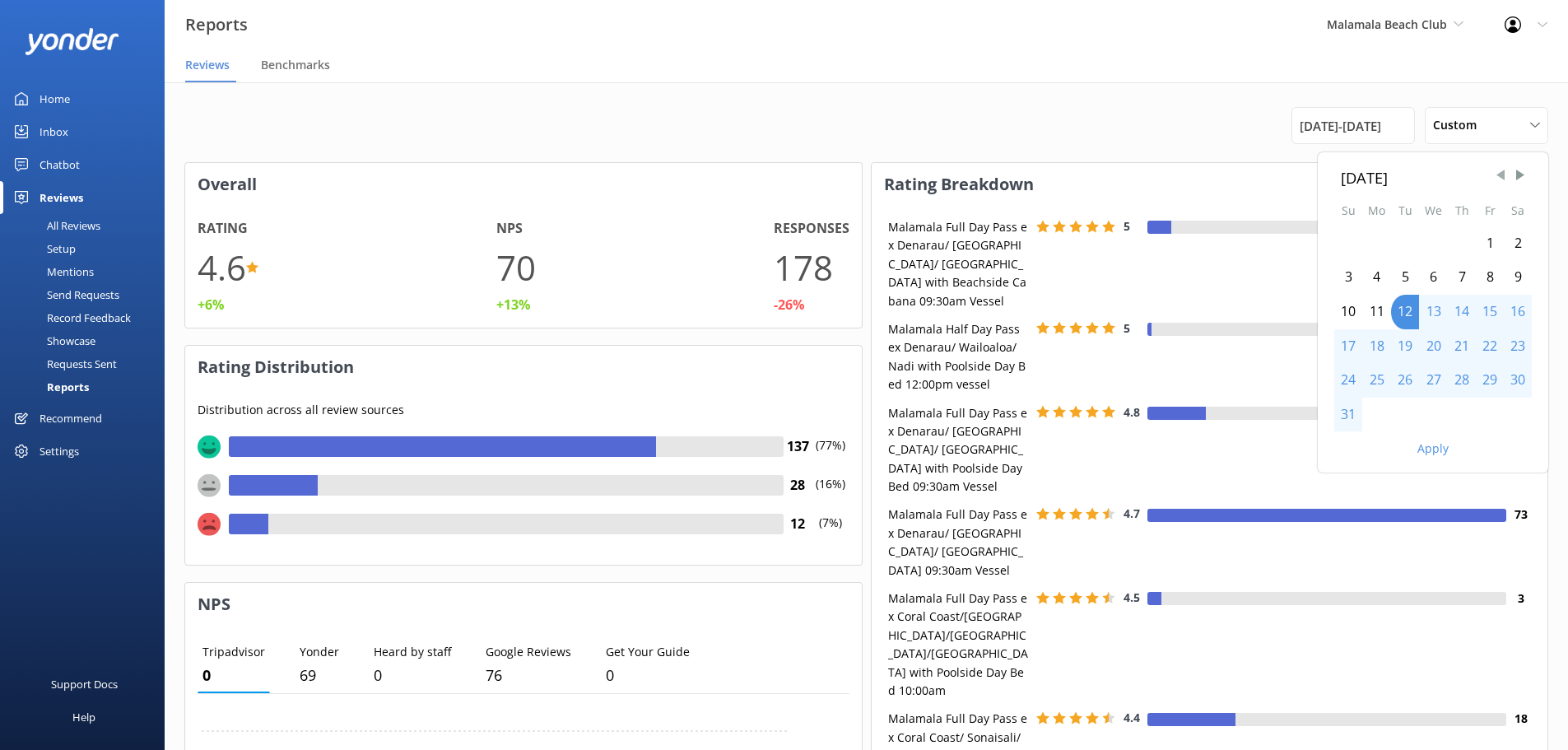
click at [1505, 172] on span "Previous Month" at bounding box center [1501, 176] width 17 height 17
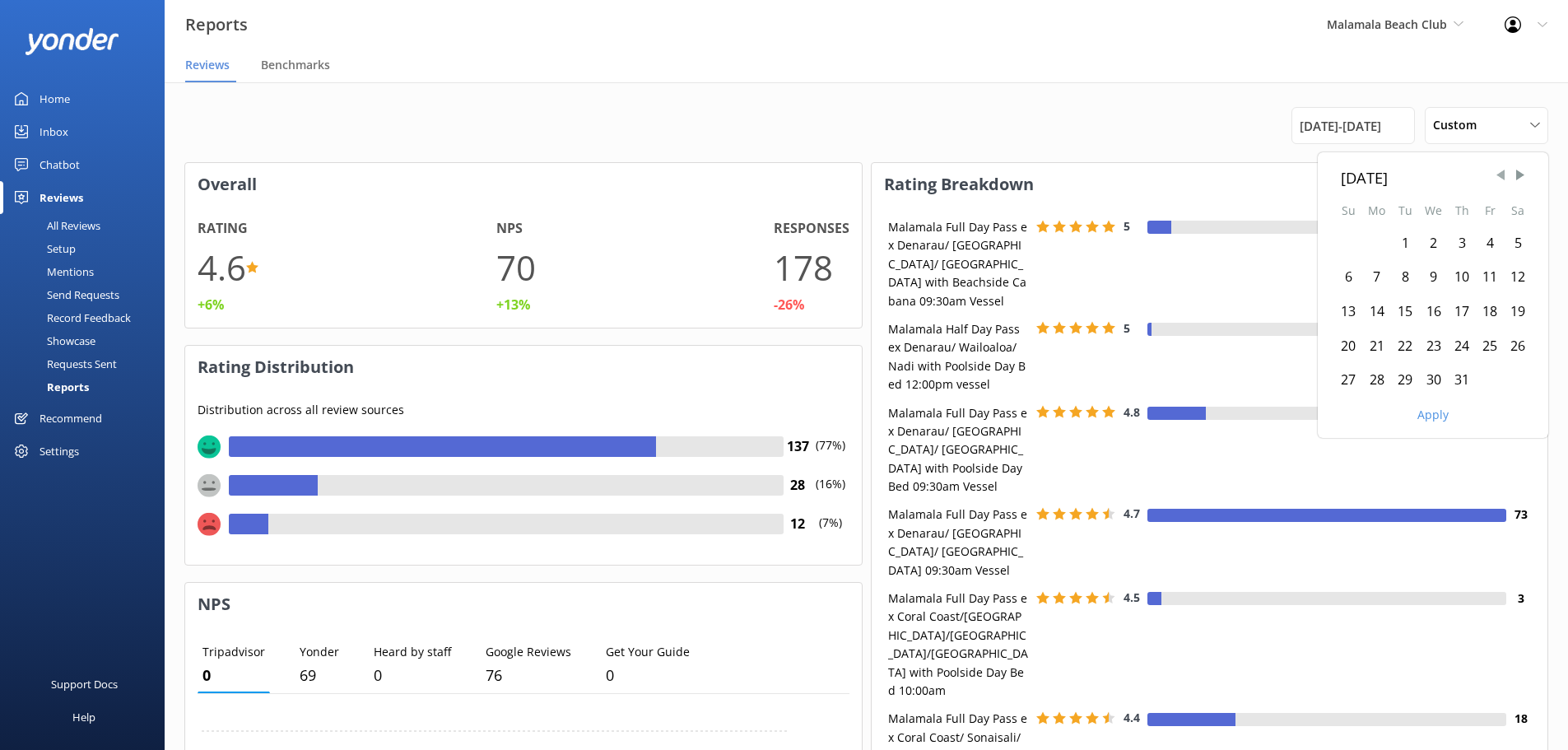
click at [1505, 172] on span "Previous Month" at bounding box center [1501, 176] width 17 height 17
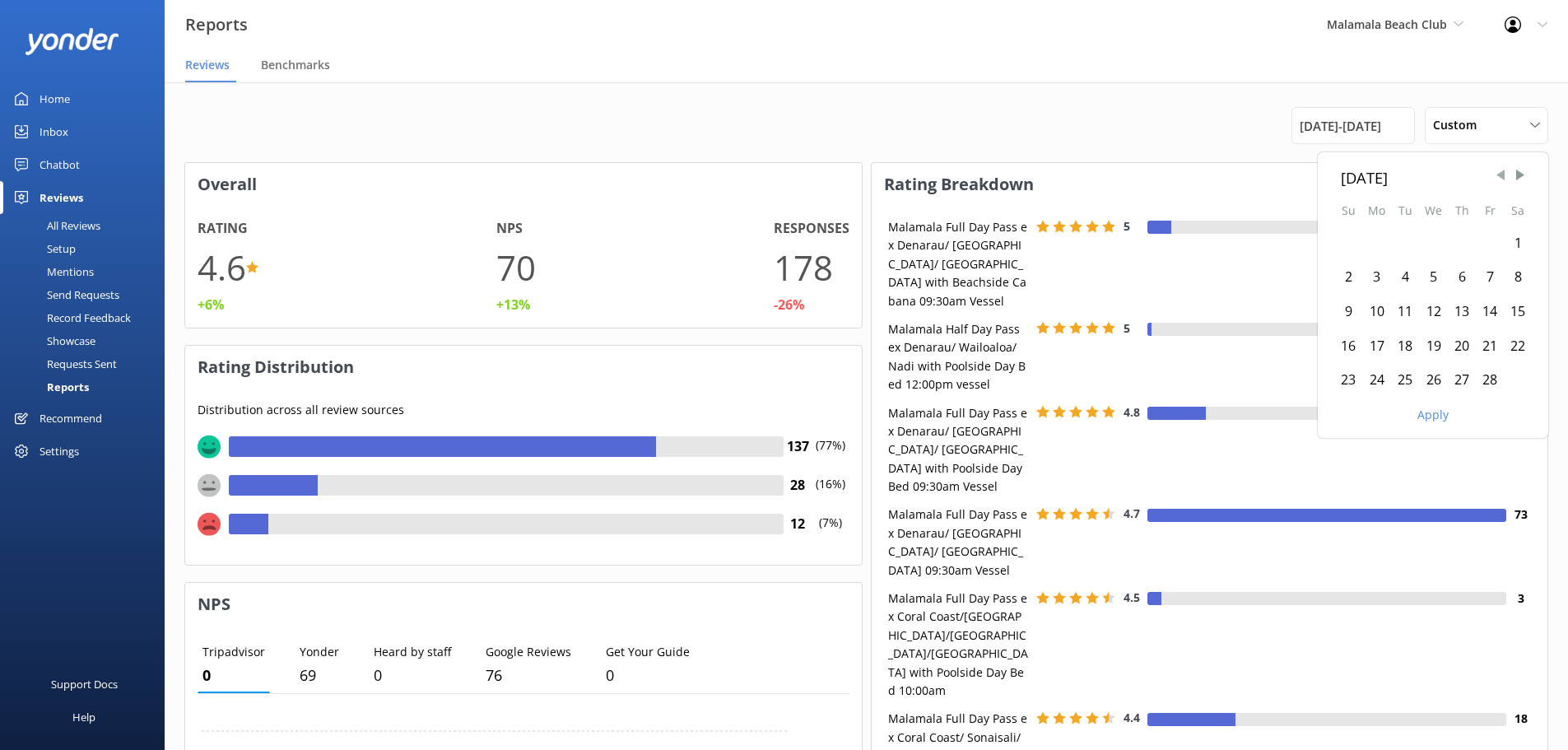
click at [1505, 172] on span "Previous Month" at bounding box center [1501, 176] width 17 height 17
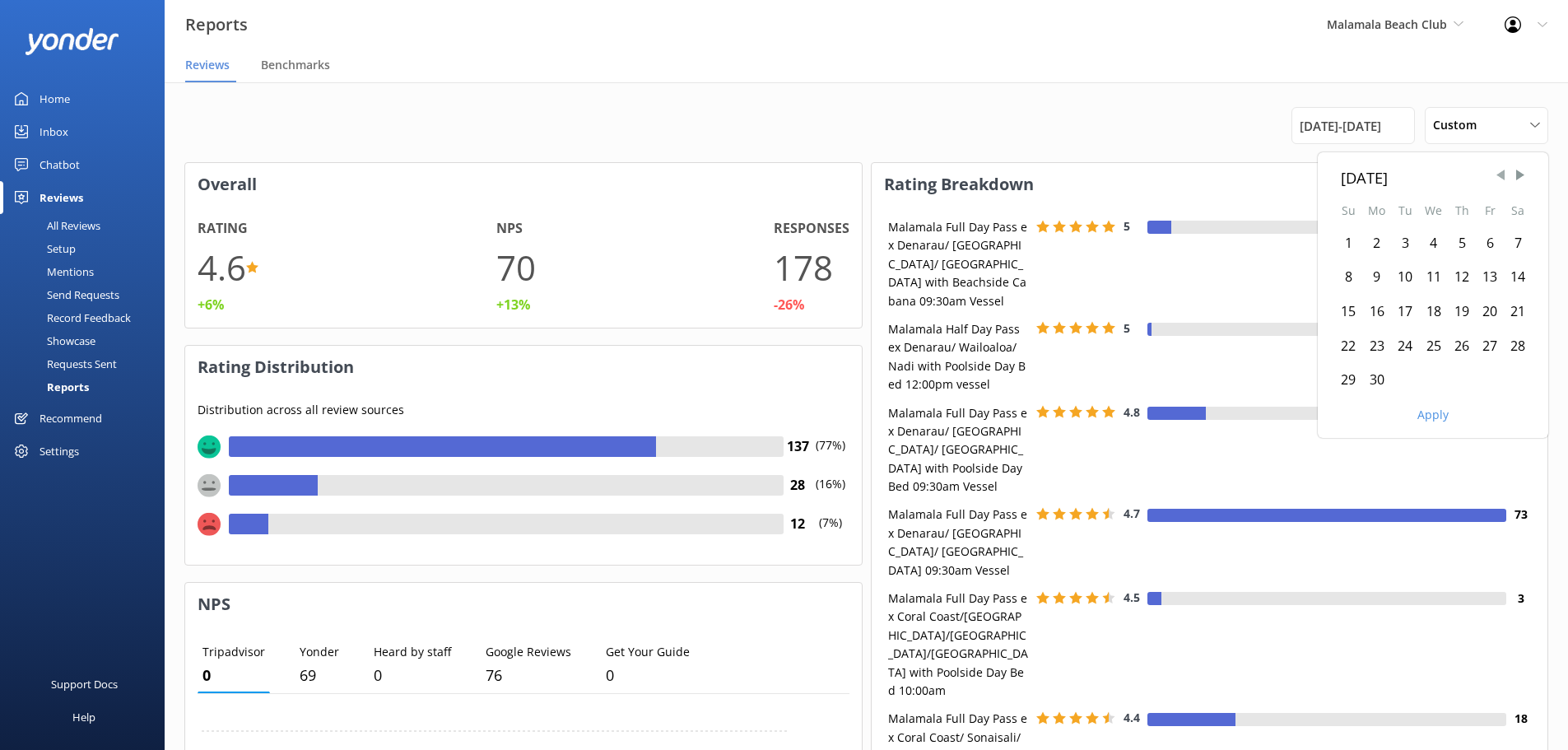
click at [1505, 172] on span "Previous Month" at bounding box center [1501, 176] width 17 height 17
click at [1381, 245] on div "1" at bounding box center [1376, 243] width 29 height 34
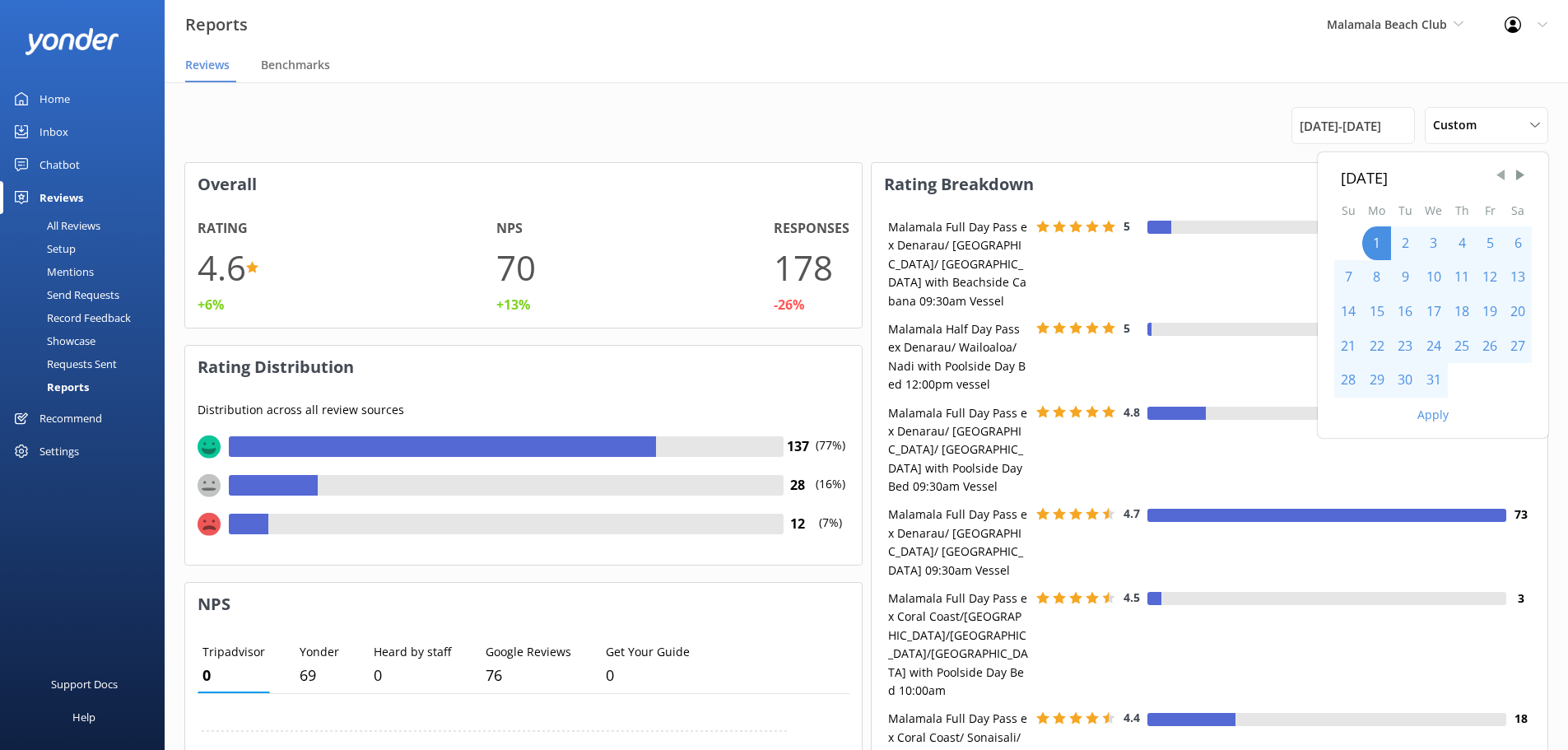
click at [1503, 178] on span "Previous Month" at bounding box center [1501, 176] width 17 height 17
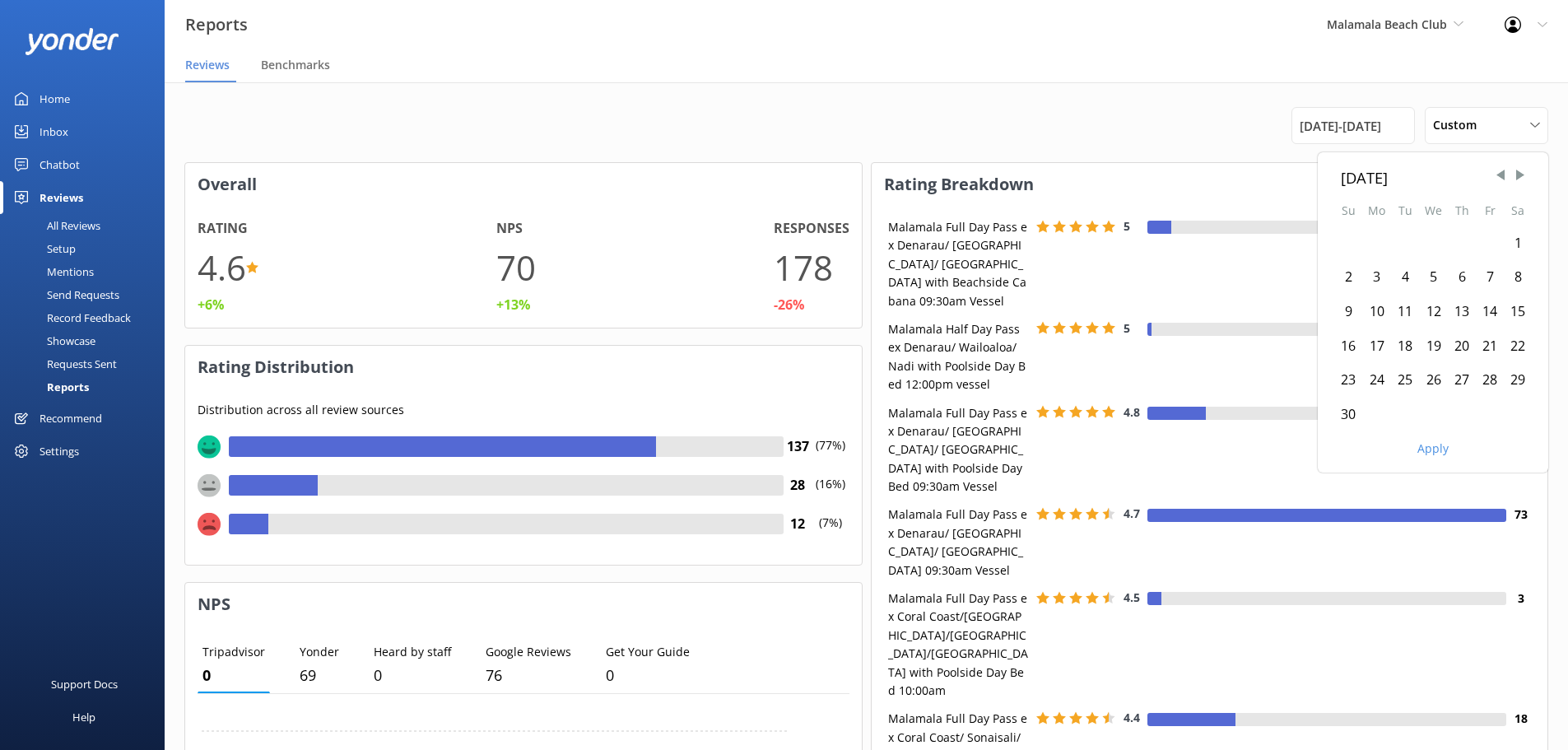
click at [1512, 239] on div "1" at bounding box center [1518, 243] width 28 height 34
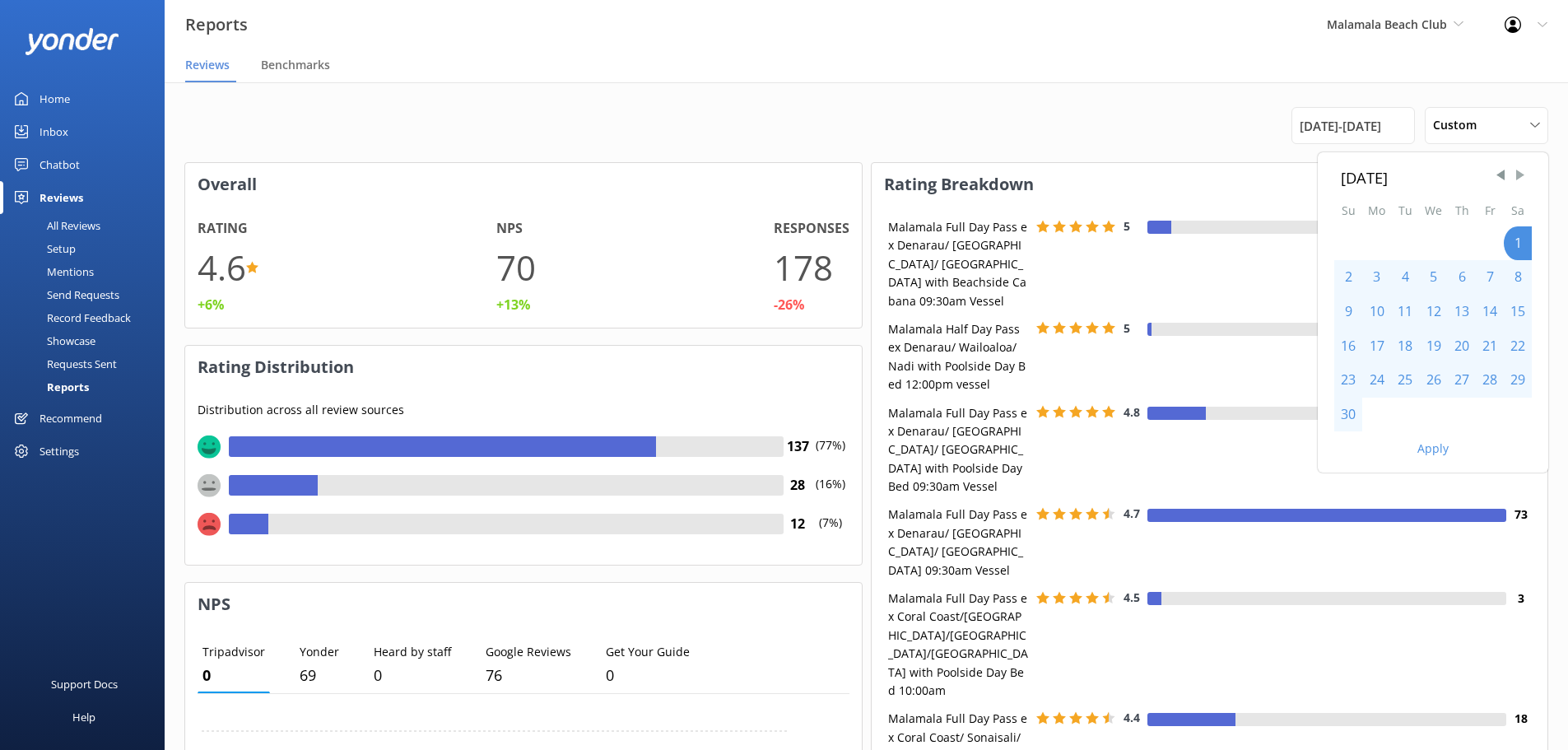
click at [1519, 176] on span "Next Month" at bounding box center [1521, 176] width 17 height 17
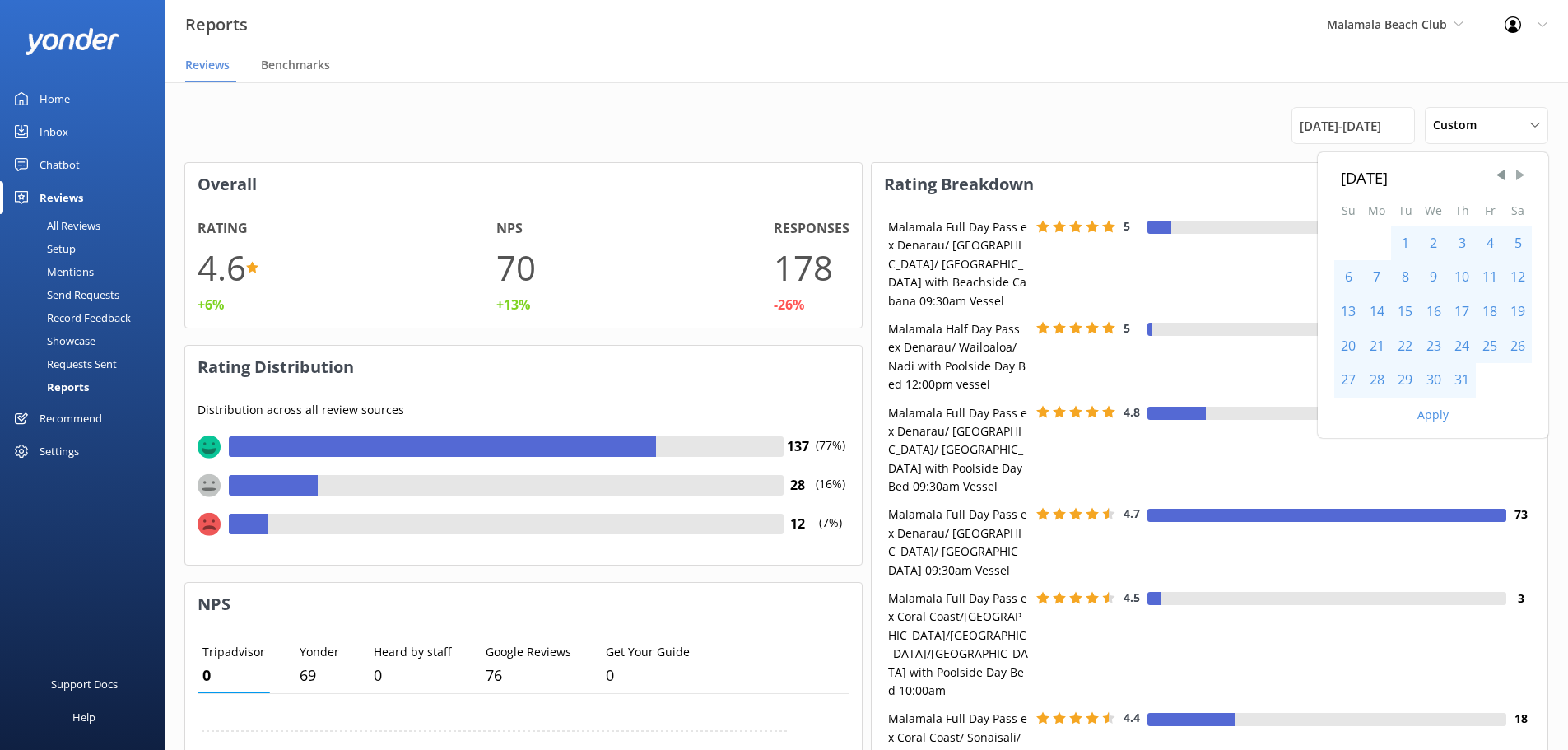
click at [1519, 176] on span "Next Month" at bounding box center [1521, 176] width 17 height 17
click at [1500, 174] on span "Previous Month" at bounding box center [1501, 176] width 17 height 17
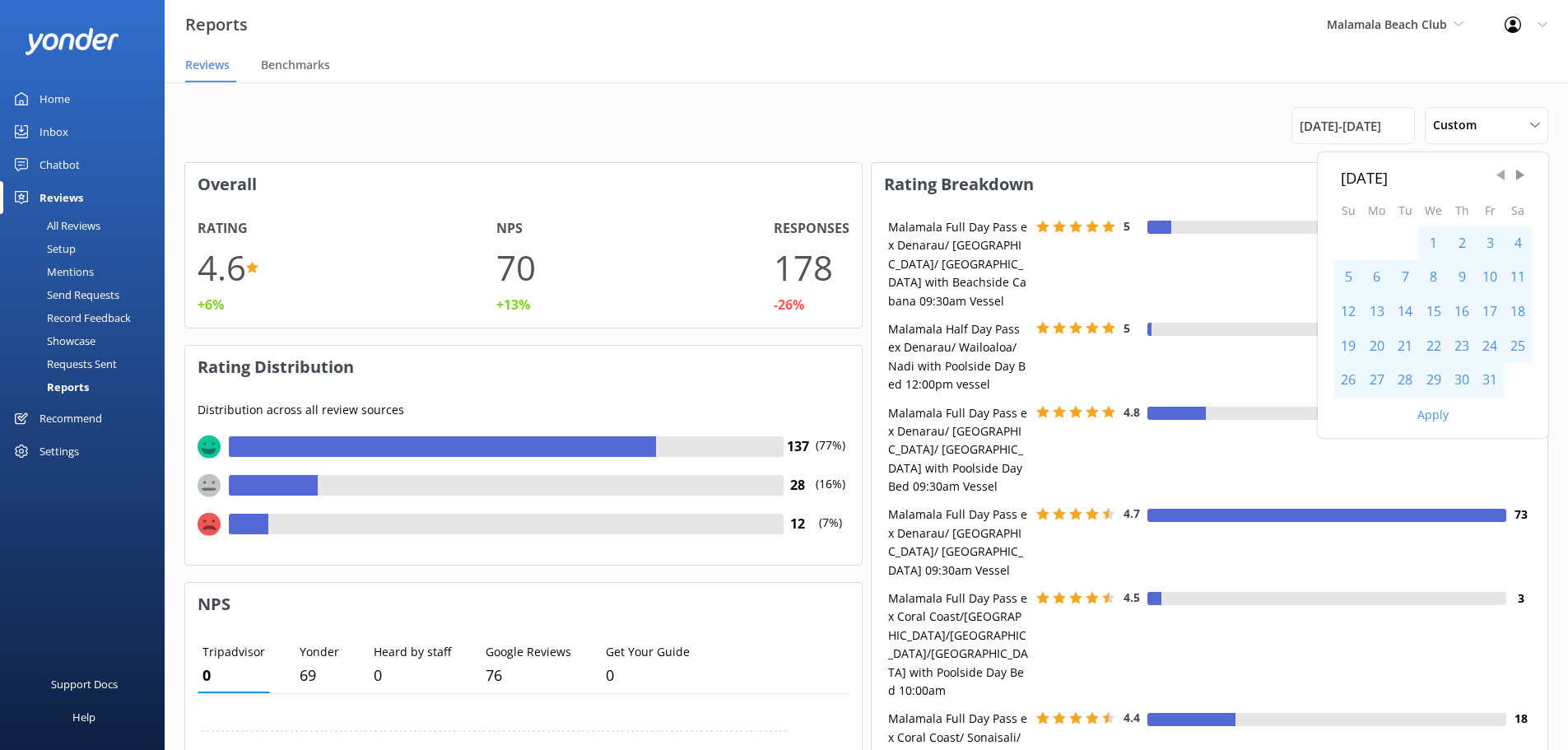
click at [1500, 174] on span "Previous Month" at bounding box center [1501, 176] width 17 height 17
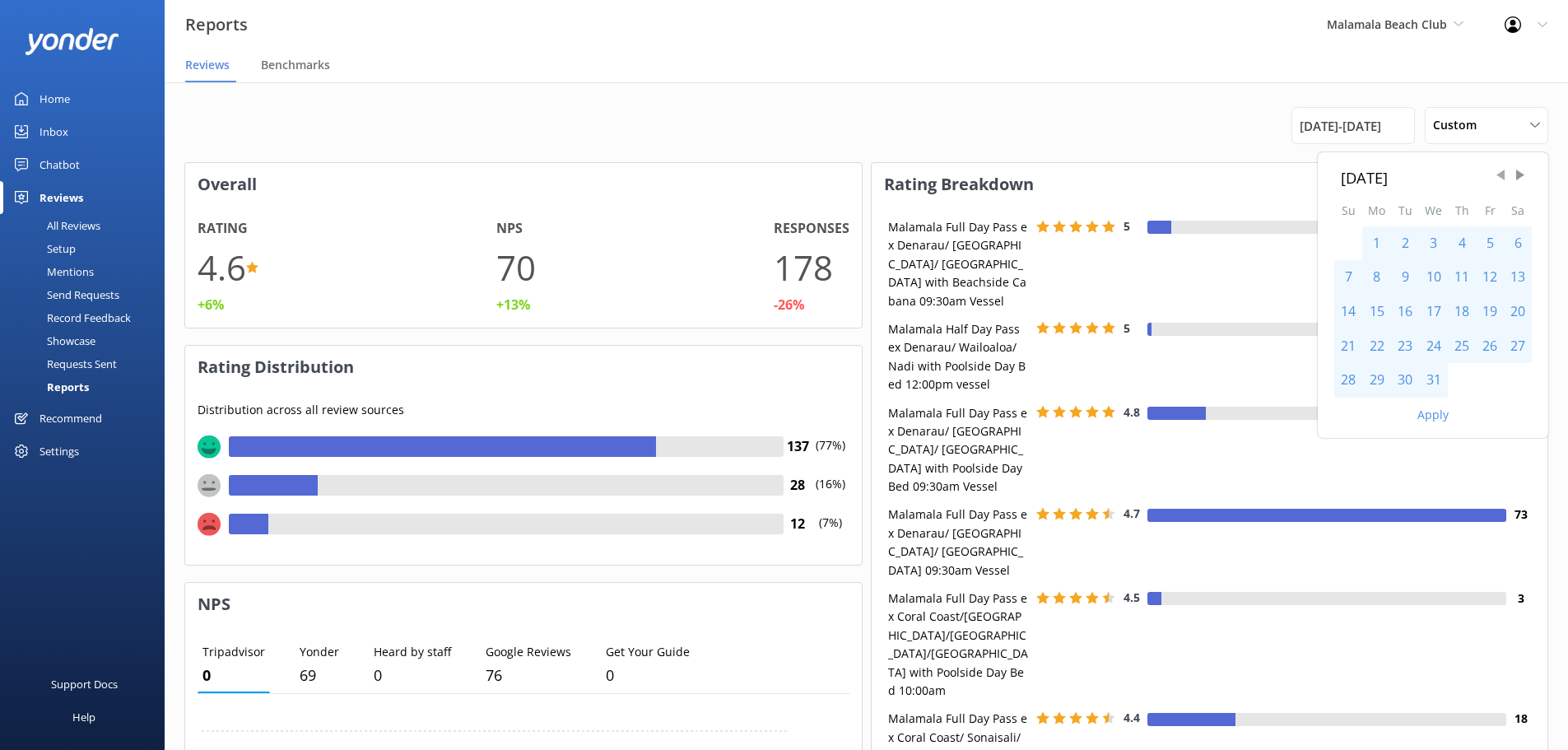
click at [1500, 174] on span "Previous Month" at bounding box center [1501, 176] width 17 height 17
click at [1524, 175] on span "Next Month" at bounding box center [1521, 176] width 17 height 17
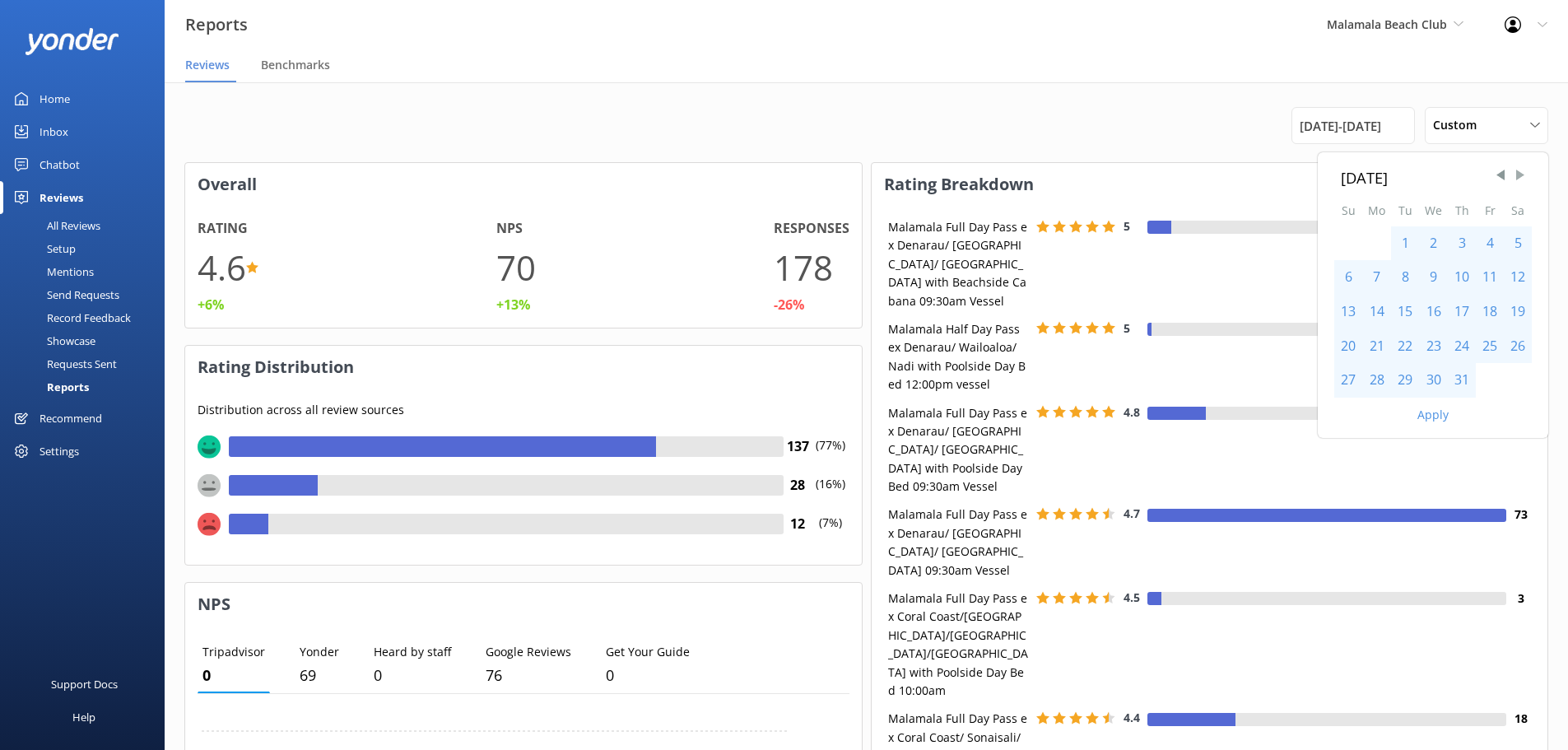
click at [1524, 175] on span "Next Month" at bounding box center [1521, 176] width 17 height 17
click at [1502, 176] on span "Previous Month" at bounding box center [1501, 176] width 17 height 17
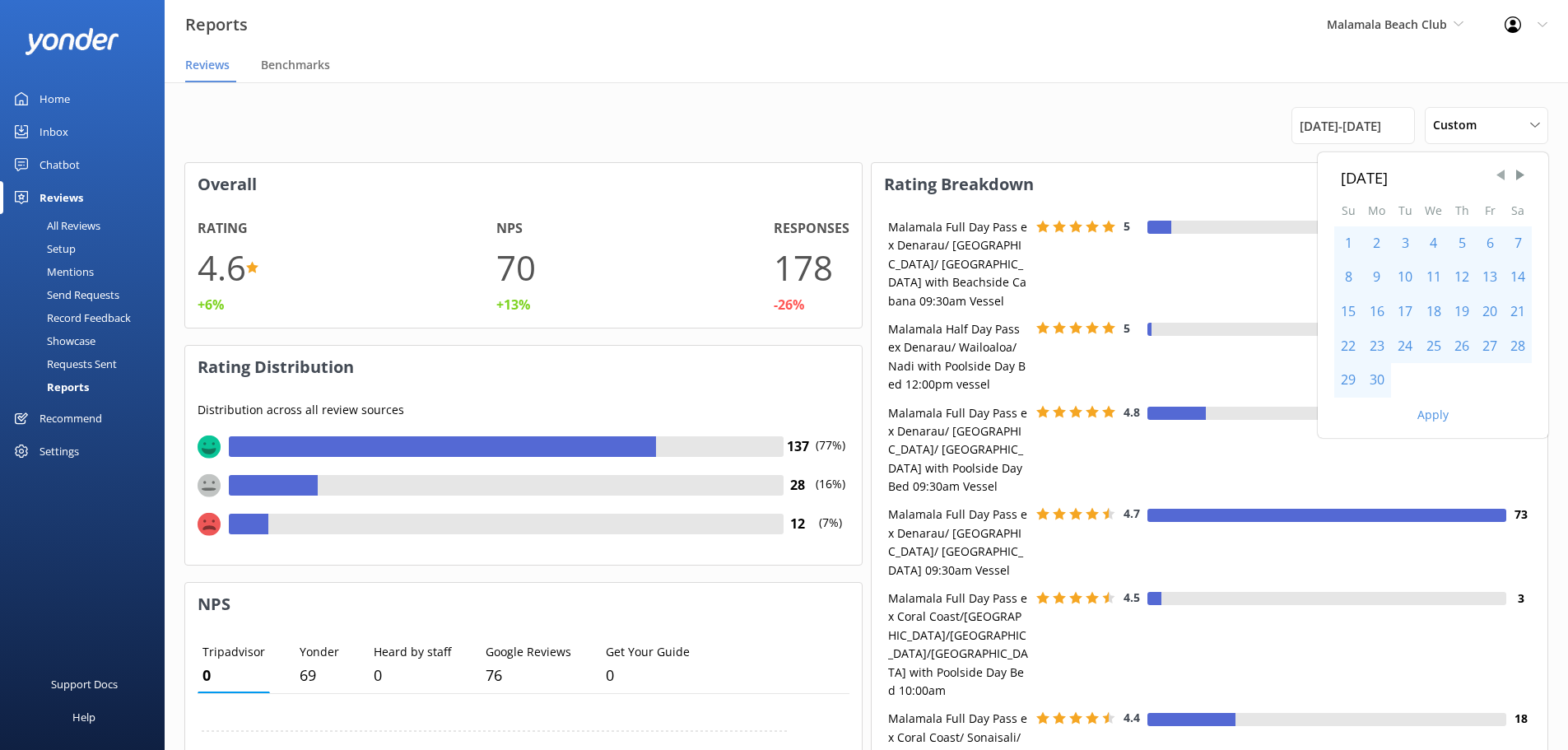
click at [1502, 176] on span "Previous Month" at bounding box center [1501, 176] width 17 height 17
click at [1503, 182] on div "[DATE] Su Mo Tu We Th Fr Sa 1 2 3 4 5 6 7 8 9 10 11 12 13 14 15 16 17 18 19 20 …" at bounding box center [1433, 295] width 231 height 286
click at [1506, 175] on span "Previous Month" at bounding box center [1501, 176] width 17 height 17
click at [1518, 178] on span "Next Month" at bounding box center [1521, 176] width 17 height 17
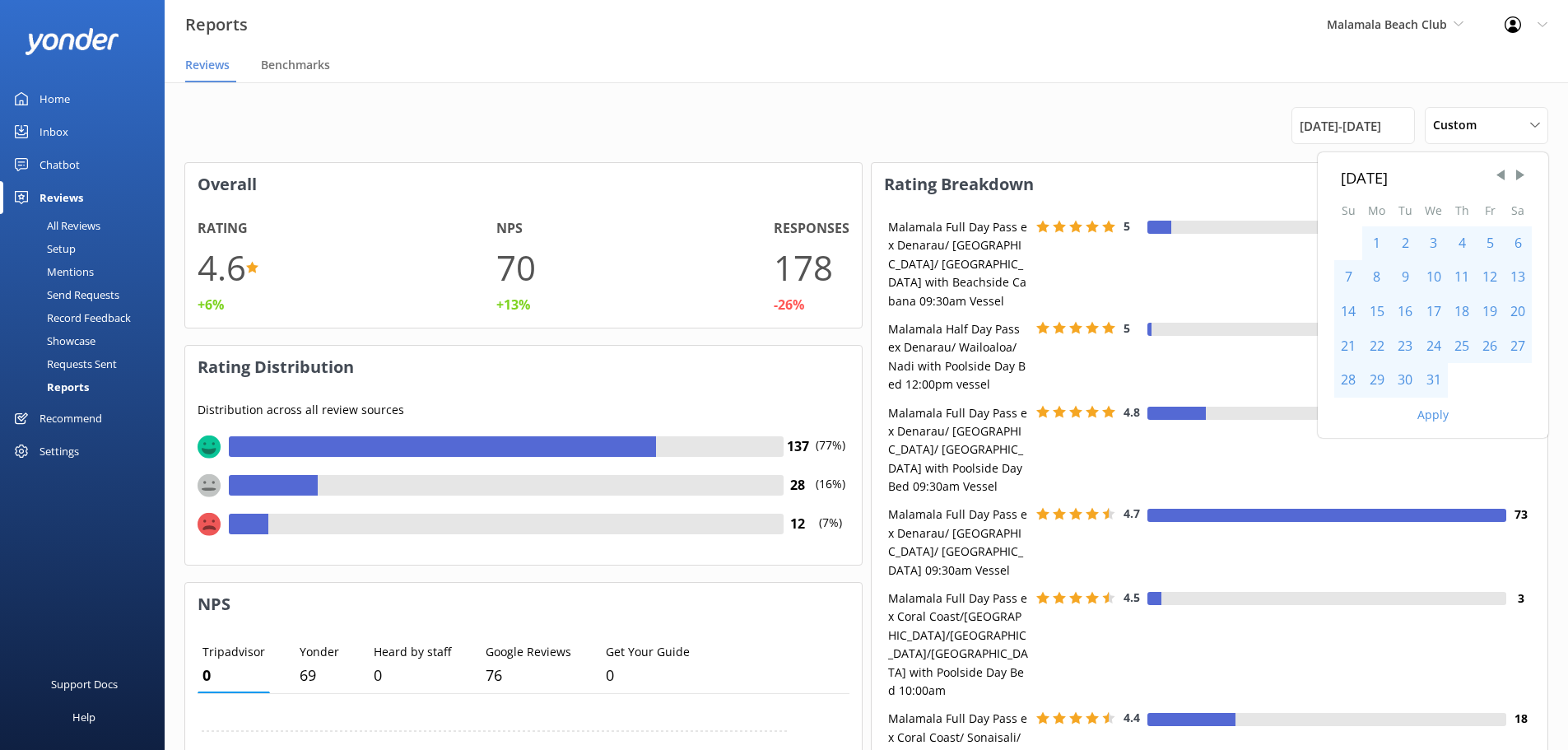
click at [1381, 248] on div "1" at bounding box center [1376, 243] width 29 height 34
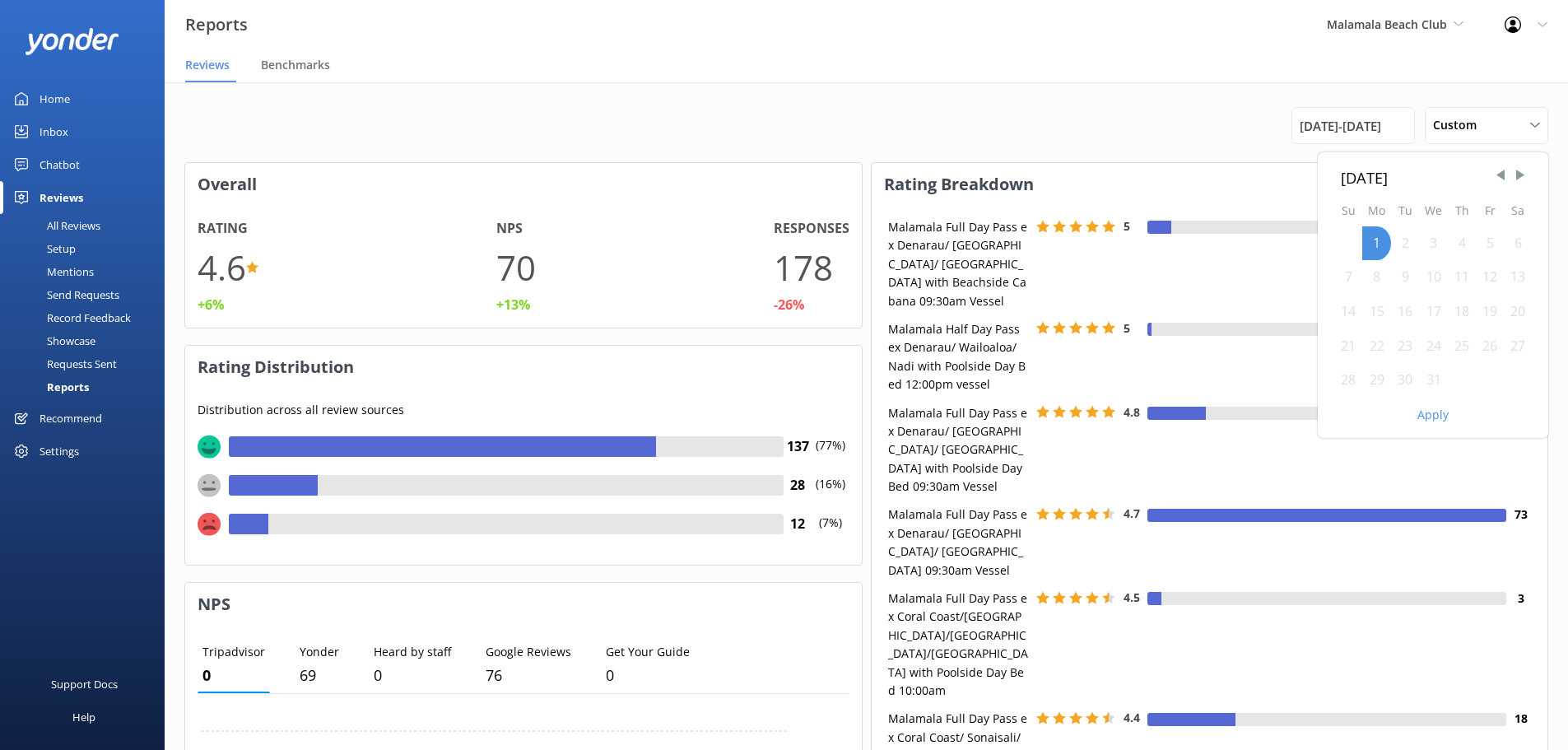
drag, startPoint x: 1381, startPoint y: 242, endPoint x: 1397, endPoint y: 238, distance: 16.5
click at [1381, 242] on div "1" at bounding box center [1376, 243] width 29 height 34
click at [1522, 176] on span "Next Month" at bounding box center [1521, 176] width 17 height 17
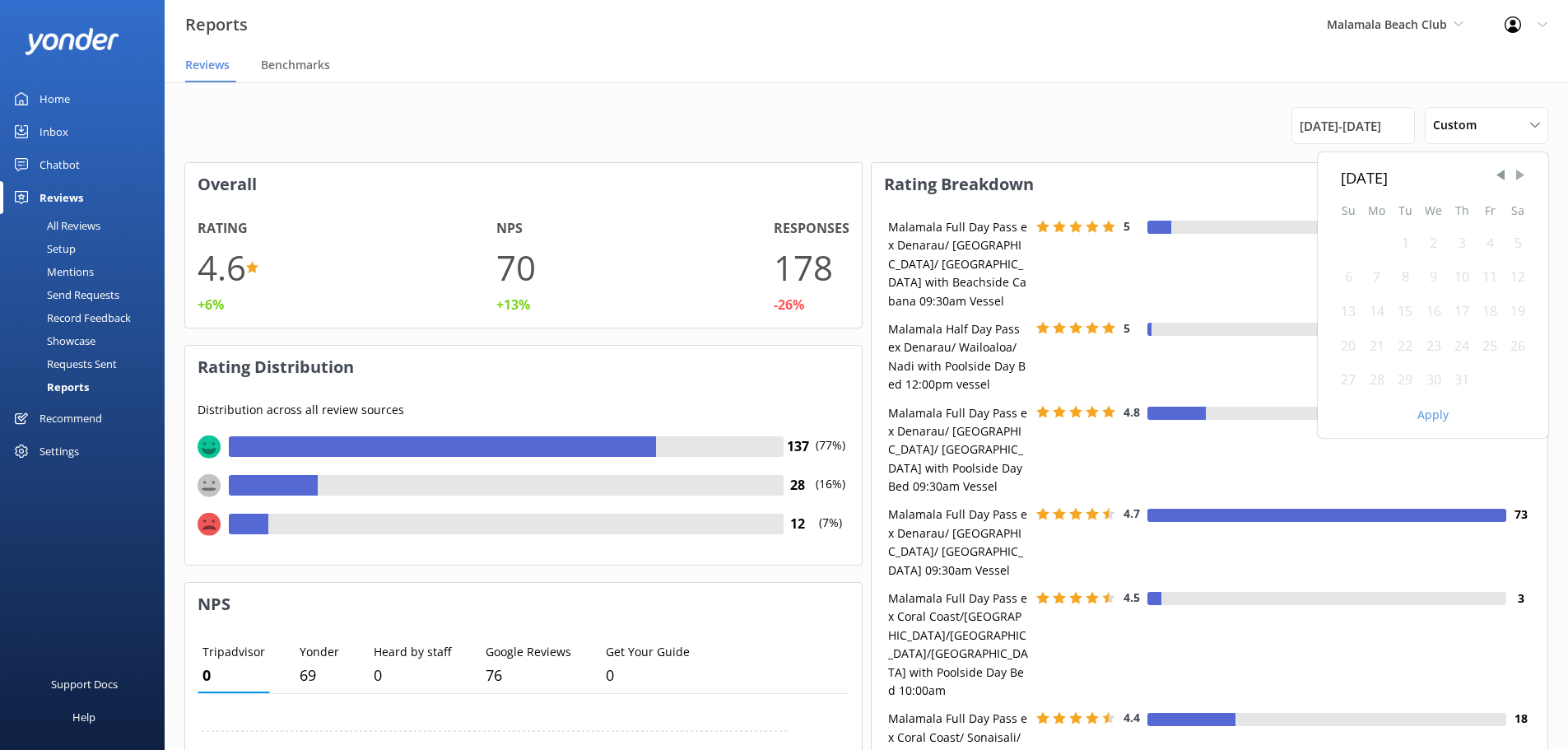
click at [1522, 176] on span "Next Month" at bounding box center [1521, 176] width 17 height 17
click at [1521, 176] on span "Next Month" at bounding box center [1521, 176] width 17 height 17
click at [1521, 176] on span "Next Month" at bounding box center [1521, 176] width 17 height 17
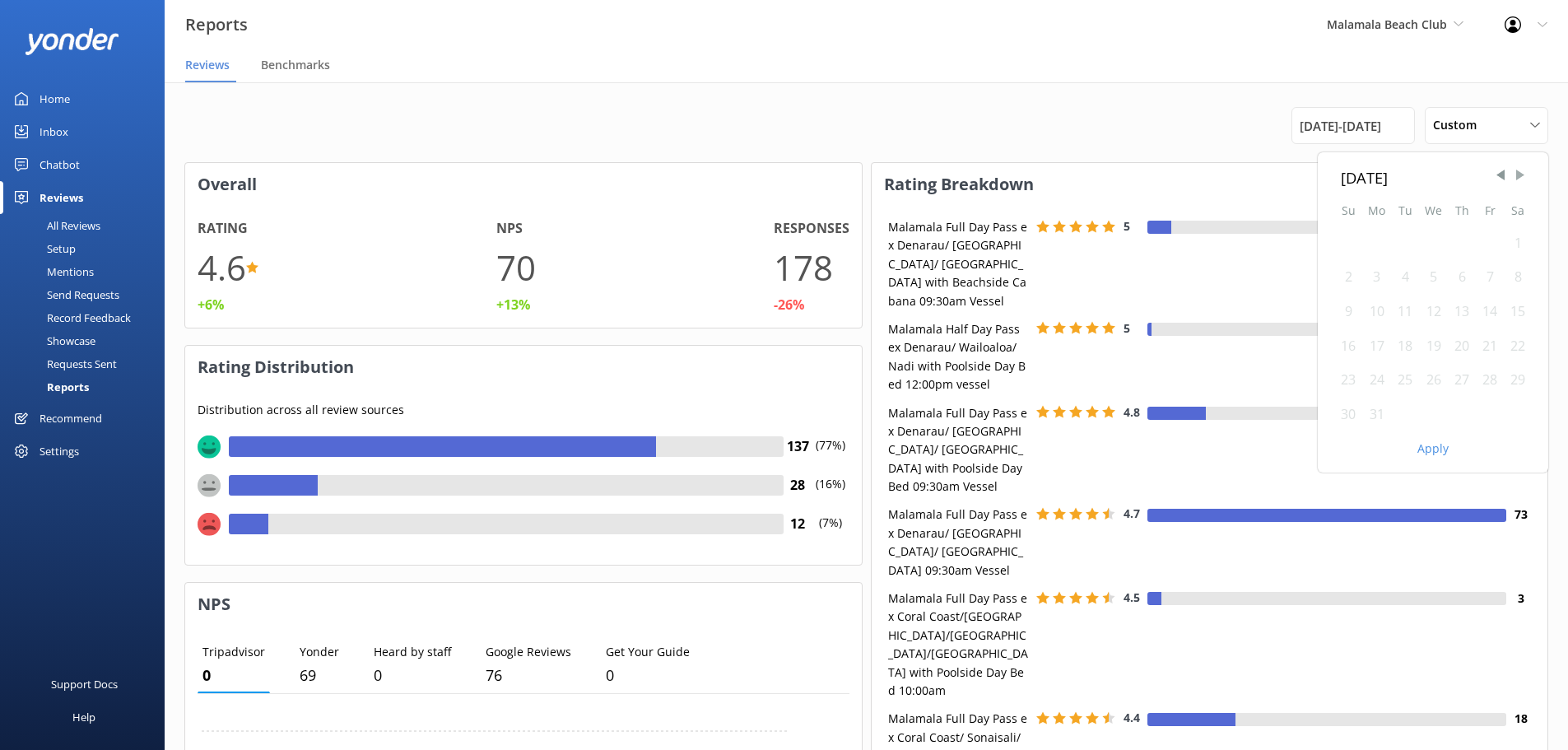
click at [1521, 176] on span "Next Month" at bounding box center [1521, 176] width 17 height 17
click at [1500, 173] on span "Previous Month" at bounding box center [1501, 176] width 17 height 17
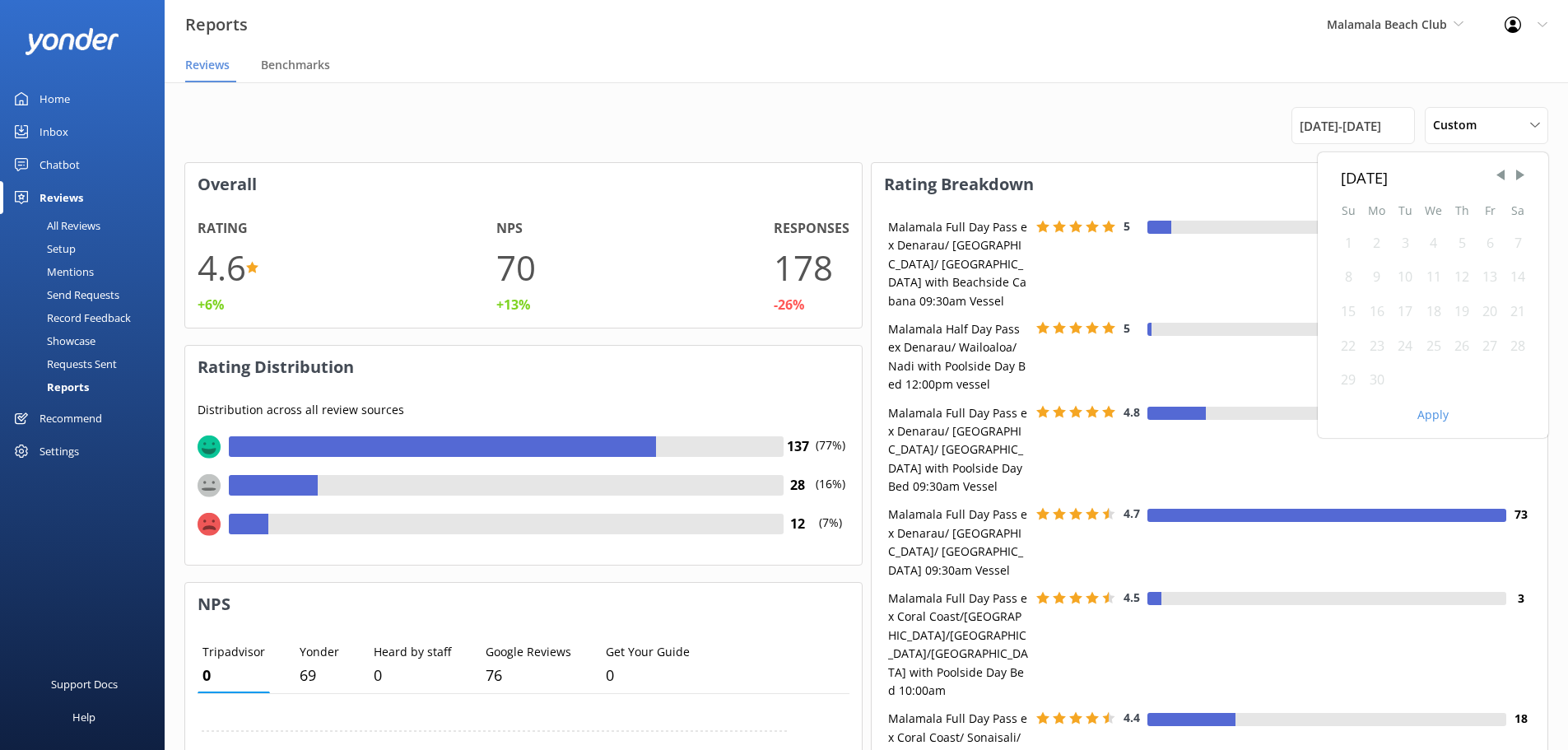
click at [1389, 378] on div "30" at bounding box center [1376, 380] width 29 height 34
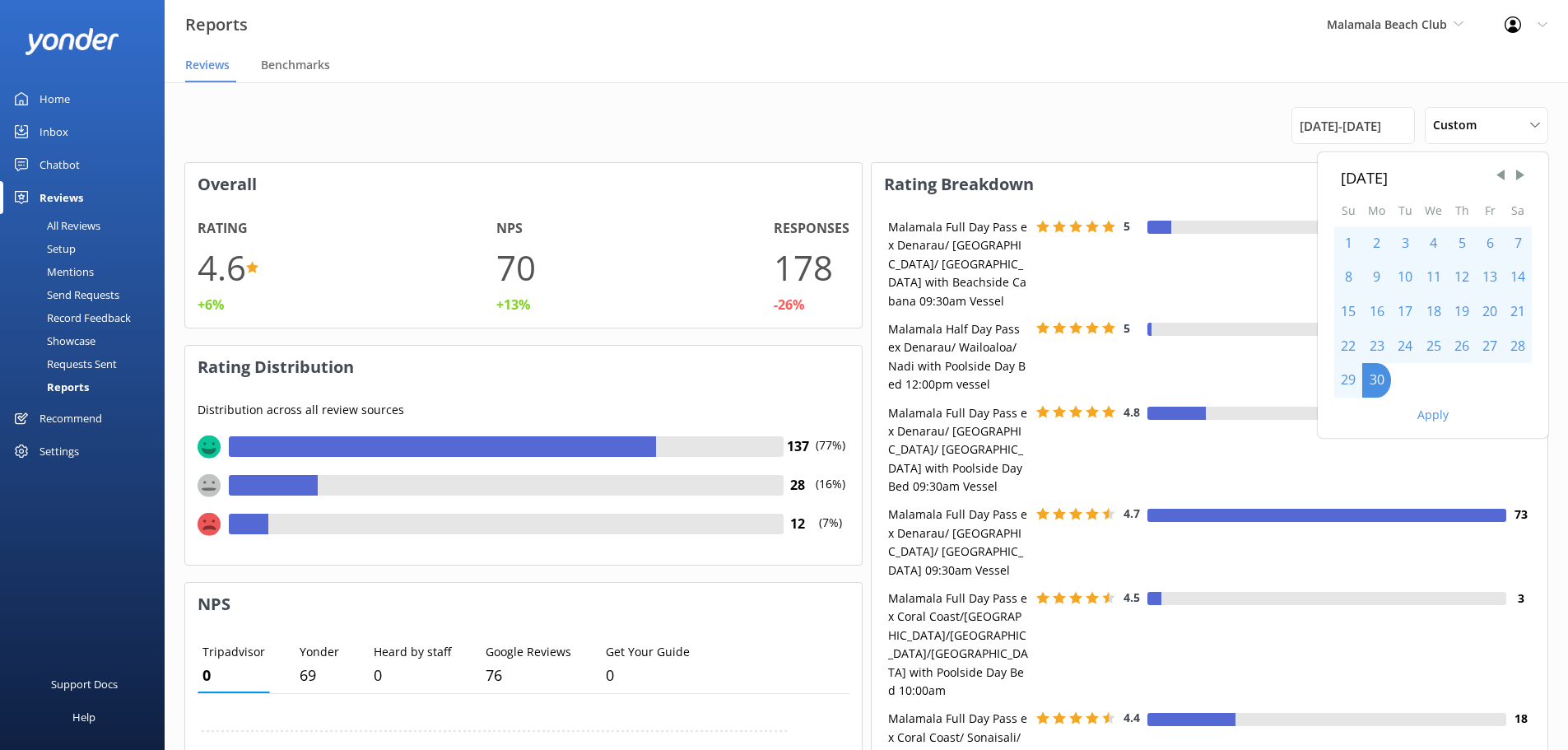
click at [1446, 421] on button "Apply" at bounding box center [1433, 415] width 32 height 12
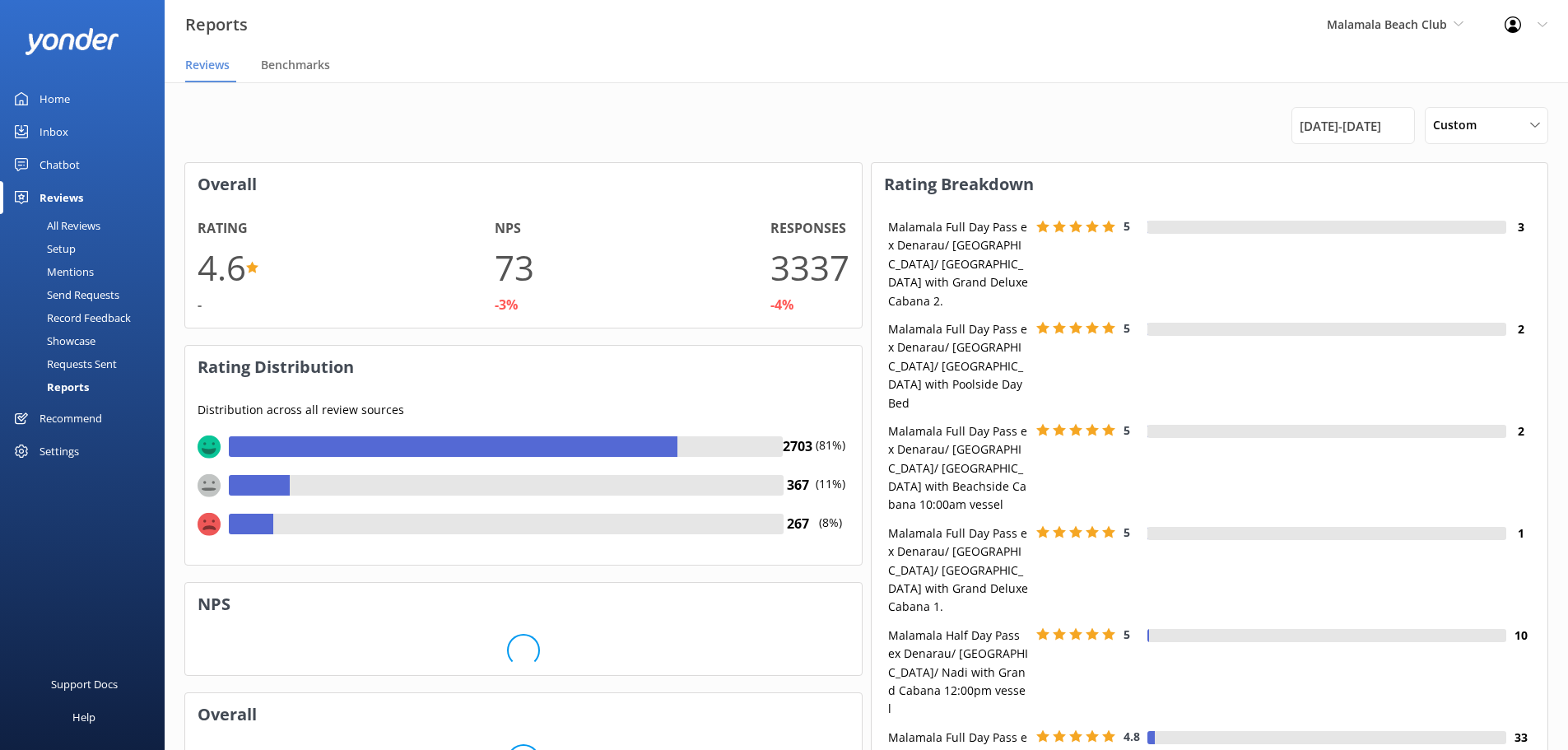
click at [1420, 13] on div "Malamala Beach Club South Sea Cruises Malamala Beach Club Awesome Adventures Fi…" at bounding box center [1395, 24] width 177 height 49
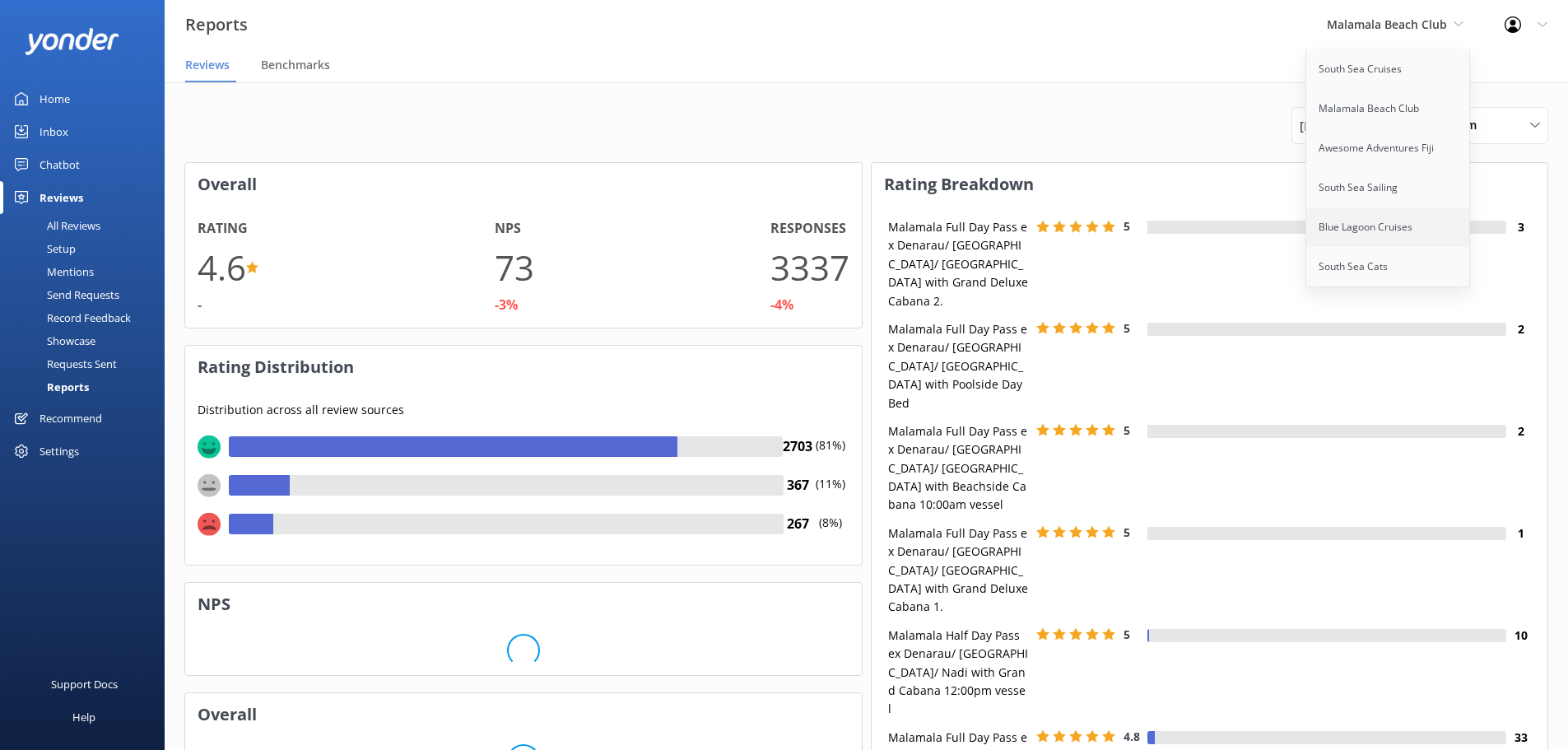
click at [1386, 232] on link "Blue Lagoon Cruises" at bounding box center [1389, 227] width 165 height 39
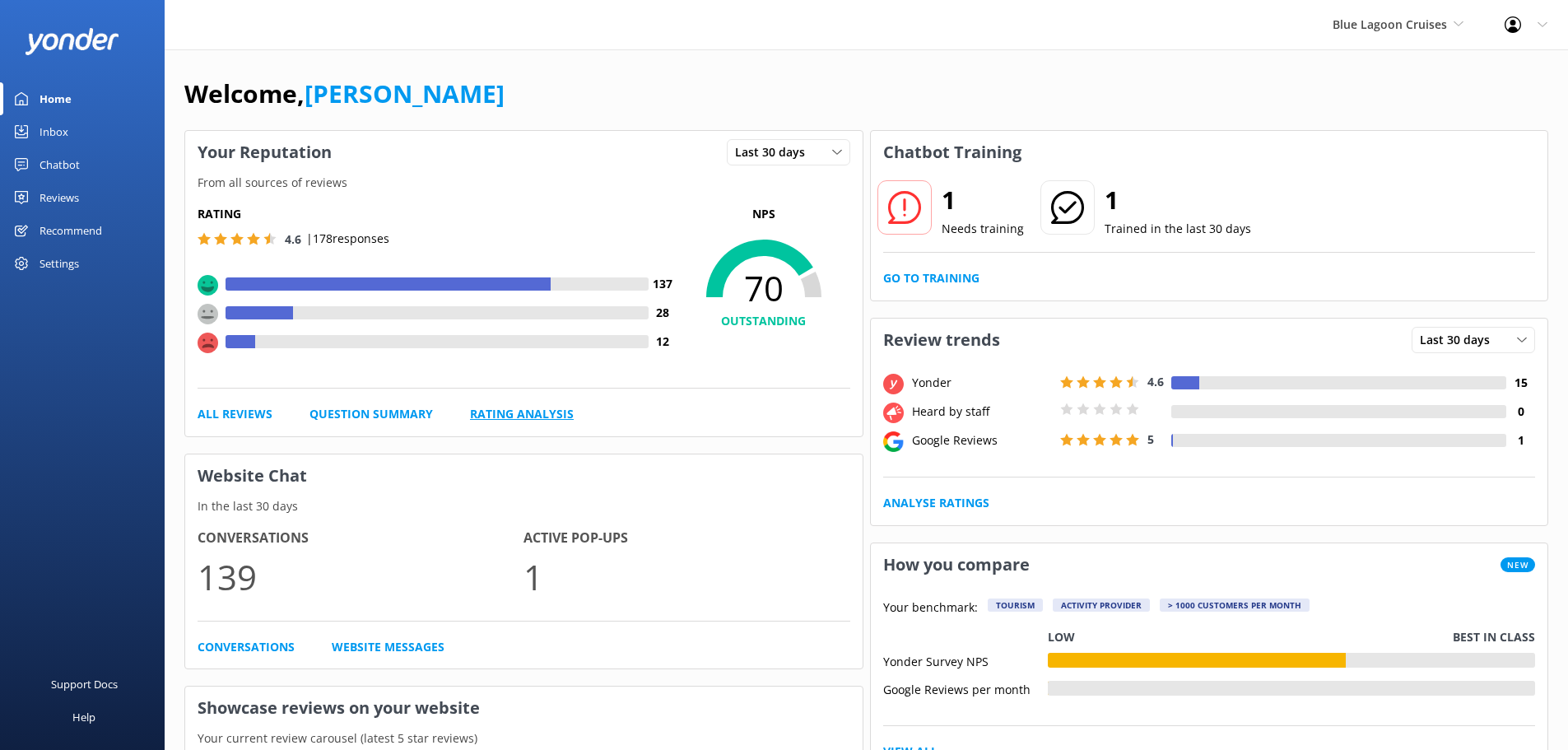
click at [538, 410] on link "Rating Analysis" at bounding box center [522, 414] width 103 height 18
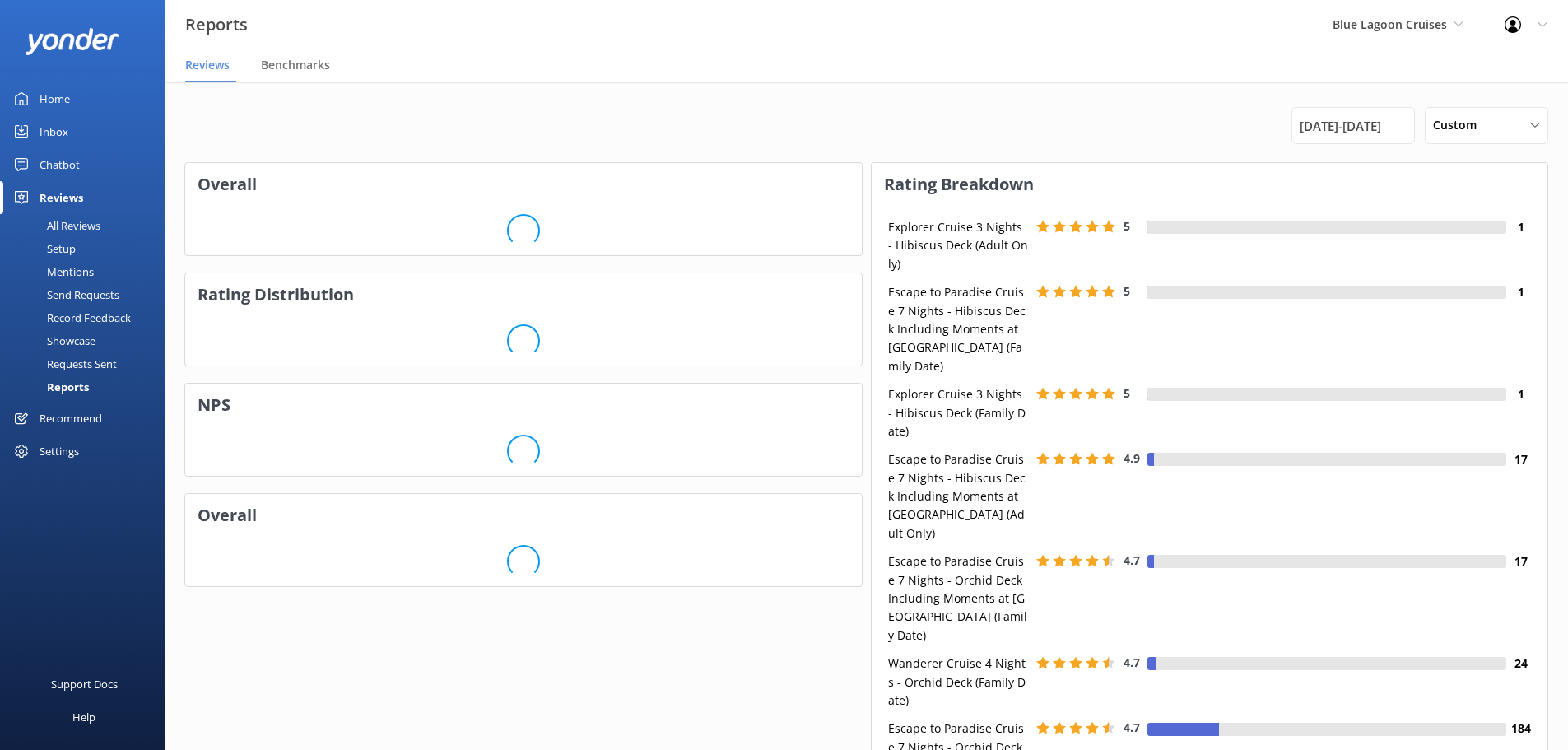
scroll to position [165, 663]
